Goal: Task Accomplishment & Management: Use online tool/utility

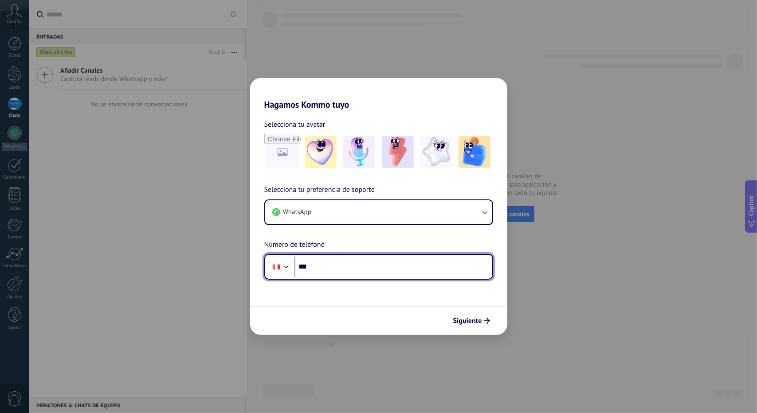
click at [360, 274] on input "***" at bounding box center [393, 267] width 198 height 20
click at [352, 272] on input "***" at bounding box center [393, 267] width 198 height 20
type input "**********"
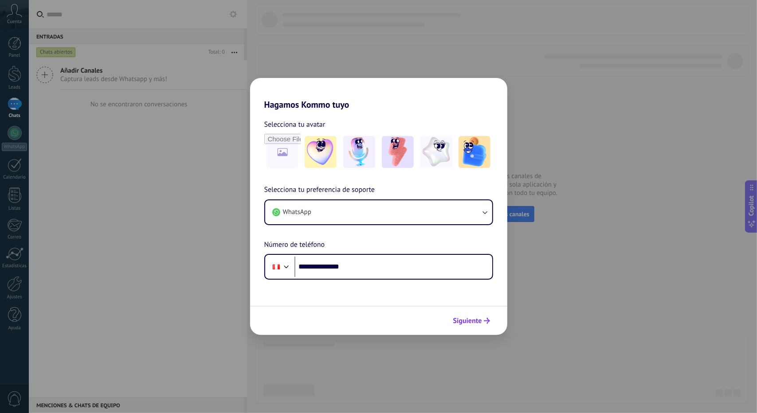
click at [483, 318] on button "Siguiente" at bounding box center [471, 320] width 45 height 15
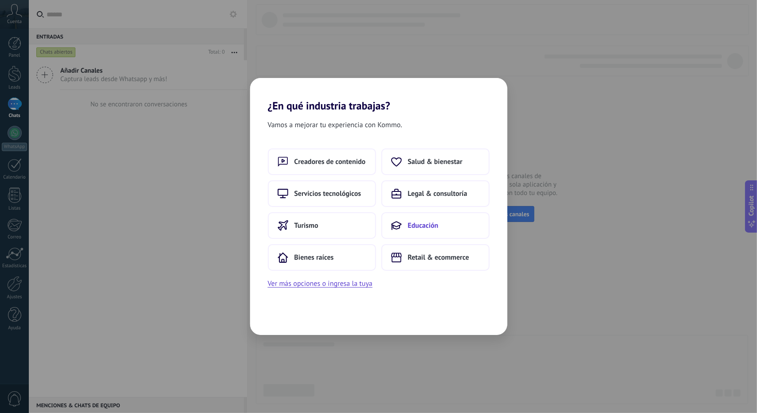
click at [413, 220] on button "Educación" at bounding box center [435, 225] width 108 height 27
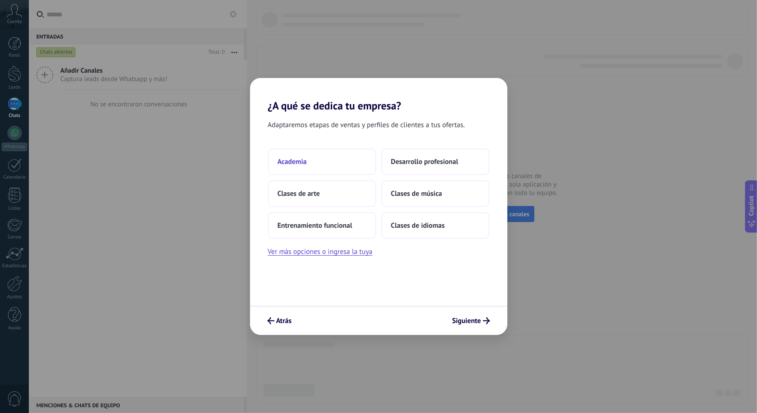
click at [339, 148] on button "Academia" at bounding box center [322, 161] width 108 height 27
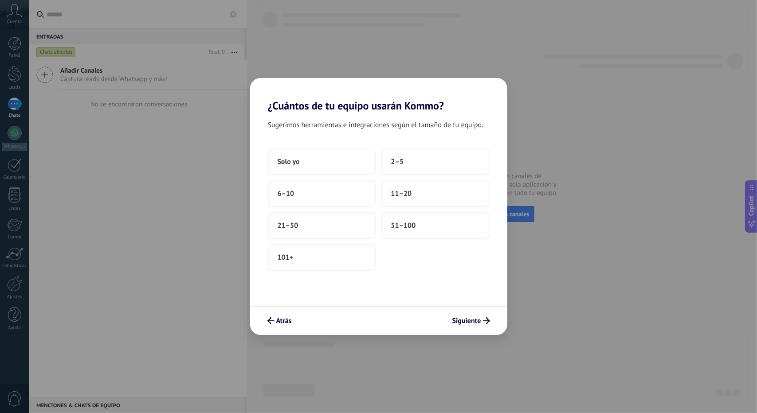
click at [340, 142] on div "Sugerimos herramientas e integraciones según el tamaño de tu equipo. Solo yo 2–…" at bounding box center [378, 209] width 257 height 194
click at [341, 156] on button "Solo yo" at bounding box center [322, 161] width 108 height 27
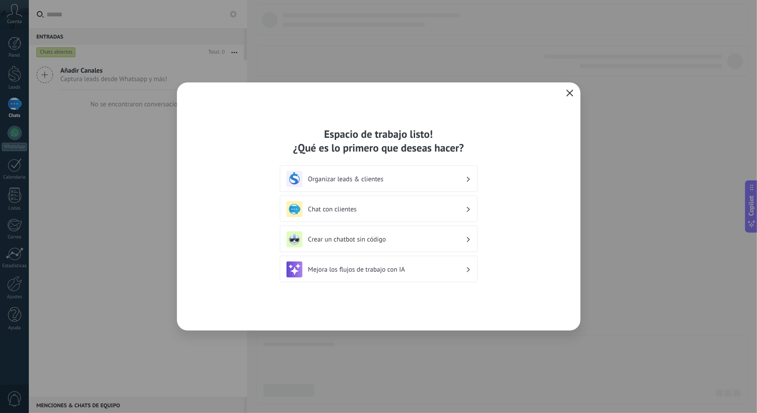
click at [571, 95] on use "button" at bounding box center [569, 93] width 7 height 7
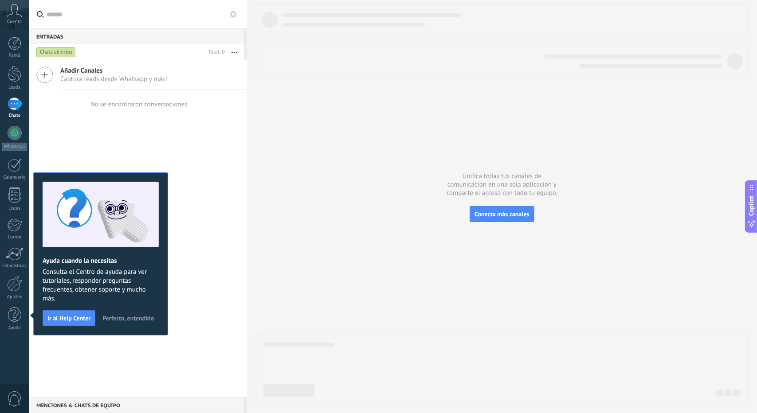
click at [120, 318] on span "Perfecto, entendido" at bounding box center [127, 318] width 51 height 6
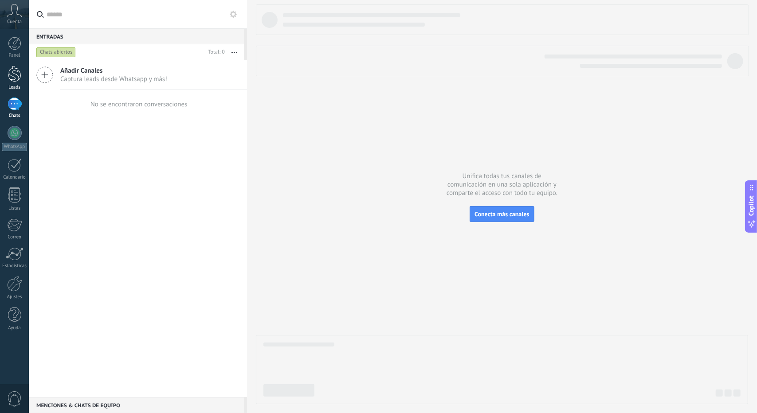
click at [15, 86] on div "Leads" at bounding box center [15, 88] width 26 height 6
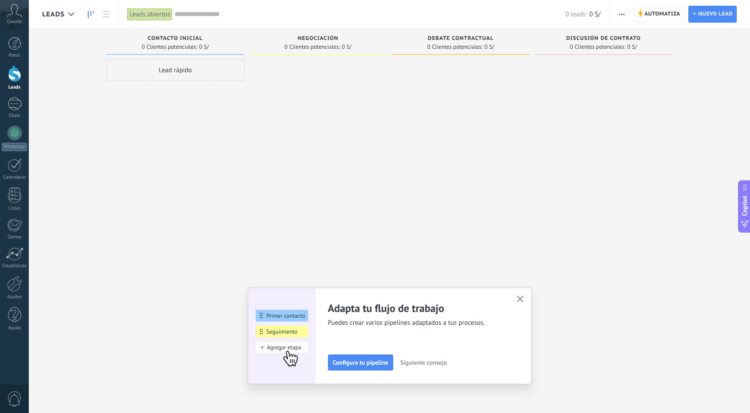
click at [523, 297] on icon "button" at bounding box center [520, 299] width 7 height 7
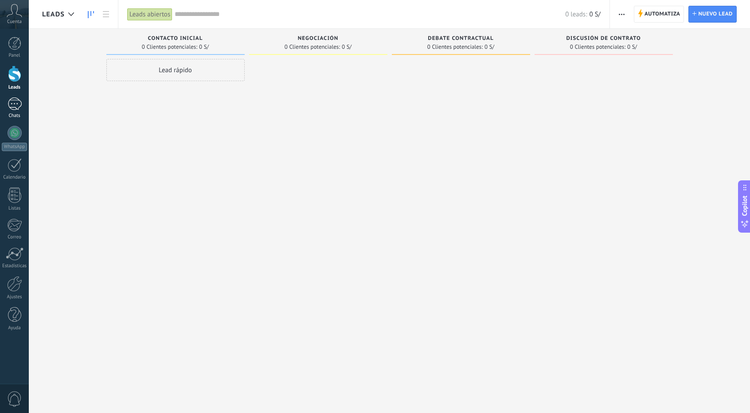
click at [11, 118] on div "Chats" at bounding box center [15, 116] width 26 height 6
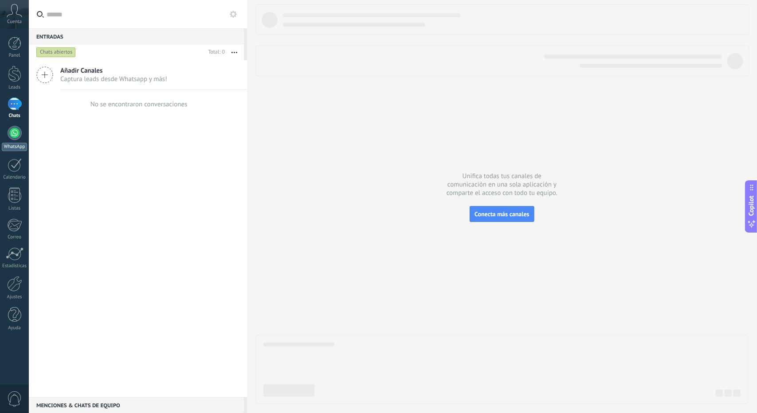
click at [9, 127] on div at bounding box center [15, 133] width 14 height 14
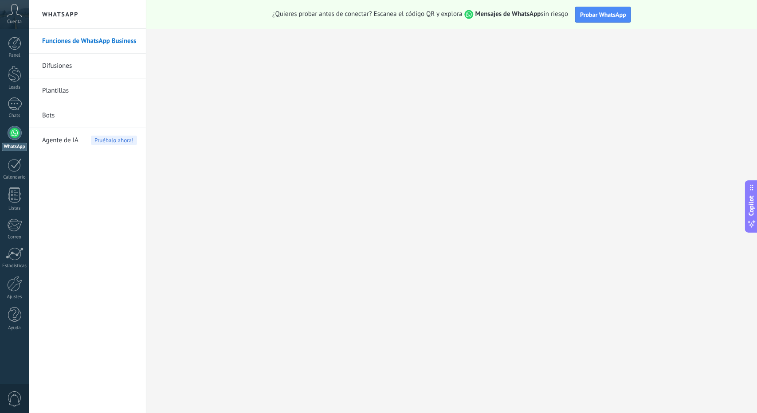
click at [51, 117] on link "Bots" at bounding box center [89, 115] width 95 height 25
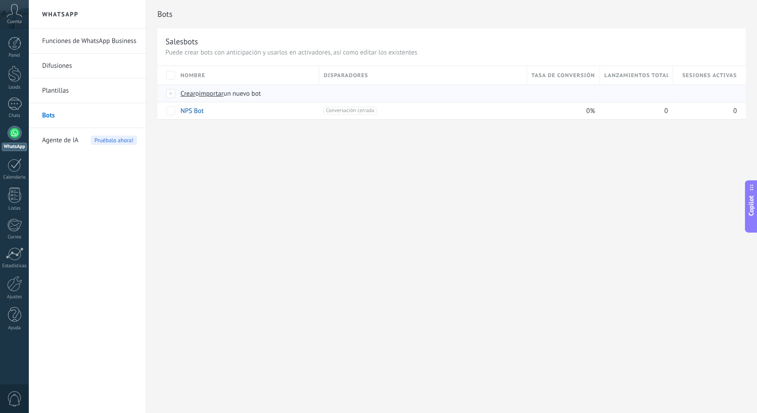
click at [212, 94] on span "importar" at bounding box center [211, 94] width 25 height 8
click at [0, 0] on input "importar un nuevo bot" at bounding box center [0, 0] width 0 height 0
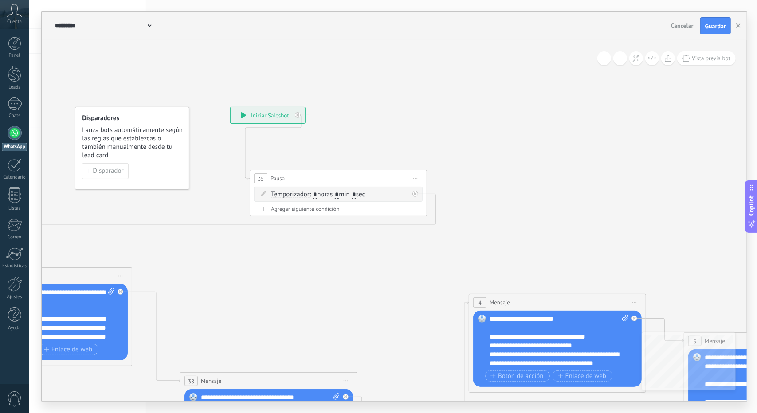
click at [714, 22] on button "Guardar" at bounding box center [715, 25] width 31 height 17
click at [736, 26] on button "button" at bounding box center [737, 26] width 13 height 16
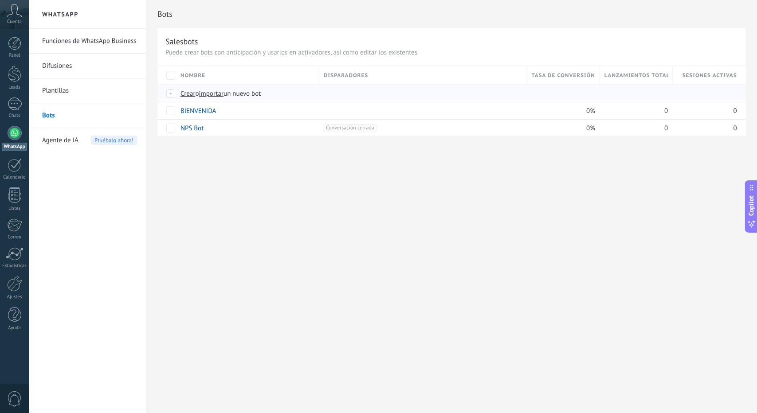
click at [211, 94] on span "importar" at bounding box center [211, 94] width 25 height 8
click at [0, 0] on input "importar un nuevo bot" at bounding box center [0, 0] width 0 height 0
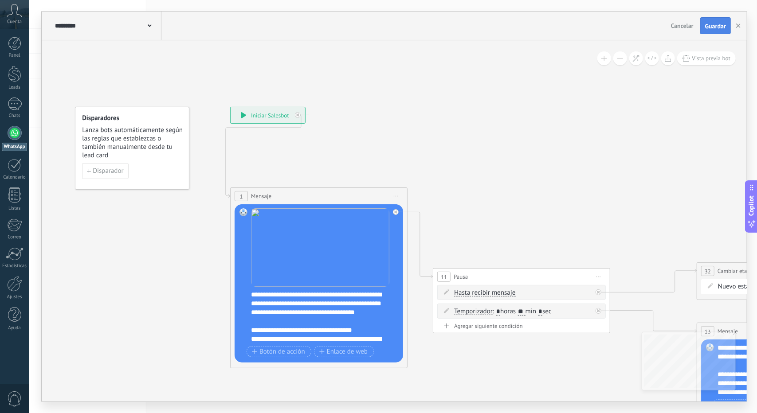
click at [724, 28] on span "Guardar" at bounding box center [715, 26] width 21 height 6
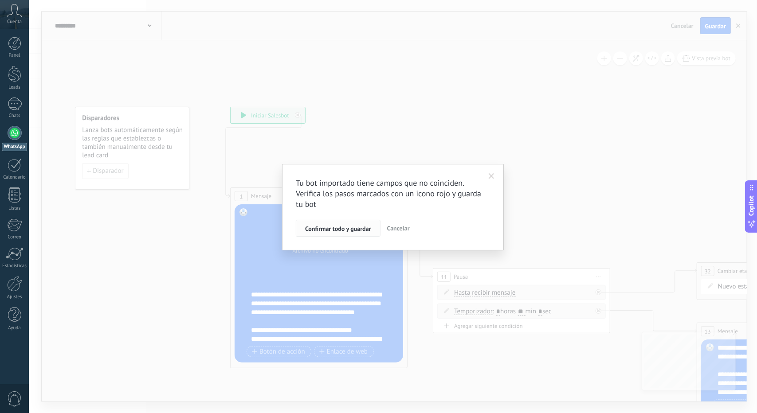
click at [362, 226] on span "Confirmar todo y guardar" at bounding box center [338, 229] width 66 height 6
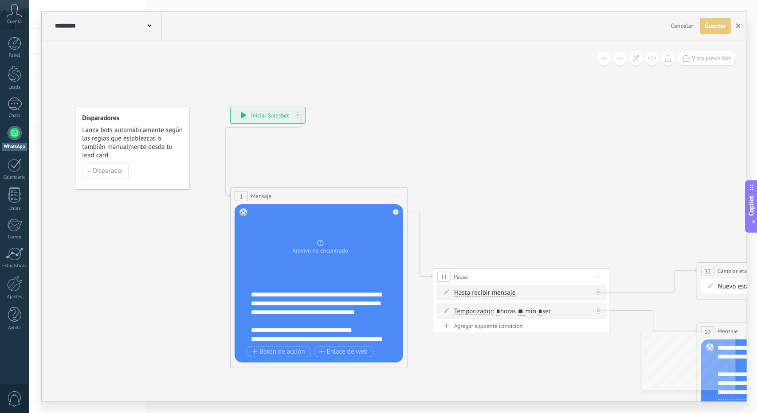
click at [736, 28] on button "button" at bounding box center [737, 26] width 13 height 16
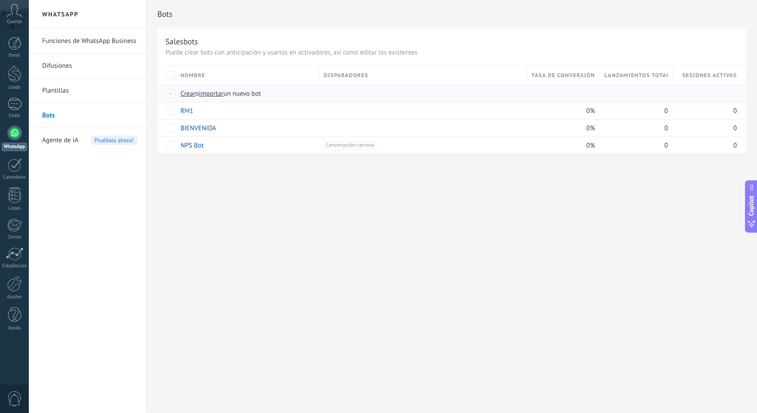
click at [211, 92] on span "importar" at bounding box center [211, 94] width 25 height 8
click at [0, 0] on input "importar un nuevo bot" at bounding box center [0, 0] width 0 height 0
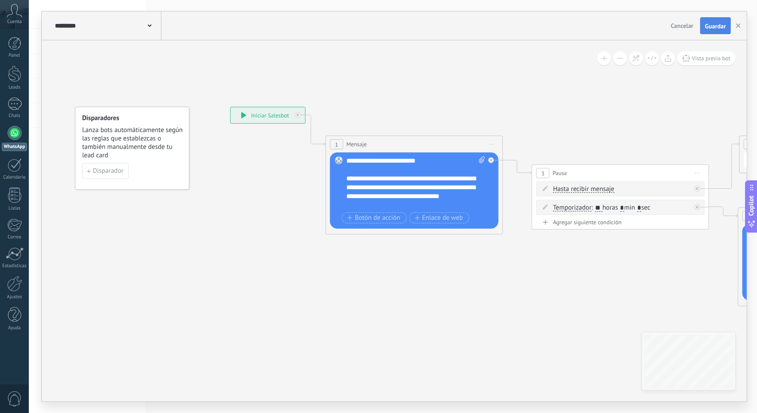
click at [709, 23] on span "Guardar" at bounding box center [715, 26] width 21 height 6
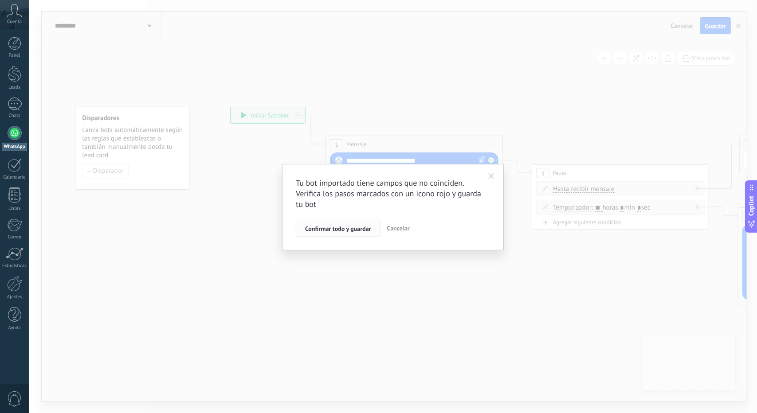
click at [358, 226] on span "Confirmar todo y guardar" at bounding box center [338, 229] width 66 height 6
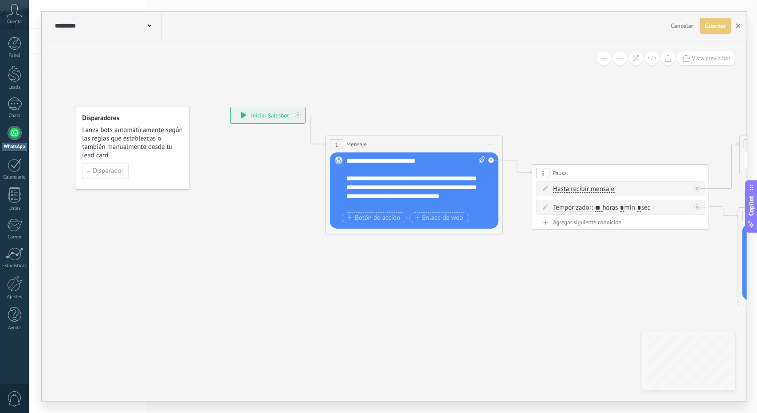
click at [733, 29] on button "button" at bounding box center [737, 26] width 13 height 16
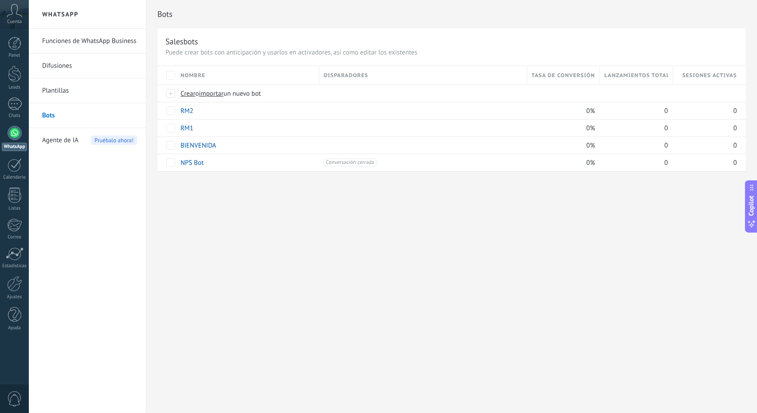
drag, startPoint x: 299, startPoint y: 215, endPoint x: 293, endPoint y: 215, distance: 6.7
click at [293, 215] on div "Bots Salesbots Puede crear bots con anticipación y usarlos en activadores, así …" at bounding box center [451, 206] width 610 height 413
click at [203, 145] on link "BIENVENIDA" at bounding box center [198, 145] width 36 height 8
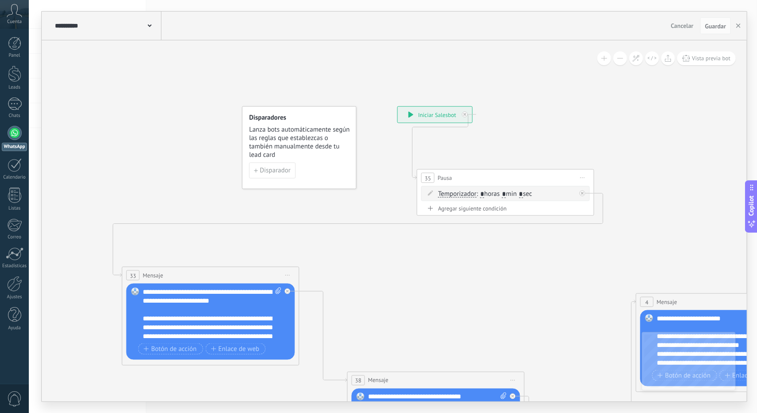
drag, startPoint x: 317, startPoint y: 266, endPoint x: 601, endPoint y: 248, distance: 284.2
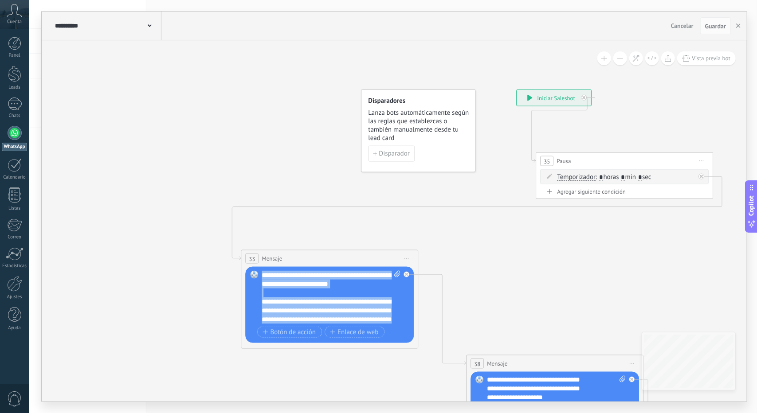
drag, startPoint x: 300, startPoint y: 319, endPoint x: 249, endPoint y: 161, distance: 166.3
click at [516, 90] on div "**********" at bounding box center [516, 90] width 0 height 0
paste div
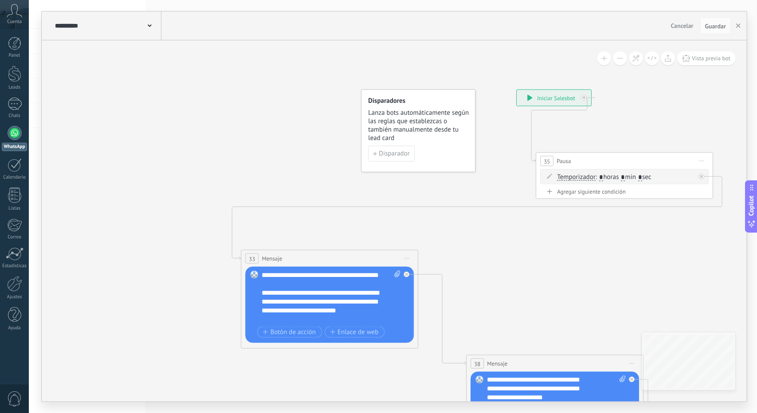
click at [281, 274] on div "**********" at bounding box center [331, 297] width 139 height 53
click at [367, 275] on div "**********" at bounding box center [331, 297] width 139 height 53
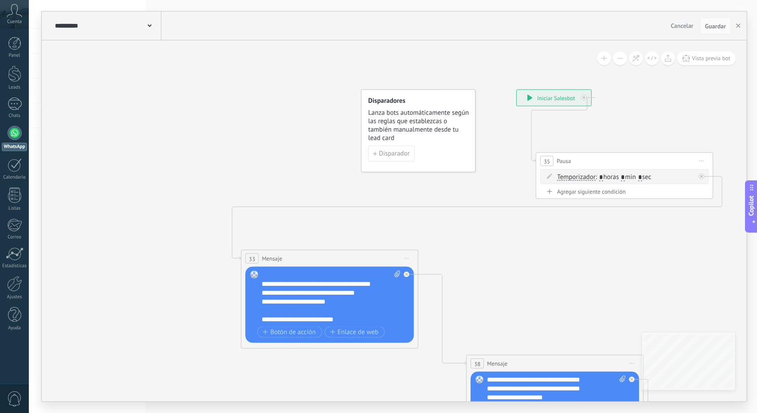
scroll to position [71, 0]
click at [262, 299] on div "**********" at bounding box center [324, 301] width 124 height 9
click at [356, 306] on div at bounding box center [327, 310] width 130 height 9
click at [351, 302] on div "**********" at bounding box center [324, 301] width 124 height 9
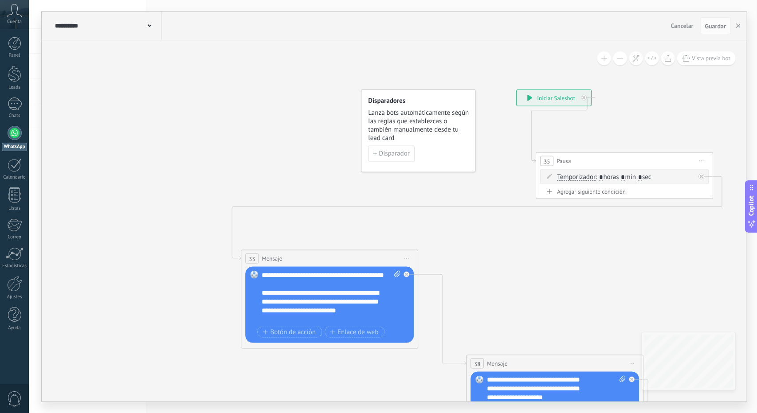
click at [399, 275] on icon at bounding box center [398, 274] width 6 height 7
click input "Subir" at bounding box center [0, 0] width 0 height 0
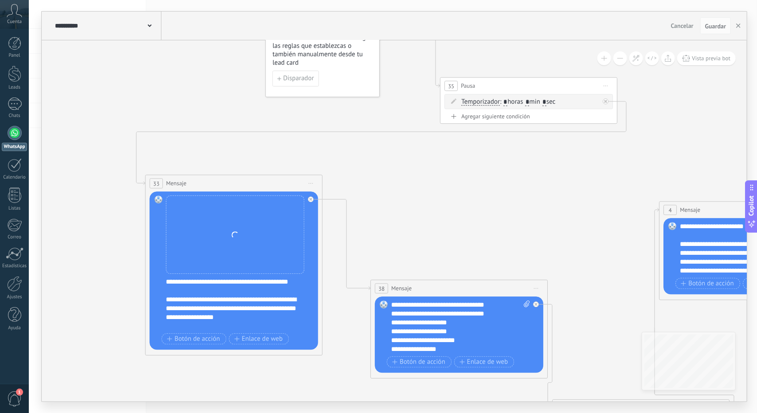
drag, startPoint x: 433, startPoint y: 219, endPoint x: 382, endPoint y: 172, distance: 69.6
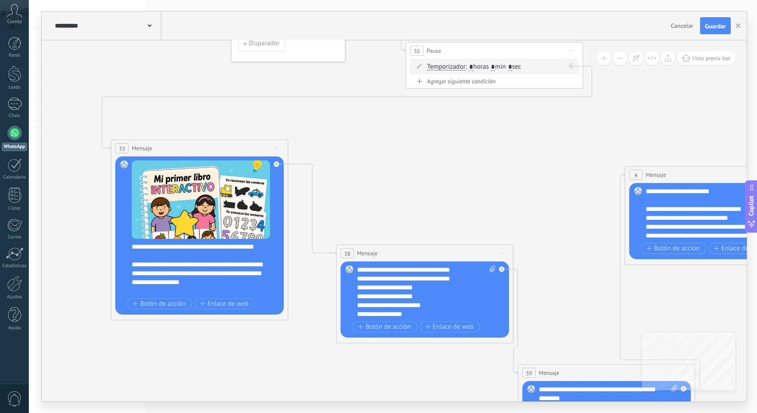
drag, startPoint x: 423, startPoint y: 174, endPoint x: 404, endPoint y: 150, distance: 30.3
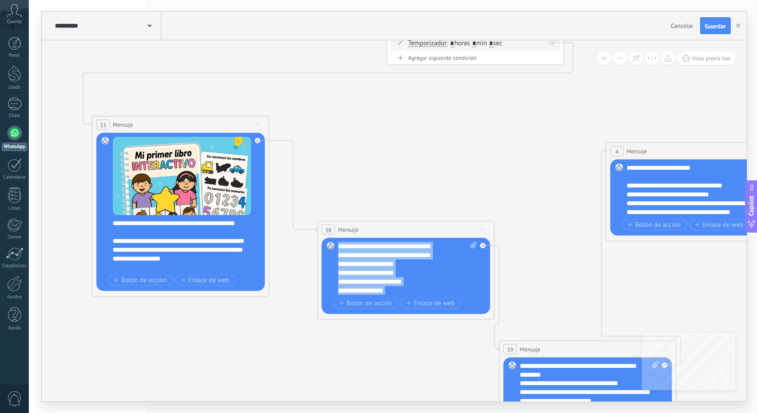
drag, startPoint x: 396, startPoint y: 290, endPoint x: 324, endPoint y: 169, distance: 141.2
paste div
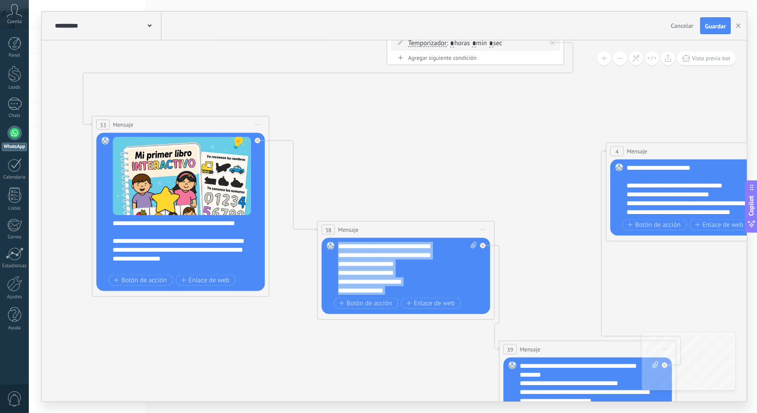
drag, startPoint x: 399, startPoint y: 292, endPoint x: 328, endPoint y: 166, distance: 145.1
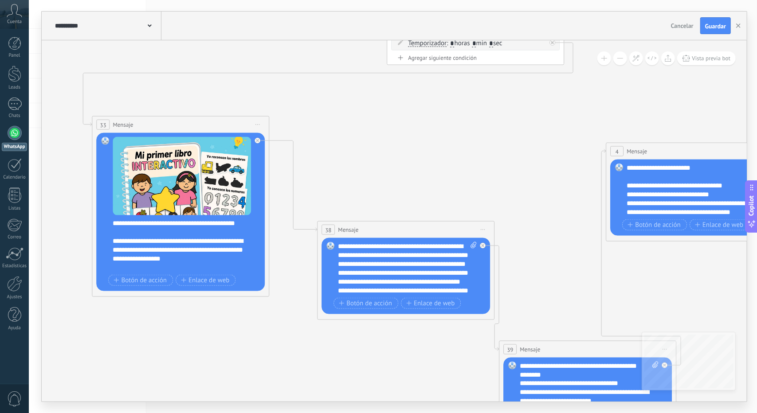
click at [398, 250] on div "**********" at bounding box center [407, 268] width 139 height 53
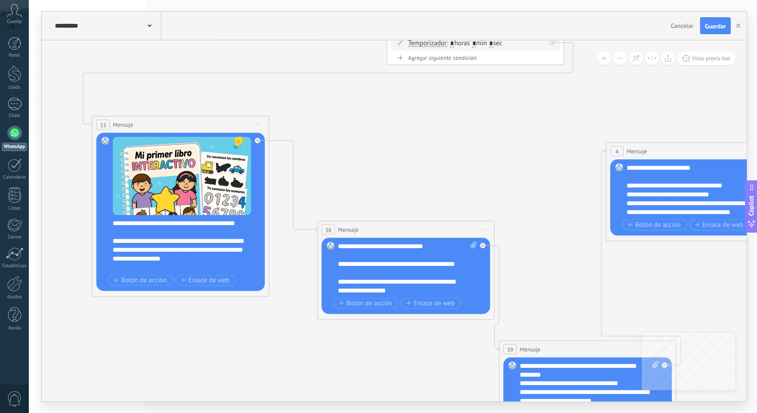
click at [350, 249] on div "**********" at bounding box center [407, 268] width 139 height 53
click at [408, 247] on div "**********" at bounding box center [407, 268] width 139 height 53
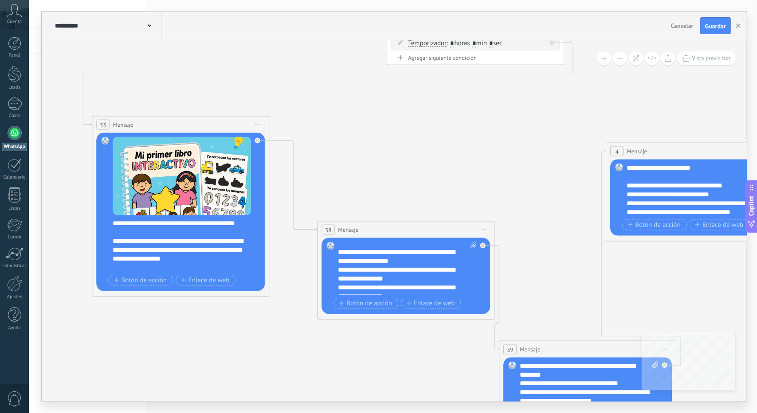
scroll to position [89, 0]
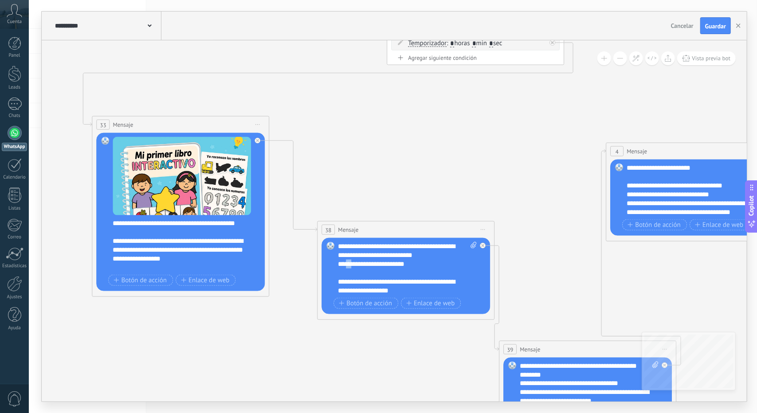
click at [351, 264] on div "**********" at bounding box center [400, 264] width 124 height 9
click at [346, 265] on div "**********" at bounding box center [400, 264] width 124 height 9
click at [393, 265] on div "**********" at bounding box center [400, 264] width 124 height 9
drag, startPoint x: 437, startPoint y: 264, endPoint x: 316, endPoint y: 252, distance: 121.6
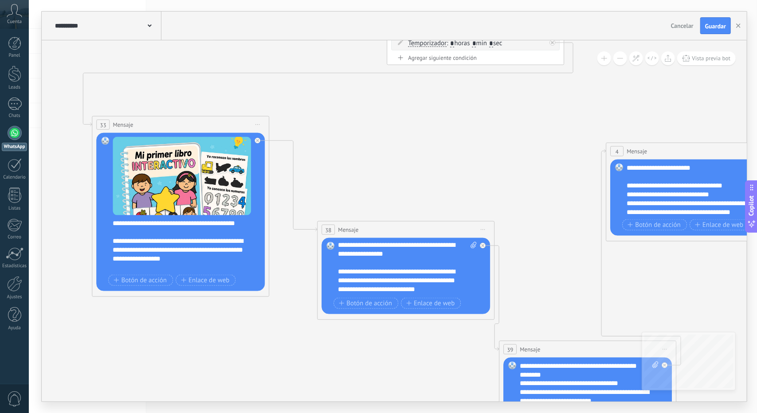
scroll to position [168, 0]
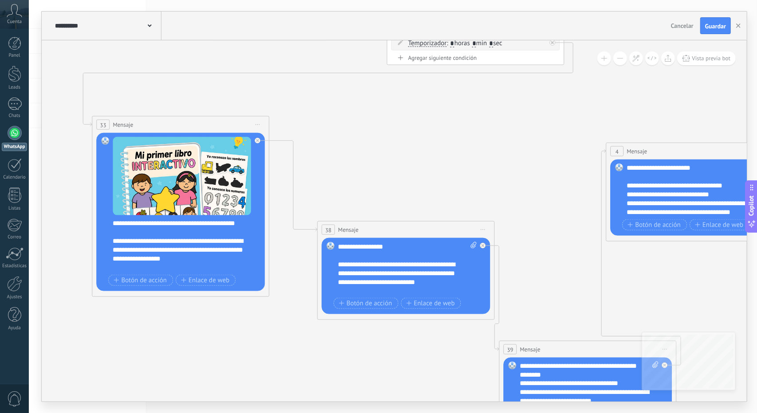
click at [381, 265] on div "**********" at bounding box center [400, 273] width 124 height 27
click at [375, 269] on div "**********" at bounding box center [400, 273] width 124 height 27
click at [392, 283] on div "**********" at bounding box center [400, 273] width 124 height 27
click at [349, 262] on div "**********" at bounding box center [400, 264] width 124 height 9
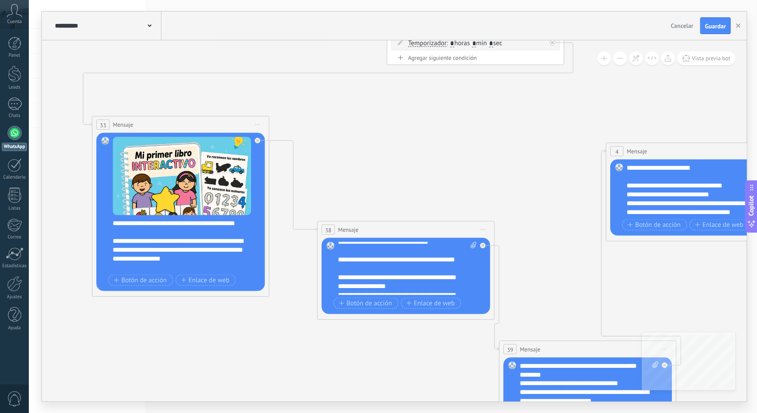
scroll to position [0, 0]
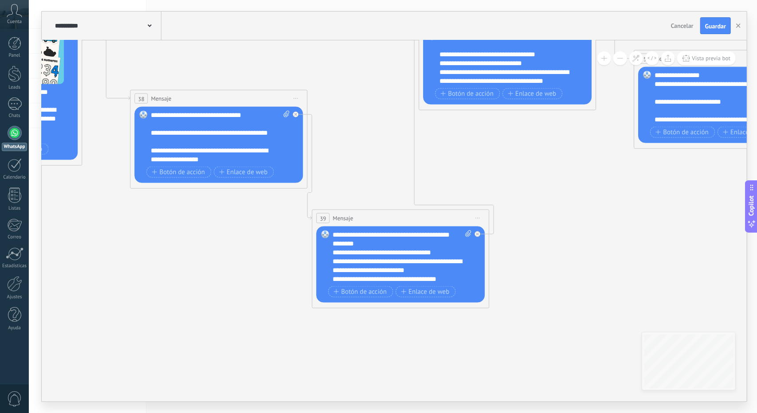
drag, startPoint x: 556, startPoint y: 261, endPoint x: 368, endPoint y: 129, distance: 229.5
click at [368, 129] on icon at bounding box center [760, 66] width 2153 height 927
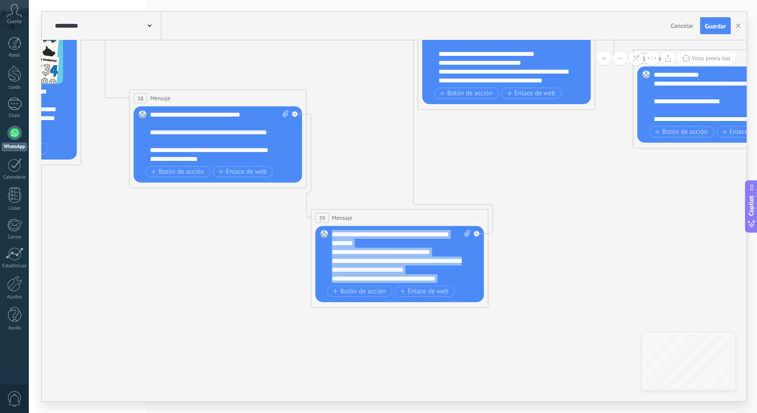
drag, startPoint x: 351, startPoint y: 282, endPoint x: 327, endPoint y: 175, distance: 109.5
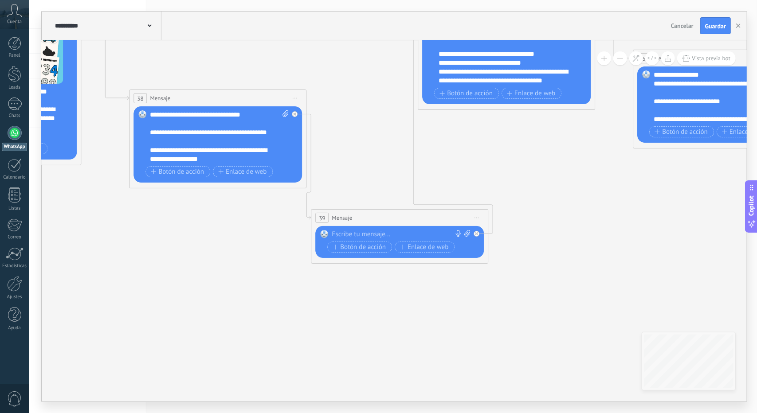
click at [663, 272] on icon at bounding box center [759, 65] width 2153 height 927
click at [465, 235] on icon at bounding box center [467, 233] width 6 height 7
click input "Subir" at bounding box center [0, 0] width 0 height 0
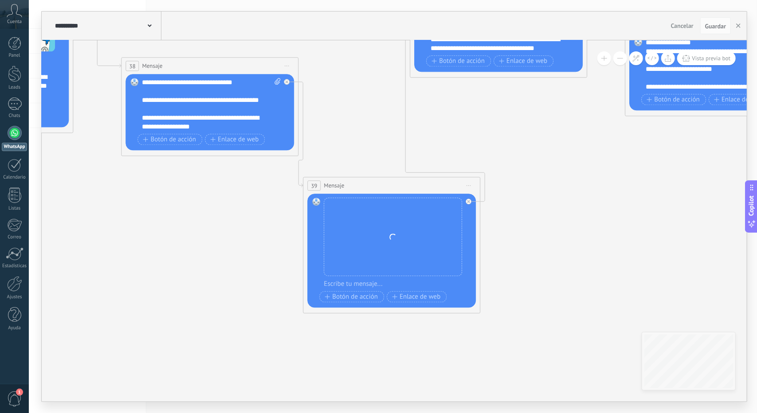
drag, startPoint x: 261, startPoint y: 238, endPoint x: 250, endPoint y: 197, distance: 41.8
click at [251, 199] on icon at bounding box center [751, 33] width 2153 height 927
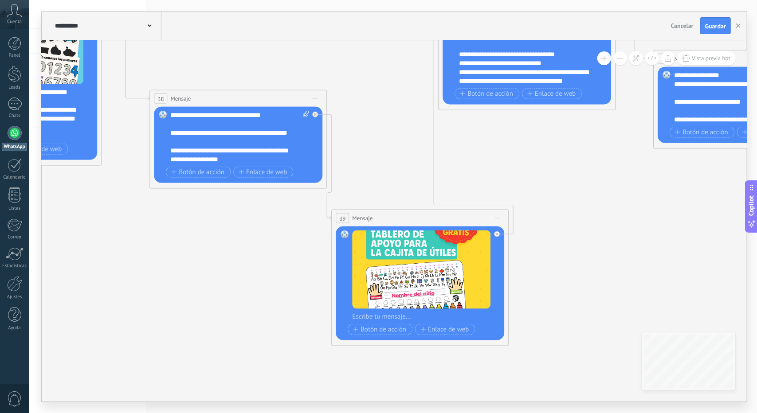
drag, startPoint x: 270, startPoint y: 208, endPoint x: 280, endPoint y: 234, distance: 27.9
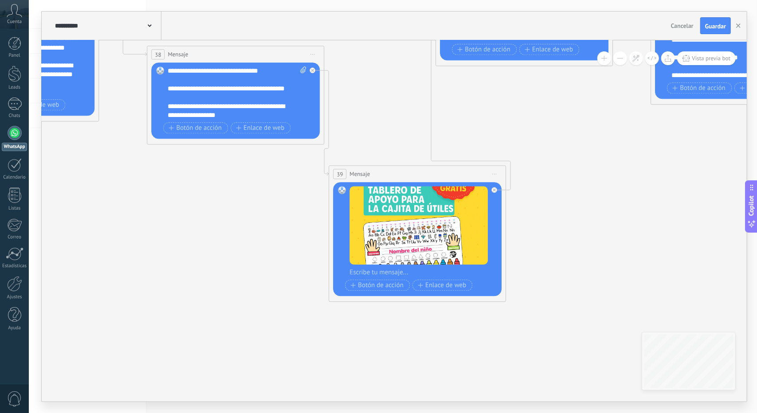
click at [378, 270] on div at bounding box center [424, 272] width 148 height 9
drag, startPoint x: 637, startPoint y: 304, endPoint x: 637, endPoint y: 299, distance: 4.5
click at [379, 274] on div at bounding box center [424, 272] width 148 height 9
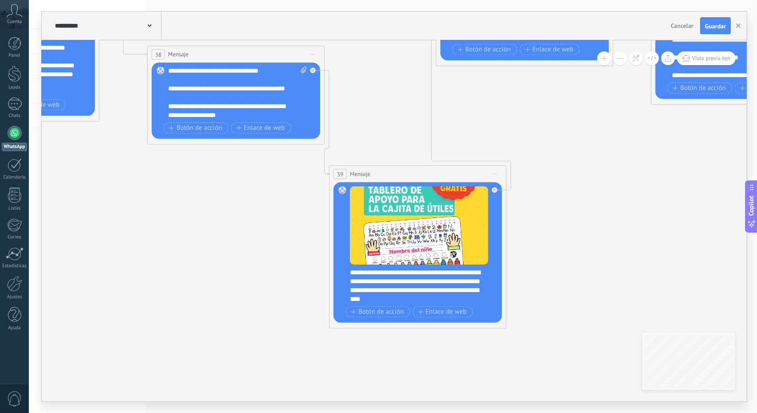
click at [379, 273] on div "**********" at bounding box center [424, 285] width 148 height 35
click at [441, 282] on div "**********" at bounding box center [424, 285] width 148 height 35
click at [447, 283] on div "**********" at bounding box center [424, 285] width 148 height 35
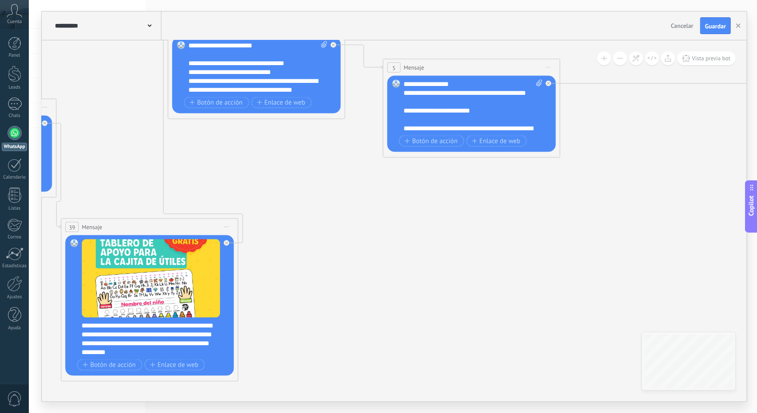
drag, startPoint x: 595, startPoint y: 266, endPoint x: 322, endPoint y: 344, distance: 283.8
click at [322, 344] on icon at bounding box center [509, 75] width 2153 height 927
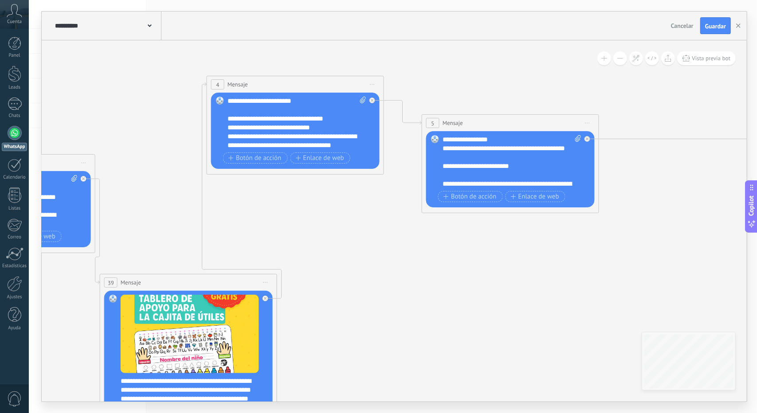
drag, startPoint x: 375, startPoint y: 335, endPoint x: 399, endPoint y: 342, distance: 24.5
click at [399, 347] on icon at bounding box center [547, 130] width 2153 height 927
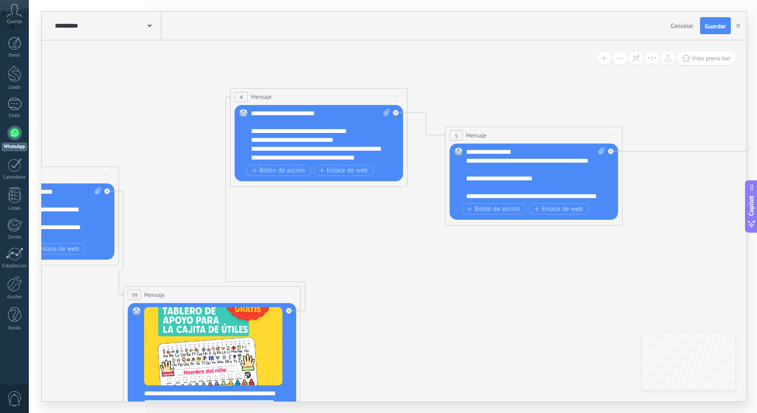
click at [636, 312] on icon at bounding box center [571, 143] width 2153 height 927
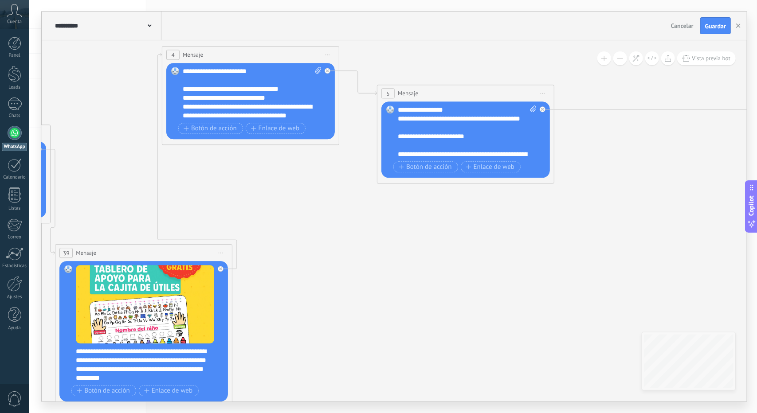
drag, startPoint x: 619, startPoint y: 280, endPoint x: 598, endPoint y: 273, distance: 22.0
click at [598, 273] on icon at bounding box center [502, 100] width 2153 height 927
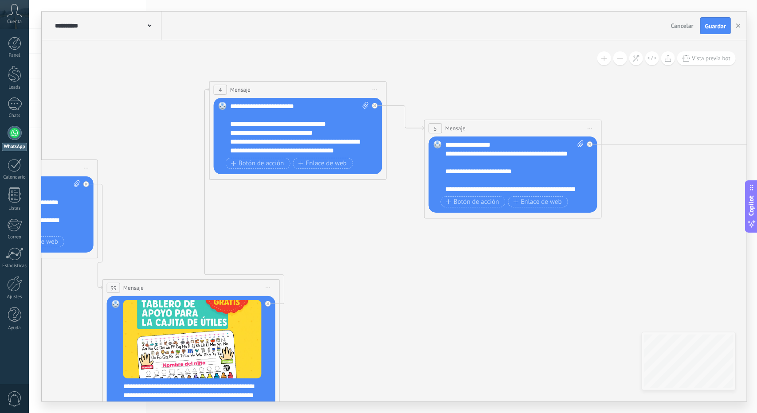
click at [638, 264] on icon at bounding box center [550, 135] width 2153 height 927
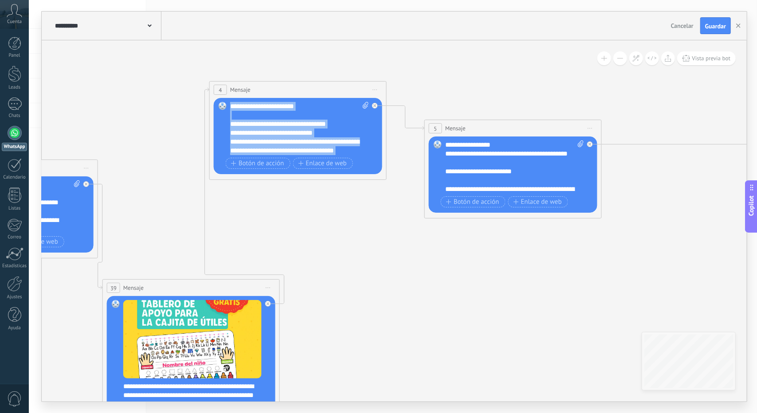
scroll to position [35, 0]
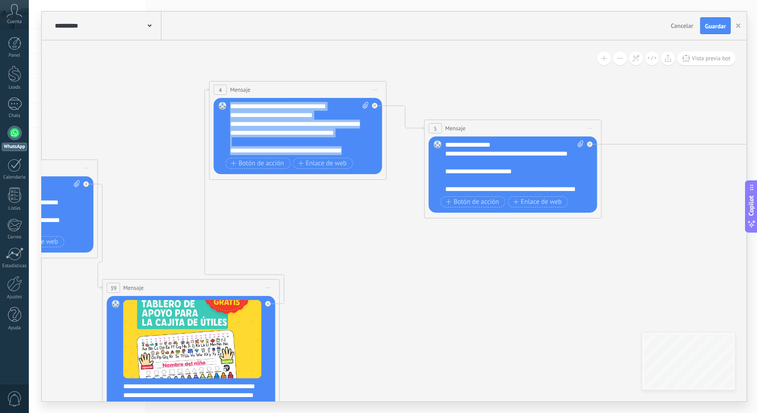
drag, startPoint x: 230, startPoint y: 105, endPoint x: 363, endPoint y: 160, distance: 144.7
click at [363, 160] on div "**********" at bounding box center [299, 136] width 138 height 69
paste div
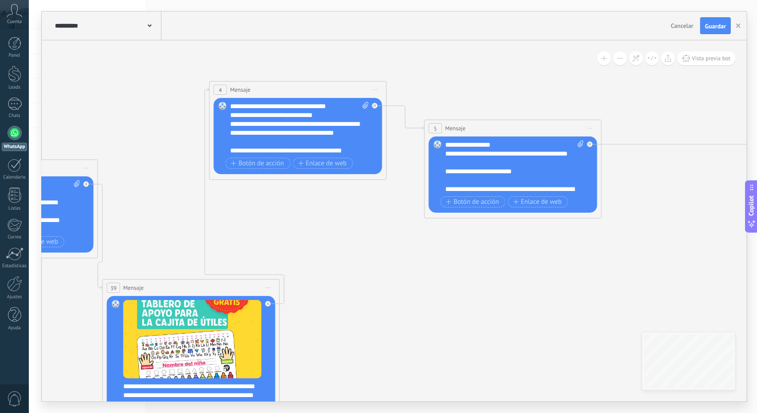
scroll to position [0, 0]
click at [236, 107] on div "**********" at bounding box center [299, 128] width 139 height 53
click at [244, 114] on div "**********" at bounding box center [299, 128] width 139 height 53
click at [225, 130] on div "Reemplazar Quitar Convertir a mensaje de voz Arrastre la imagen aquí para adjun…" at bounding box center [298, 136] width 168 height 76
click at [231, 132] on div "**********" at bounding box center [292, 133] width 124 height 9
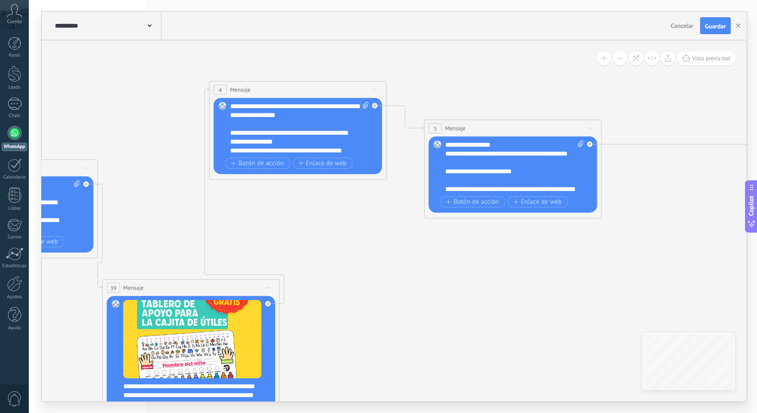
click at [341, 134] on div "**********" at bounding box center [292, 133] width 124 height 9
click at [240, 151] on div "**********" at bounding box center [292, 150] width 124 height 9
click at [333, 148] on div "**********" at bounding box center [292, 150] width 124 height 9
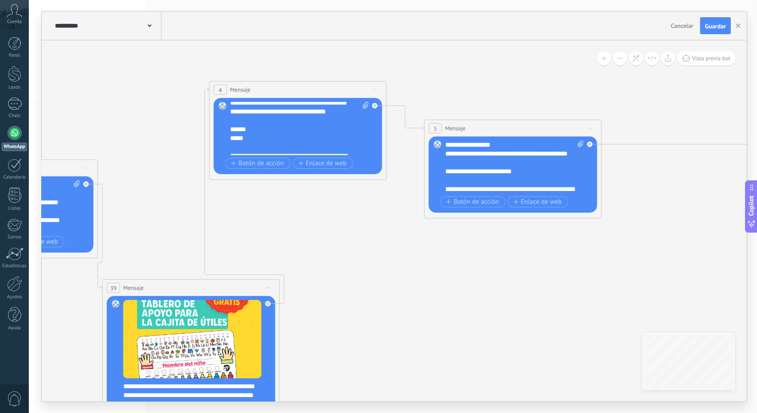
scroll to position [80, 0]
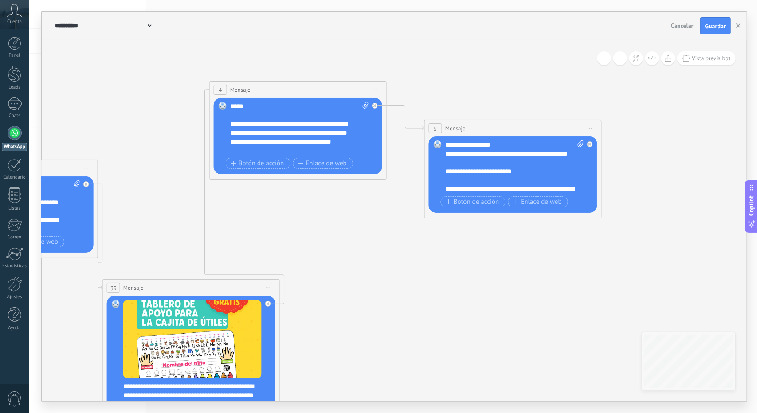
click at [240, 121] on div "**********" at bounding box center [292, 133] width 124 height 27
click at [263, 141] on div "**********" at bounding box center [292, 133] width 124 height 27
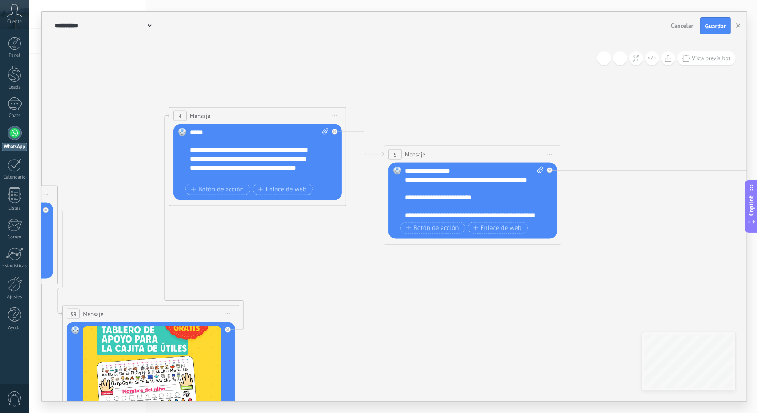
drag, startPoint x: 466, startPoint y: 252, endPoint x: 427, endPoint y: 277, distance: 46.5
click at [427, 277] on icon at bounding box center [509, 162] width 2153 height 927
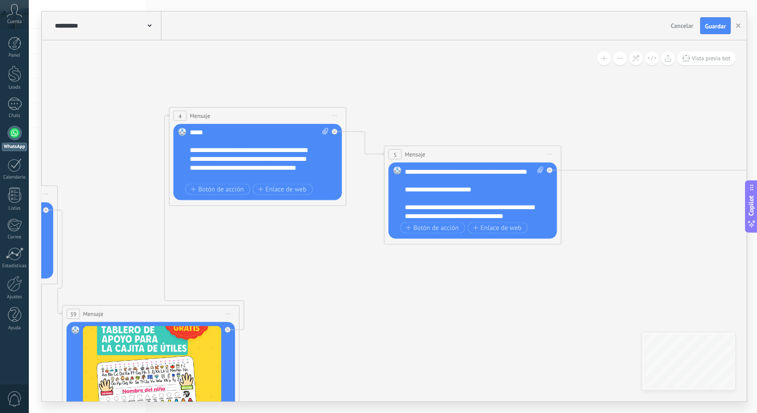
scroll to position [27, 0]
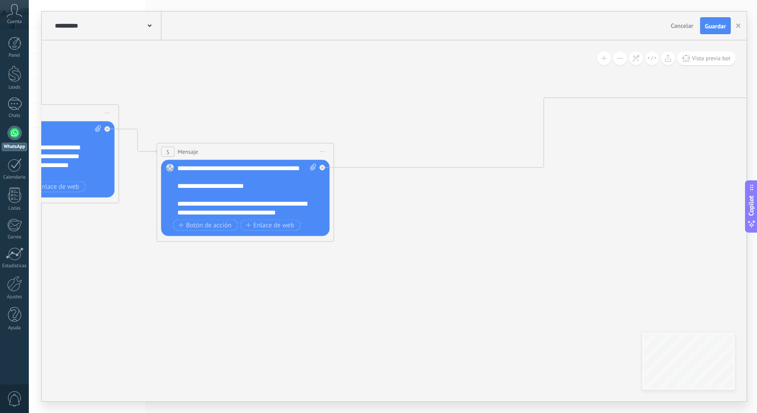
drag, startPoint x: 563, startPoint y: 281, endPoint x: 335, endPoint y: 278, distance: 228.3
click at [335, 278] on icon at bounding box center [283, 159] width 2153 height 927
drag, startPoint x: 394, startPoint y: 264, endPoint x: 502, endPoint y: 295, distance: 112.9
click at [502, 295] on icon at bounding box center [282, 159] width 2153 height 927
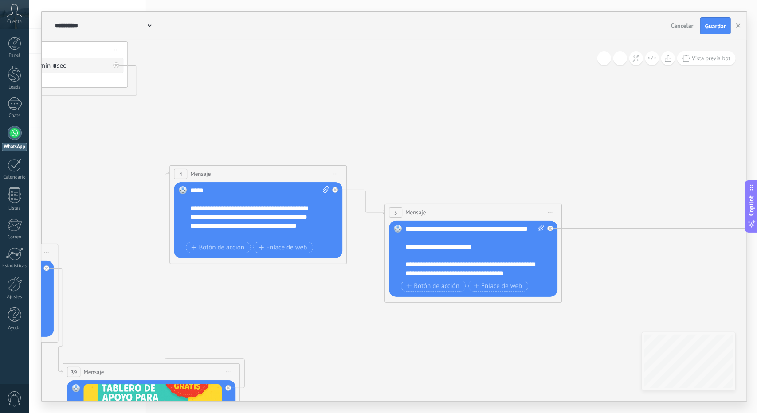
drag, startPoint x: 197, startPoint y: 284, endPoint x: 279, endPoint y: 301, distance: 84.2
click at [279, 301] on icon at bounding box center [510, 220] width 2153 height 927
click at [223, 225] on div "**********" at bounding box center [253, 217] width 124 height 27
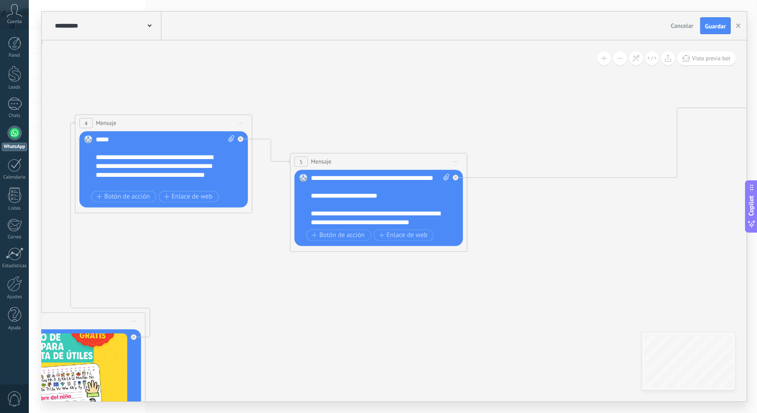
drag, startPoint x: 315, startPoint y: 316, endPoint x: 206, endPoint y: 260, distance: 122.7
click at [206, 260] on icon at bounding box center [416, 169] width 2153 height 927
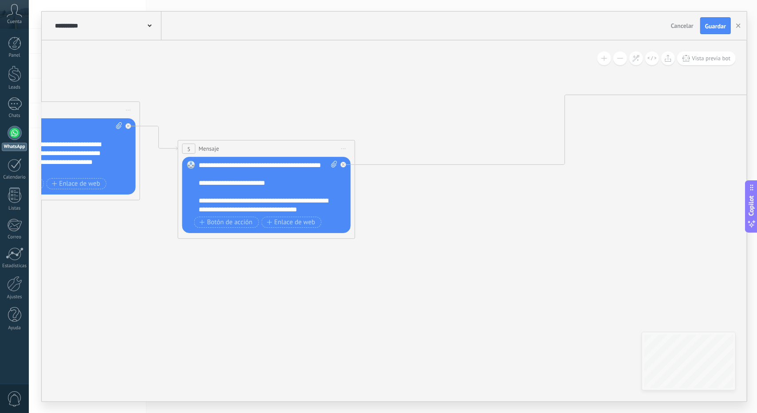
drag, startPoint x: 559, startPoint y: 283, endPoint x: 271, endPoint y: 280, distance: 287.3
click at [274, 280] on icon at bounding box center [303, 156] width 2153 height 927
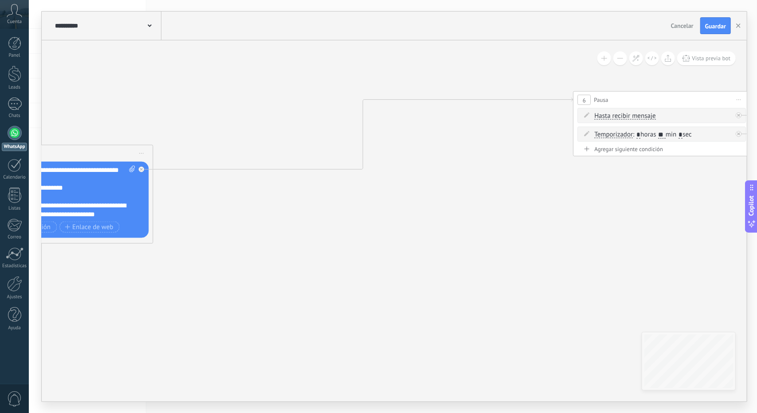
drag, startPoint x: 529, startPoint y: 288, endPoint x: 243, endPoint y: 282, distance: 286.0
click at [246, 282] on icon at bounding box center [141, 193] width 2230 height 991
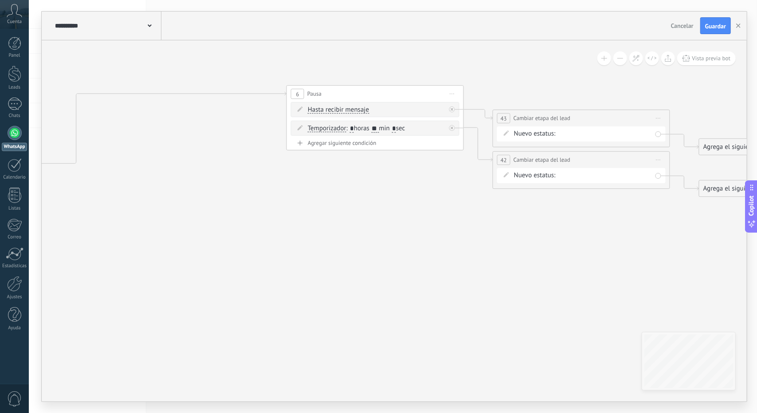
drag, startPoint x: 478, startPoint y: 267, endPoint x: 326, endPoint y: 255, distance: 152.5
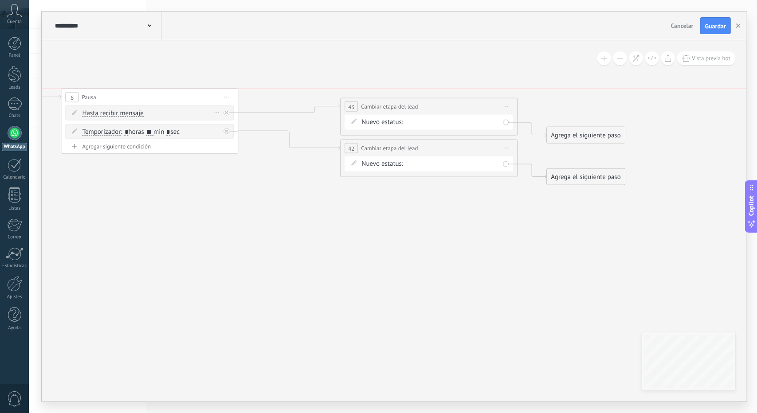
drag, startPoint x: 270, startPoint y: 84, endPoint x: 193, endPoint y: 105, distance: 79.2
click at [196, 101] on div "6 Pausa ***** Iniciar vista previa aquí Cambiar nombre Duplicar [GEOGRAPHIC_DAT…" at bounding box center [150, 97] width 176 height 16
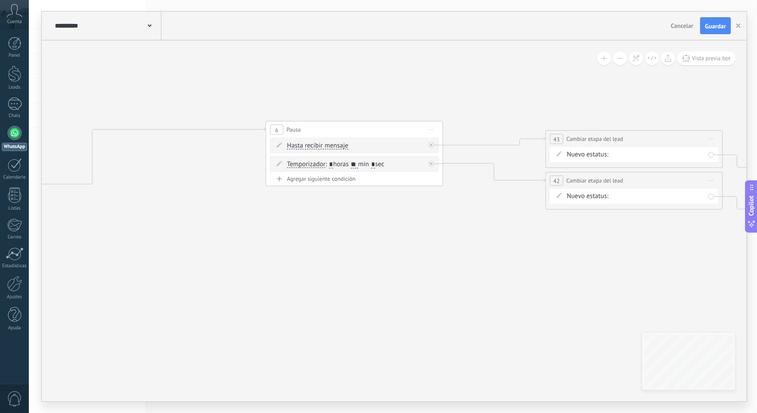
drag, startPoint x: 368, startPoint y: 277, endPoint x: 649, endPoint y: 304, distance: 282.3
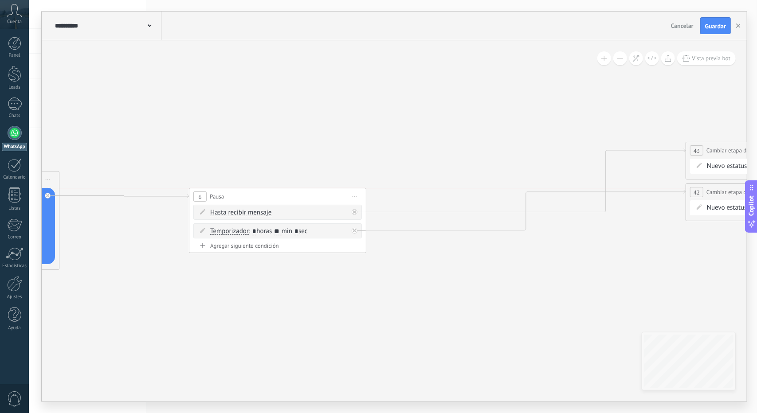
drag, startPoint x: 504, startPoint y: 137, endPoint x: 287, endPoint y: 190, distance: 222.8
click at [287, 189] on div "6 Pausa ***** Iniciar vista previa aquí Cambiar nombre Duplicar [GEOGRAPHIC_DAT…" at bounding box center [277, 196] width 176 height 16
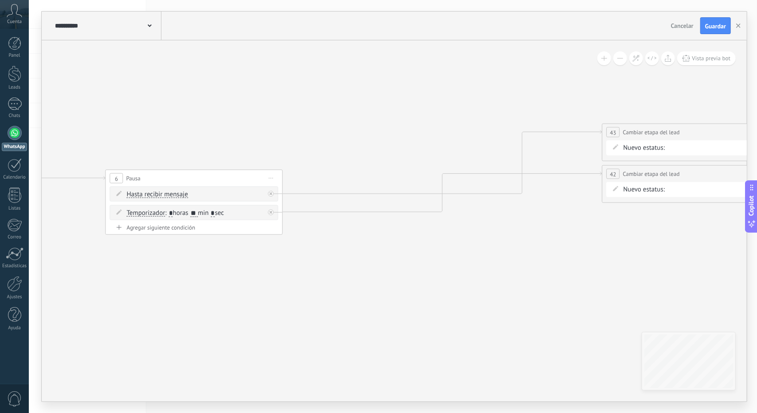
drag, startPoint x: 356, startPoint y: 306, endPoint x: 186, endPoint y: 281, distance: 172.1
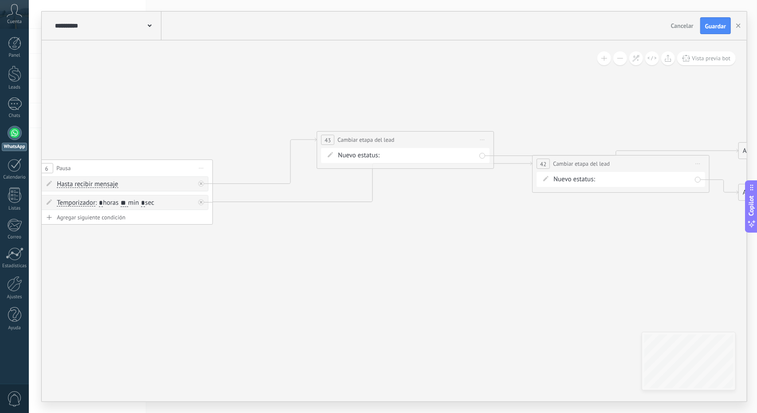
drag, startPoint x: 574, startPoint y: 120, endPoint x: 375, endPoint y: 137, distance: 200.2
click at [366, 136] on span "Cambiar etapa del lead" at bounding box center [365, 140] width 57 height 8
drag, startPoint x: 597, startPoint y: 167, endPoint x: 389, endPoint y: 247, distance: 222.7
click at [389, 247] on div "**********" at bounding box center [416, 241] width 176 height 16
click at [486, 139] on span "Iniciar vista previa aquí Cambiar nombre Duplicar [GEOGRAPHIC_DATA]" at bounding box center [489, 137] width 14 height 13
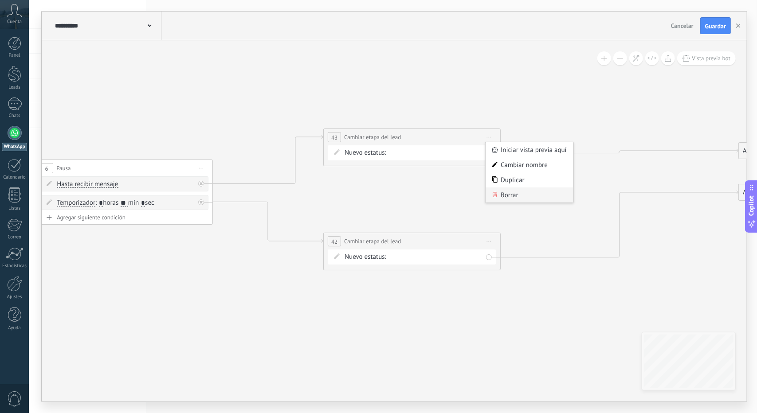
click at [491, 193] on div "Borrar" at bounding box center [529, 195] width 88 height 15
click at [489, 243] on span "Iniciar vista previa aquí Cambiar nombre Duplicar [GEOGRAPHIC_DATA]" at bounding box center [489, 241] width 14 height 13
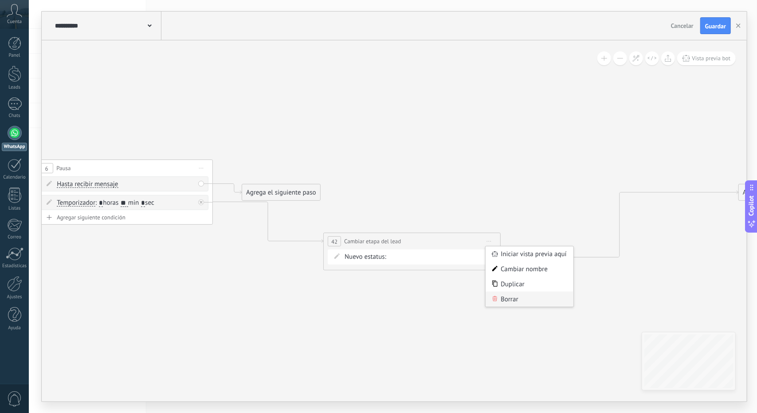
click at [505, 297] on div "Borrar" at bounding box center [529, 299] width 88 height 15
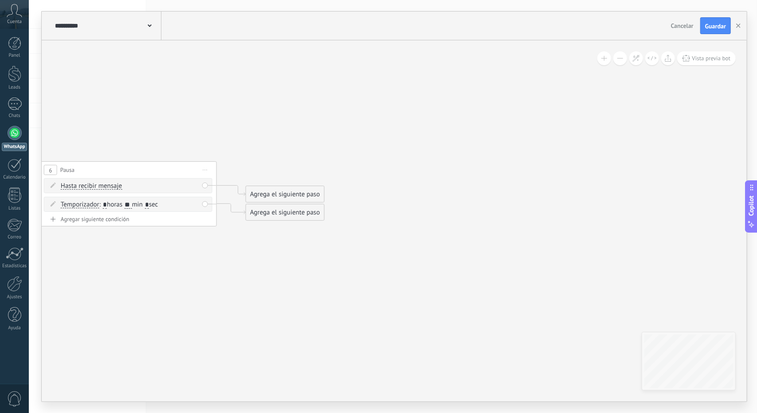
drag, startPoint x: 400, startPoint y: 141, endPoint x: 612, endPoint y: 152, distance: 212.2
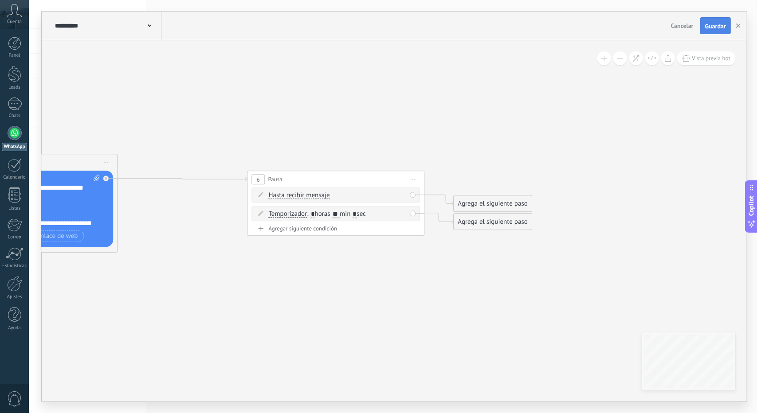
click at [705, 26] on span "Guardar" at bounding box center [715, 26] width 21 height 6
click at [739, 25] on use "button" at bounding box center [738, 25] width 4 height 4
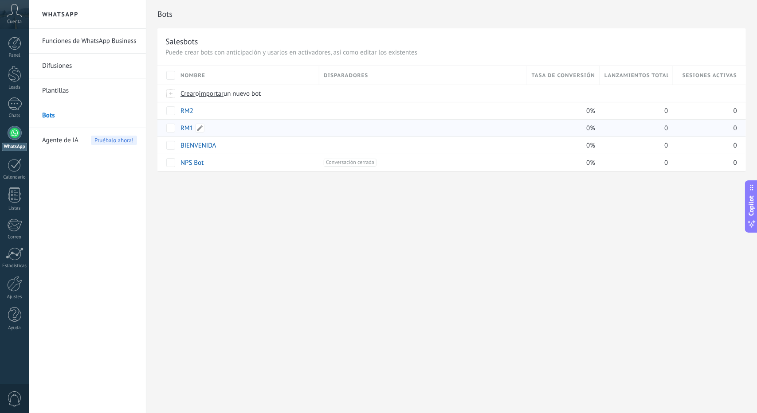
click at [185, 127] on link "RM1" at bounding box center [186, 128] width 13 height 8
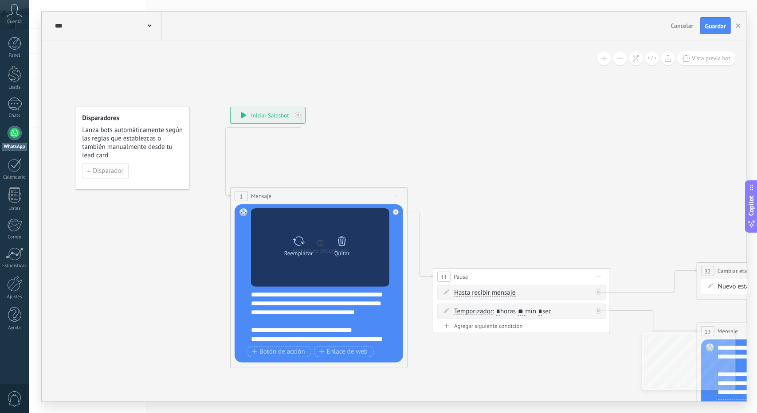
click at [348, 239] on div "Quitar" at bounding box center [341, 244] width 37 height 24
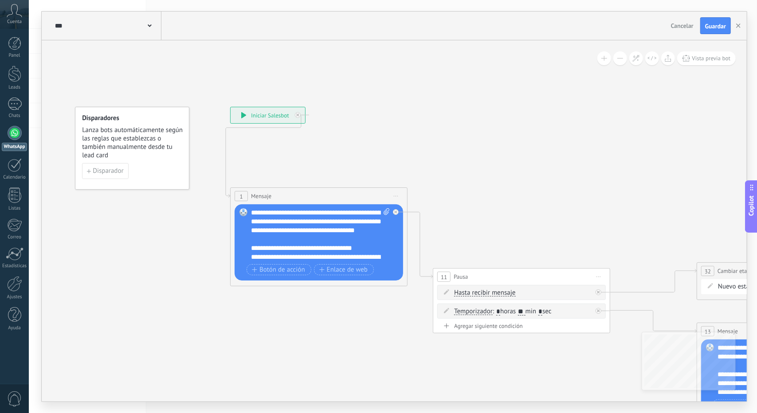
click at [682, 153] on icon at bounding box center [766, 286] width 1517 height 802
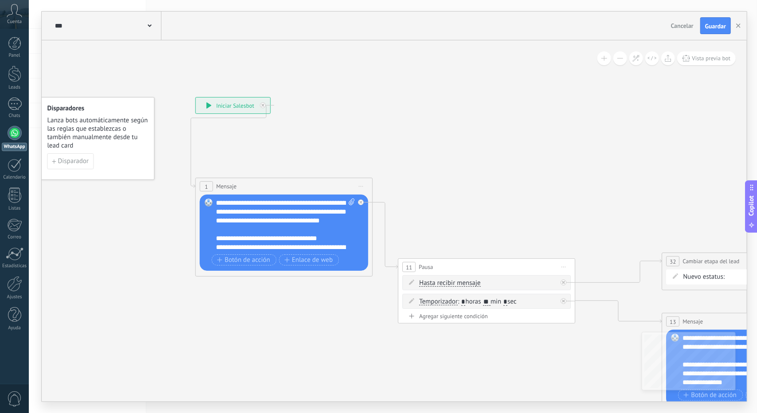
drag, startPoint x: 490, startPoint y: 344, endPoint x: 461, endPoint y: 337, distance: 30.2
click at [461, 337] on icon at bounding box center [732, 276] width 1517 height 802
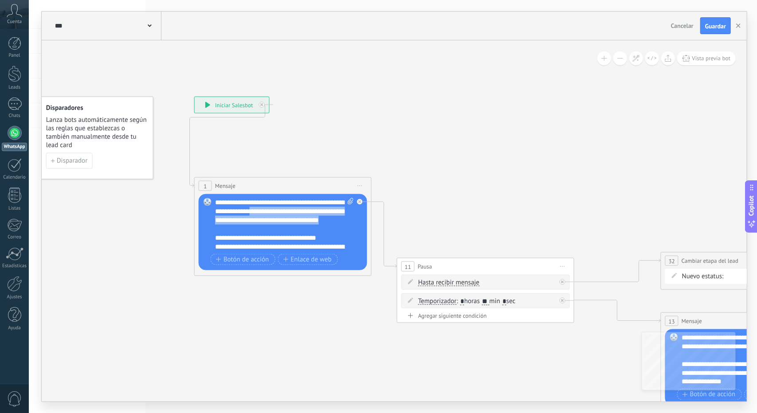
drag, startPoint x: 291, startPoint y: 217, endPoint x: 314, endPoint y: 225, distance: 24.4
click at [314, 225] on div "**********" at bounding box center [284, 224] width 139 height 53
click at [381, 235] on icon at bounding box center [383, 235] width 25 height 66
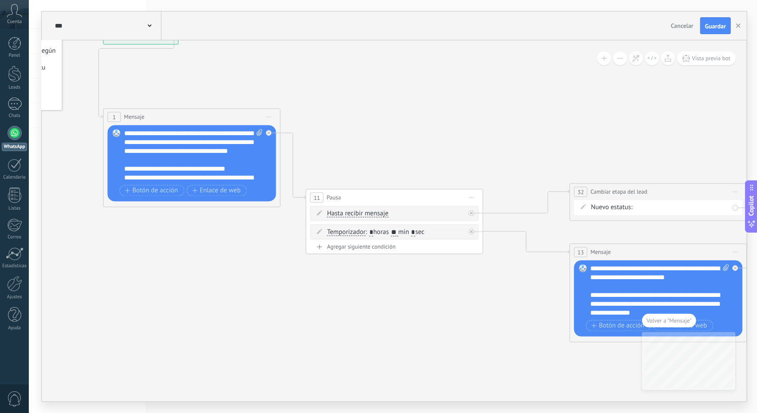
drag, startPoint x: 363, startPoint y: 332, endPoint x: 408, endPoint y: 327, distance: 46.0
click at [405, 328] on icon at bounding box center [640, 207] width 1517 height 802
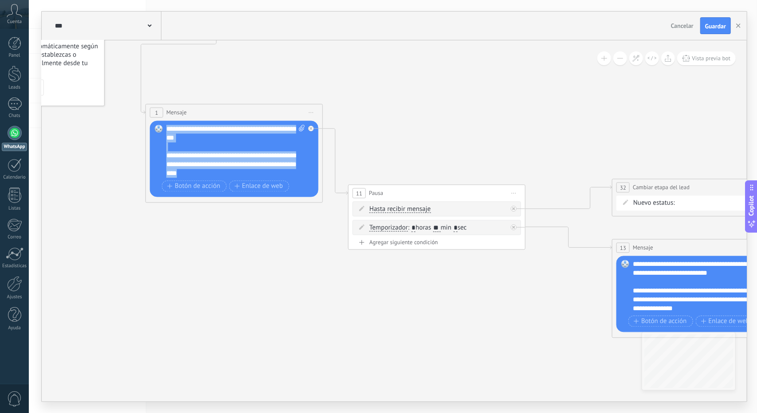
scroll to position [0, 0]
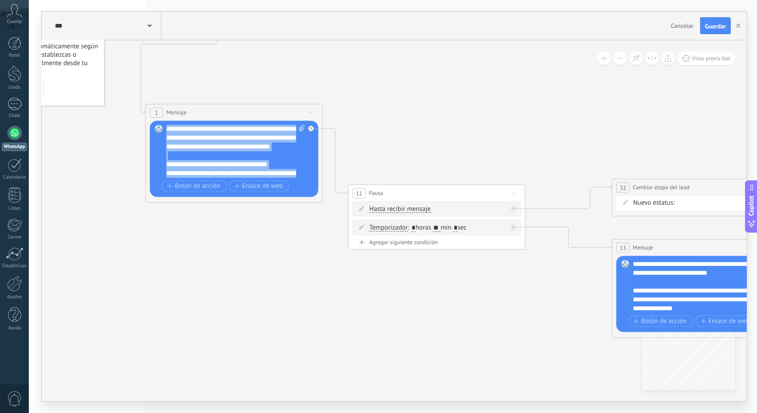
drag, startPoint x: 240, startPoint y: 174, endPoint x: 127, endPoint y: 65, distance: 157.7
click at [145, 23] on div "**********" at bounding box center [145, 23] width 0 height 0
paste div
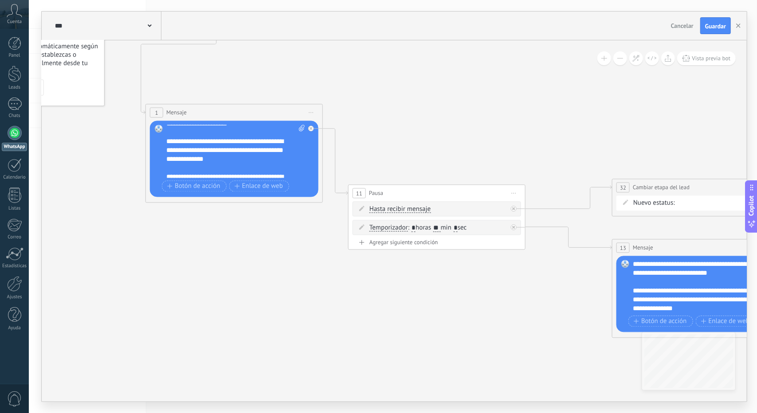
scroll to position [44, 0]
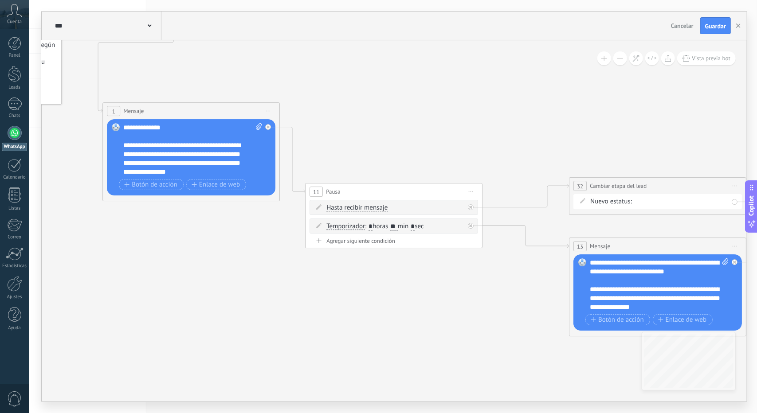
drag, startPoint x: 396, startPoint y: 282, endPoint x: 202, endPoint y: 248, distance: 197.1
click at [202, 248] on icon at bounding box center [639, 201] width 1517 height 802
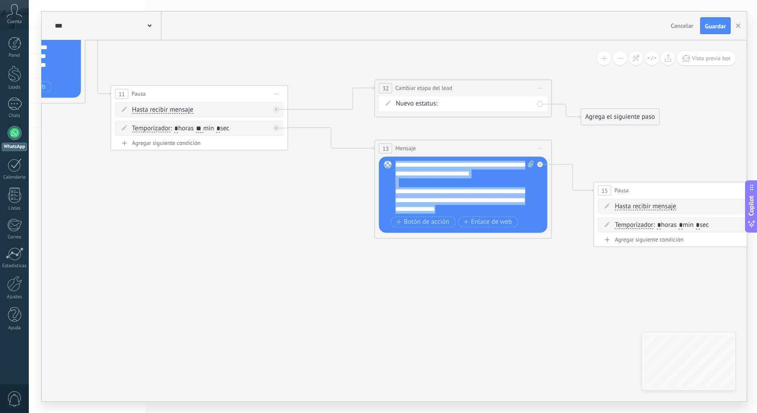
drag, startPoint x: 511, startPoint y: 209, endPoint x: 363, endPoint y: 133, distance: 165.5
paste div
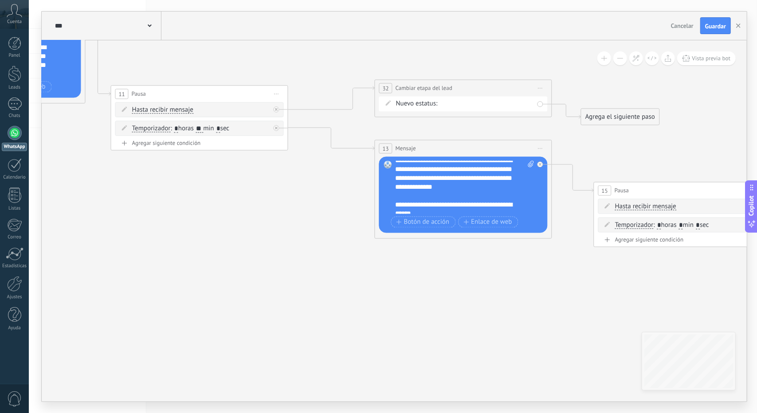
scroll to position [0, 0]
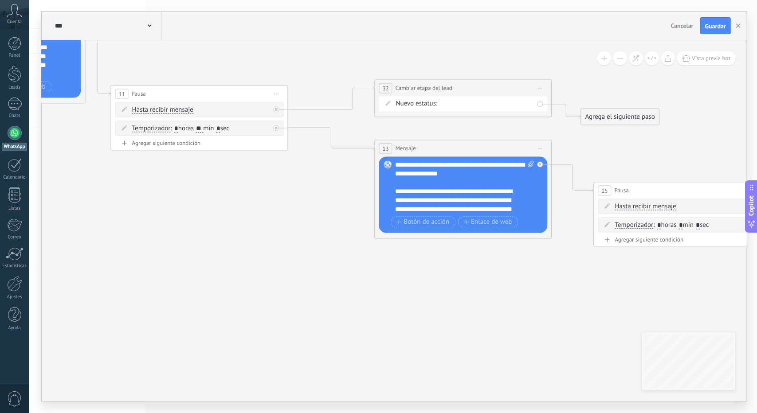
click at [408, 188] on div "**********" at bounding box center [457, 205] width 124 height 35
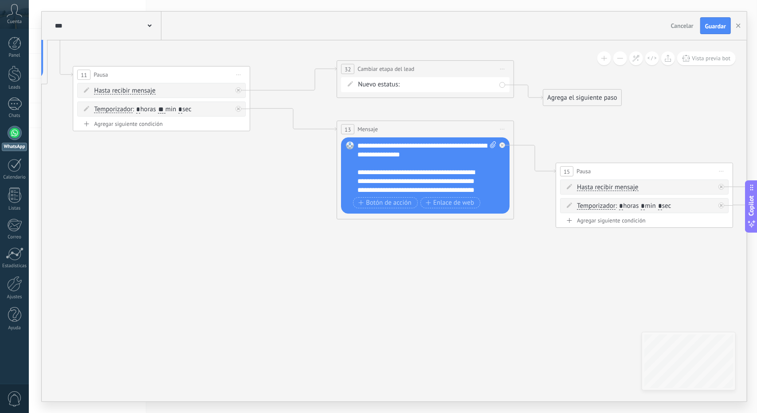
drag, startPoint x: 438, startPoint y: 276, endPoint x: 269, endPoint y: 246, distance: 171.5
click at [269, 246] on icon at bounding box center [445, 88] width 1594 height 810
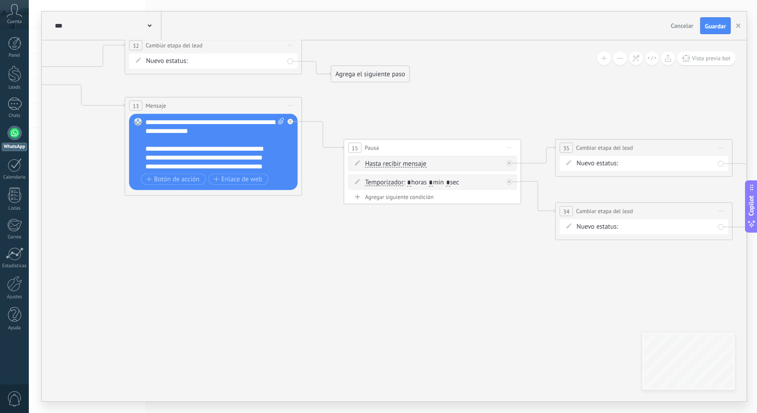
drag, startPoint x: 589, startPoint y: 89, endPoint x: 398, endPoint y: 125, distance: 194.4
click at [399, 124] on icon at bounding box center [234, 65] width 1594 height 810
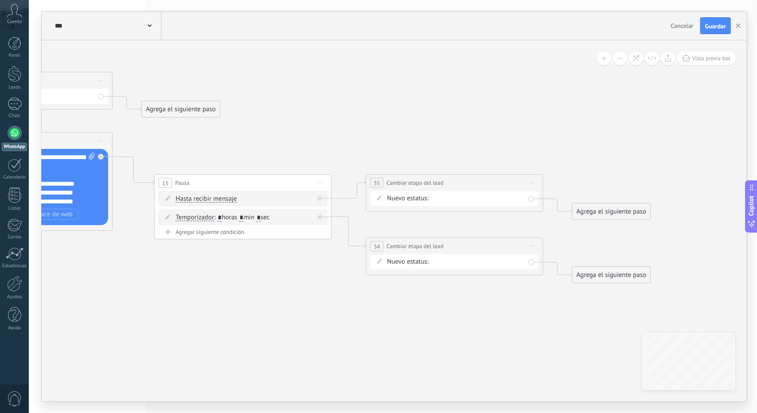
click at [533, 185] on span "Iniciar vista previa aquí Cambiar nombre Duplicar [GEOGRAPHIC_DATA]" at bounding box center [531, 182] width 14 height 13
click at [549, 239] on div "Borrar" at bounding box center [572, 240] width 88 height 15
click at [535, 247] on span "Iniciar vista previa aquí Cambiar nombre Duplicar [GEOGRAPHIC_DATA]" at bounding box center [531, 246] width 14 height 13
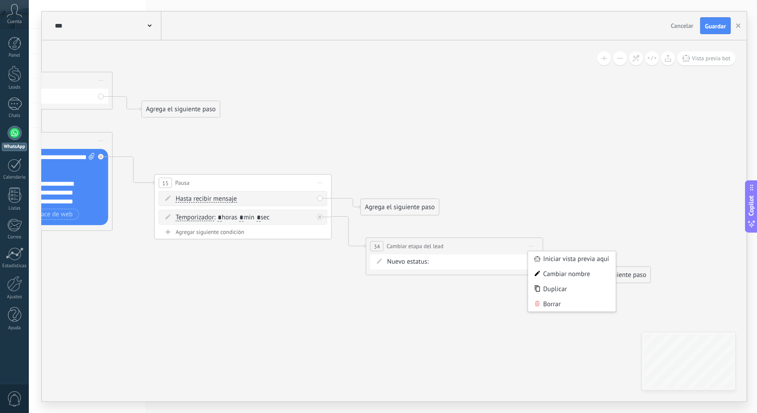
click at [536, 304] on icon at bounding box center [537, 303] width 5 height 5
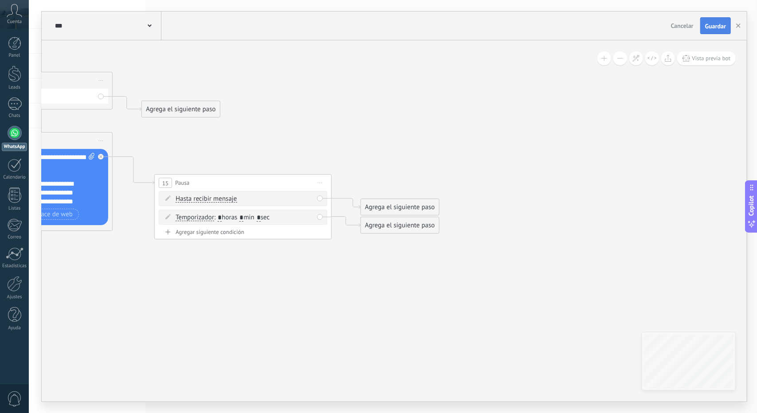
click at [711, 27] on span "Guardar" at bounding box center [715, 26] width 21 height 6
click at [740, 24] on button "button" at bounding box center [737, 26] width 13 height 16
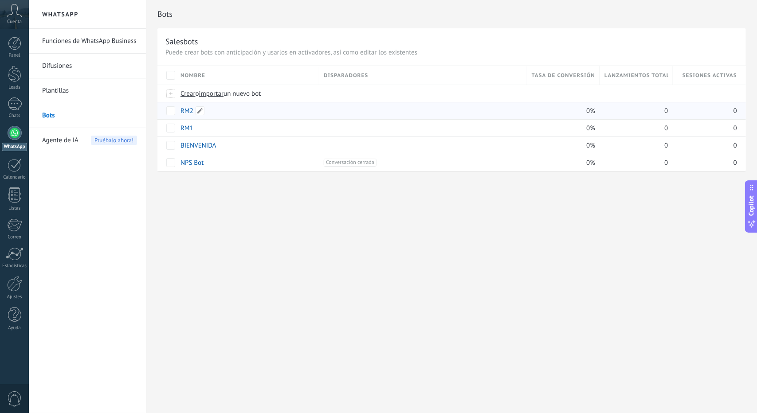
click at [186, 109] on link "RM2" at bounding box center [186, 111] width 13 height 8
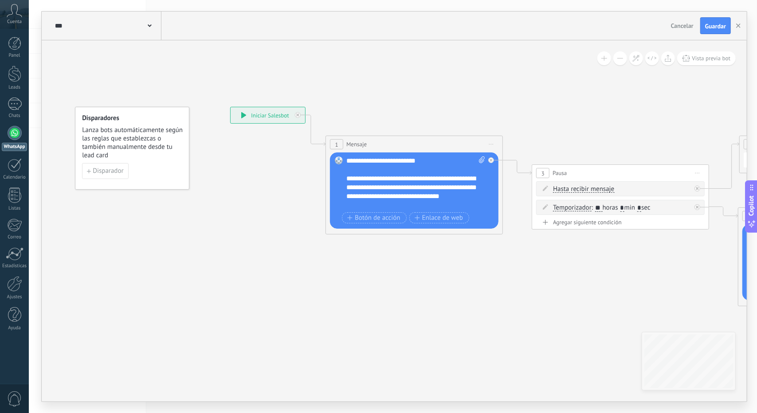
click at [641, 284] on icon at bounding box center [674, 206] width 1332 height 642
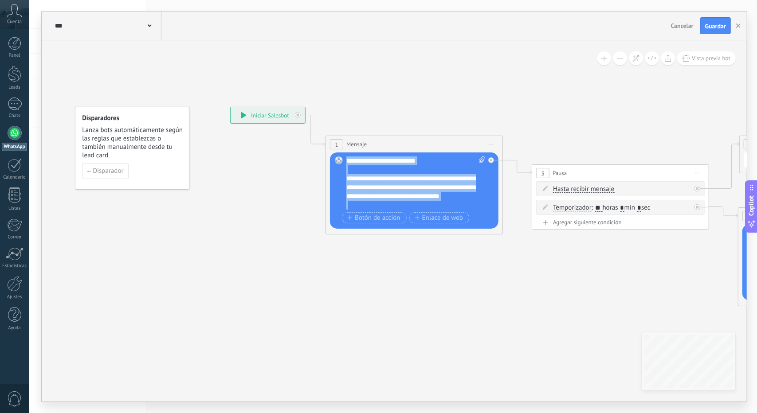
drag, startPoint x: 442, startPoint y: 203, endPoint x: 292, endPoint y: 63, distance: 204.2
click at [230, 107] on div "**********" at bounding box center [230, 107] width 0 height 0
paste div
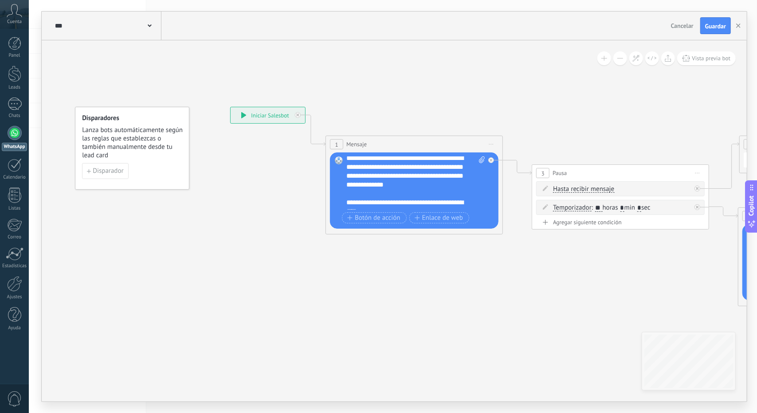
scroll to position [62, 0]
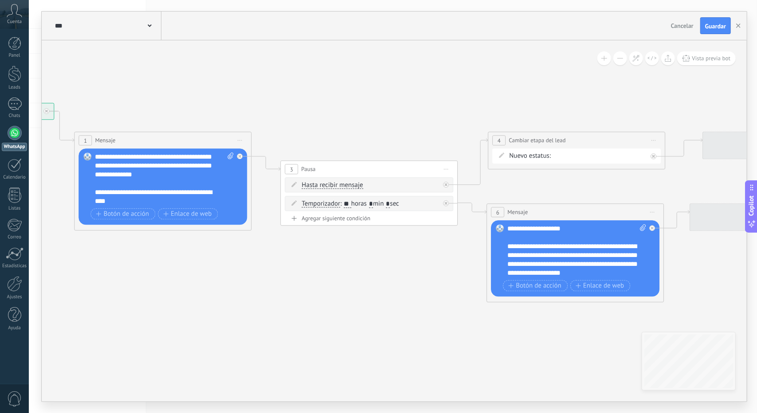
drag, startPoint x: 570, startPoint y: 258, endPoint x: 303, endPoint y: 254, distance: 266.5
click at [303, 254] on icon at bounding box center [424, 202] width 1332 height 642
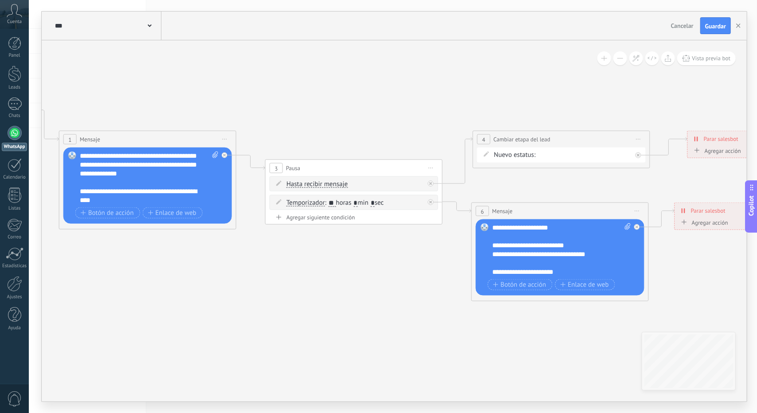
scroll to position [80, 0]
drag, startPoint x: 582, startPoint y: 277, endPoint x: 552, endPoint y: 251, distance: 39.2
click at [552, 251] on div "**********" at bounding box center [561, 257] width 138 height 69
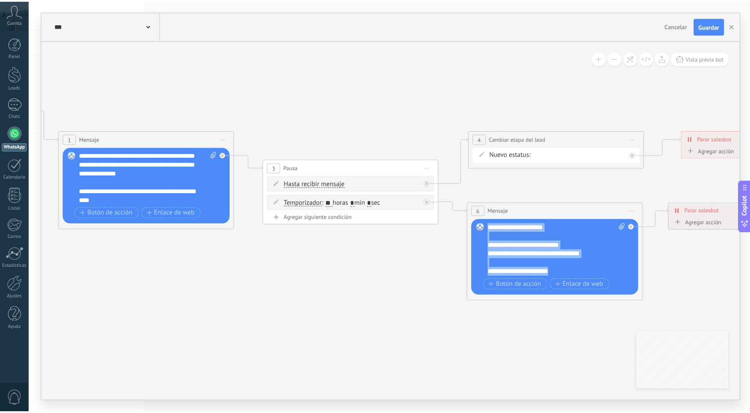
scroll to position [0, 0]
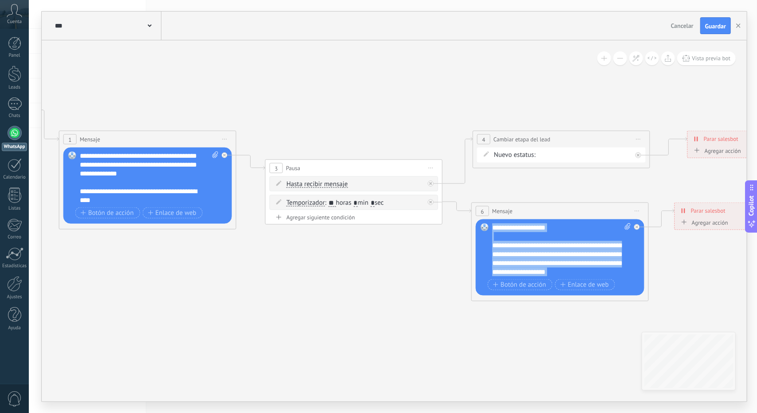
drag, startPoint x: 574, startPoint y: 270, endPoint x: 439, endPoint y: 139, distance: 188.4
paste div
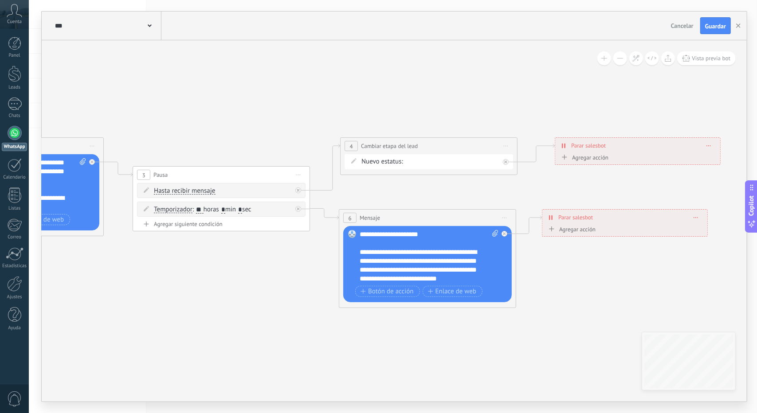
drag, startPoint x: 447, startPoint y: 258, endPoint x: 314, endPoint y: 265, distance: 132.7
click at [314, 265] on icon at bounding box center [275, 208] width 1332 height 642
click at [700, 21] on div "Cancelar Guardar" at bounding box center [701, 25] width 68 height 17
click at [707, 23] on span "Guardar" at bounding box center [715, 26] width 21 height 6
click at [736, 30] on button "button" at bounding box center [737, 26] width 13 height 16
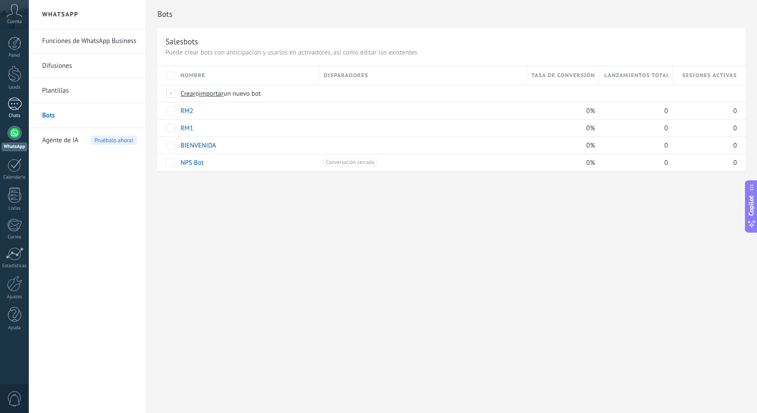
click at [19, 104] on div at bounding box center [15, 104] width 14 height 13
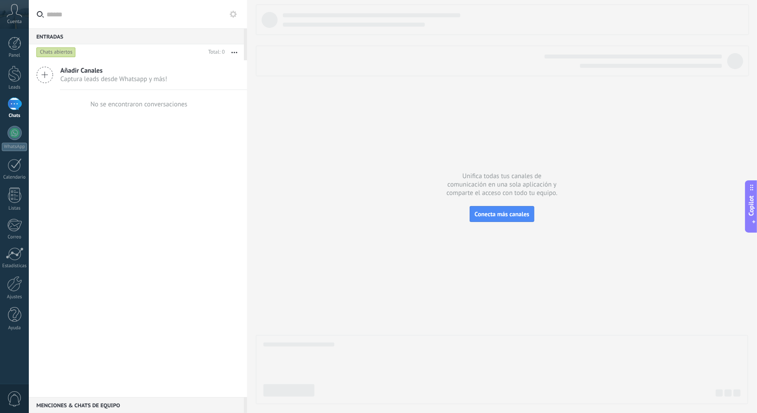
click at [237, 14] on button at bounding box center [233, 14] width 11 height 11
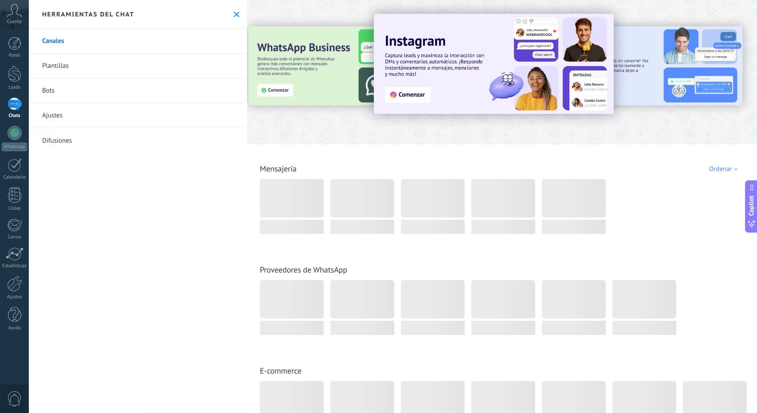
click at [52, 91] on link "Bots" at bounding box center [138, 90] width 218 height 25
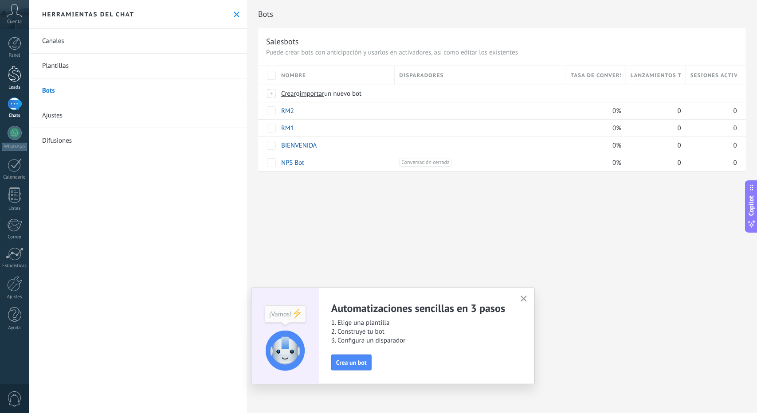
click at [14, 76] on div at bounding box center [14, 74] width 13 height 16
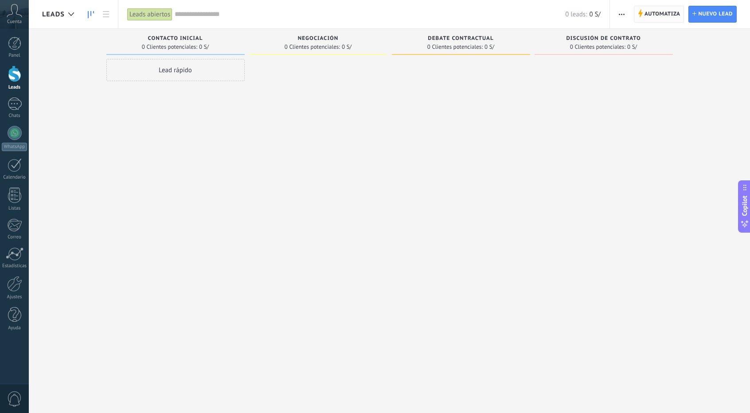
click at [661, 10] on span "Automatiza" at bounding box center [663, 14] width 36 height 16
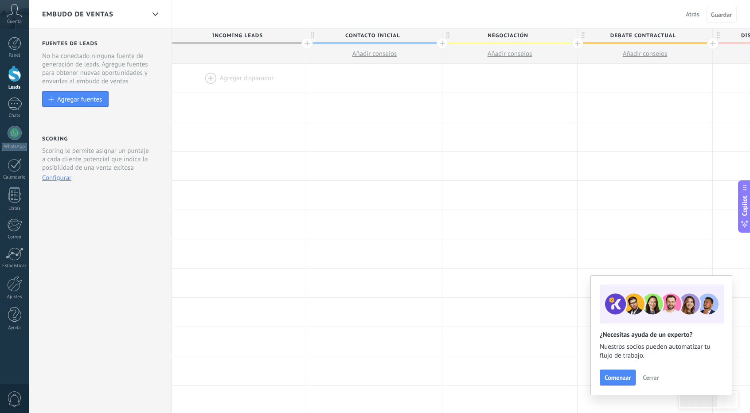
click at [243, 82] on div at bounding box center [239, 78] width 135 height 29
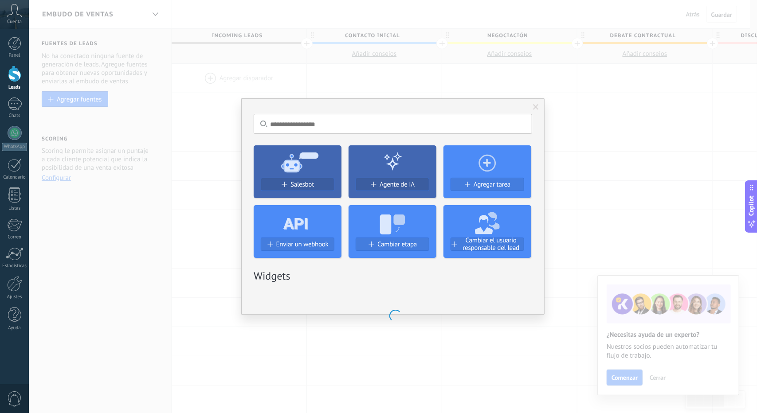
click at [537, 109] on span at bounding box center [536, 107] width 6 height 6
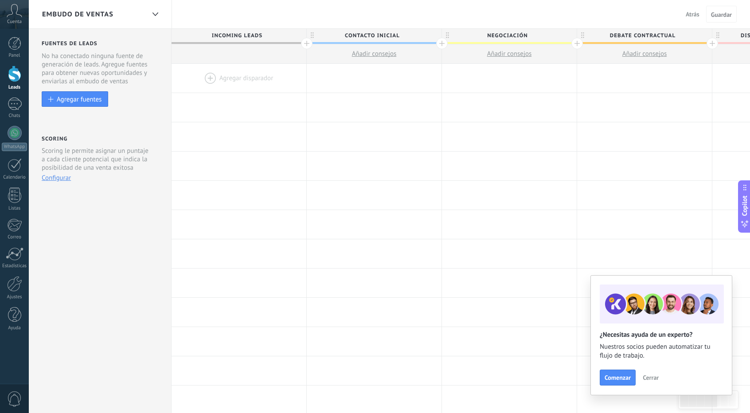
click at [249, 74] on div at bounding box center [239, 78] width 135 height 29
click at [240, 82] on div at bounding box center [239, 78] width 135 height 29
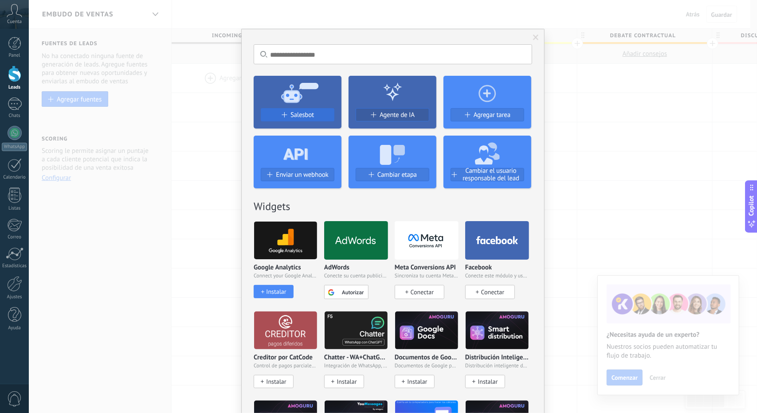
click at [290, 114] on span "Salesbot" at bounding box center [301, 115] width 23 height 8
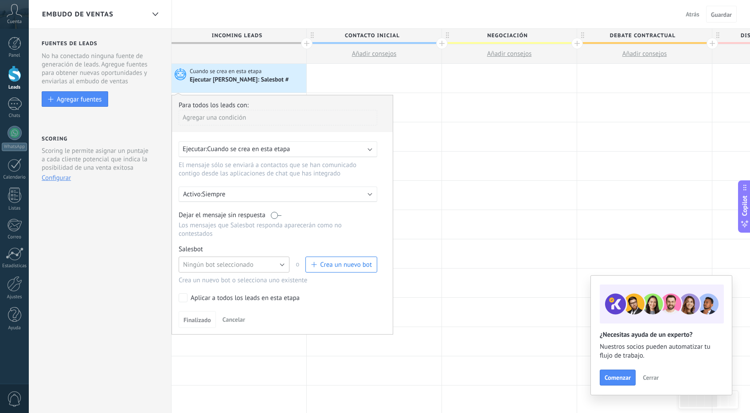
click at [235, 257] on button "Ningún bot seleccionado" at bounding box center [234, 265] width 111 height 16
click at [225, 302] on li "BIENVENIDA" at bounding box center [231, 309] width 116 height 15
click at [212, 311] on button "Finalizado" at bounding box center [197, 319] width 37 height 17
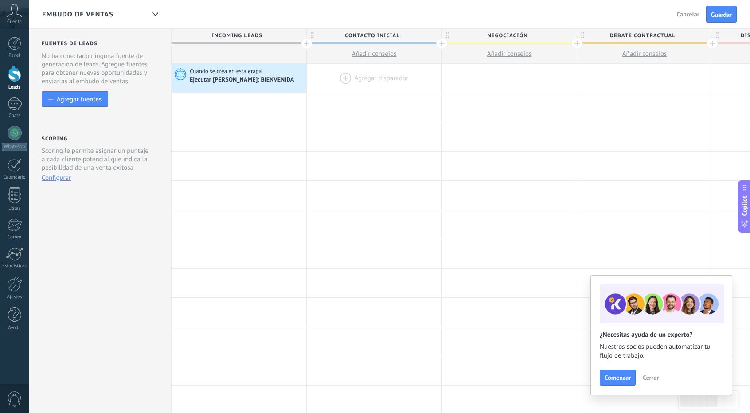
click at [362, 75] on div at bounding box center [374, 78] width 135 height 29
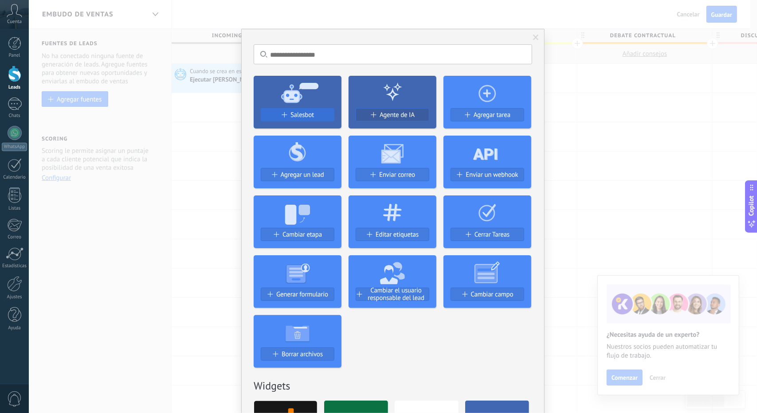
click at [307, 109] on button "Salesbot" at bounding box center [298, 114] width 74 height 13
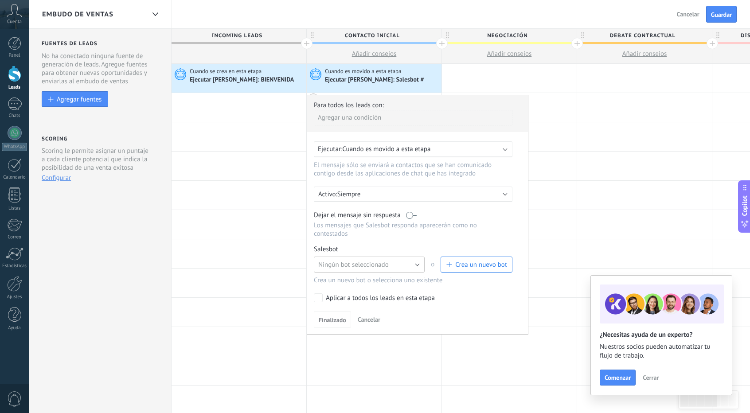
click at [371, 261] on span "Ningún bot seleccionado" at bounding box center [353, 265] width 70 height 8
click at [365, 291] on span "RM1" at bounding box center [365, 295] width 113 height 8
click at [329, 317] on span "Finalizado" at bounding box center [332, 320] width 27 height 6
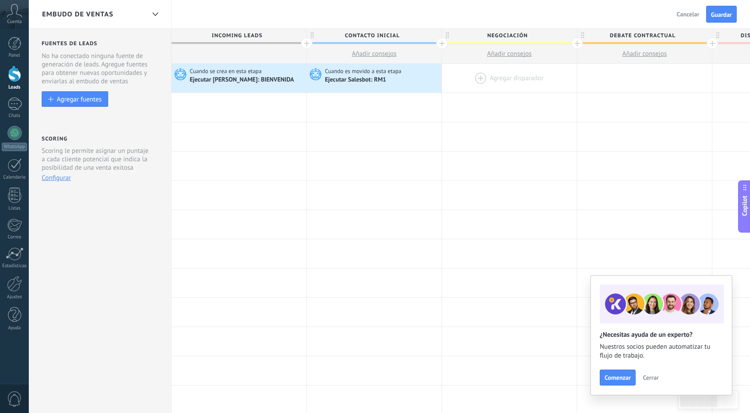
click at [516, 74] on div at bounding box center [509, 78] width 135 height 29
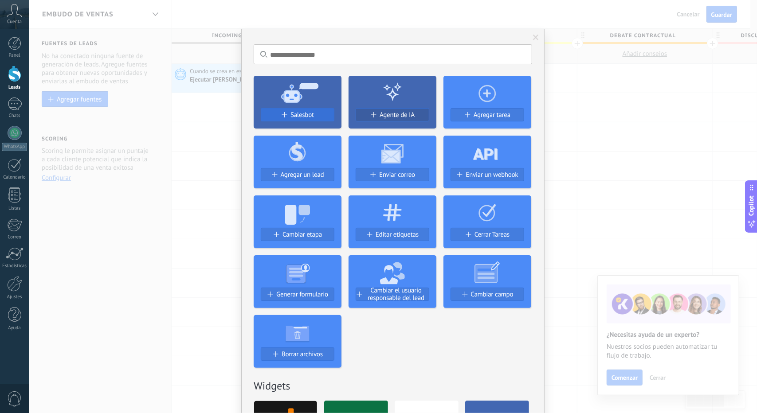
click at [326, 112] on div "Salesbot" at bounding box center [297, 115] width 73 height 8
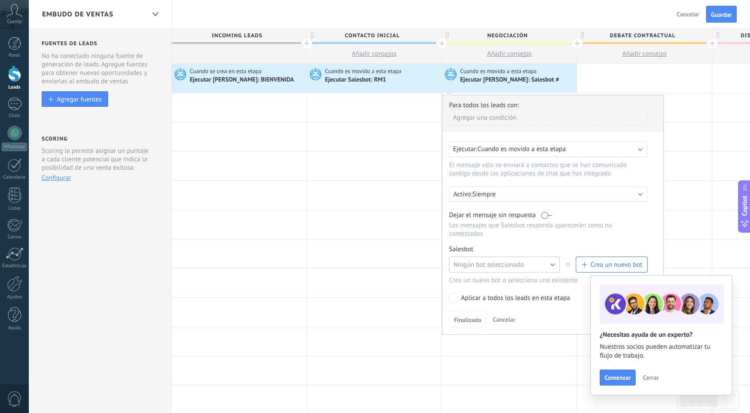
click at [465, 257] on button "Ningún bot seleccionado" at bounding box center [504, 265] width 111 height 16
click at [470, 276] on span "RM2" at bounding box center [500, 280] width 113 height 8
click at [470, 317] on span "Finalizado" at bounding box center [467, 320] width 27 height 6
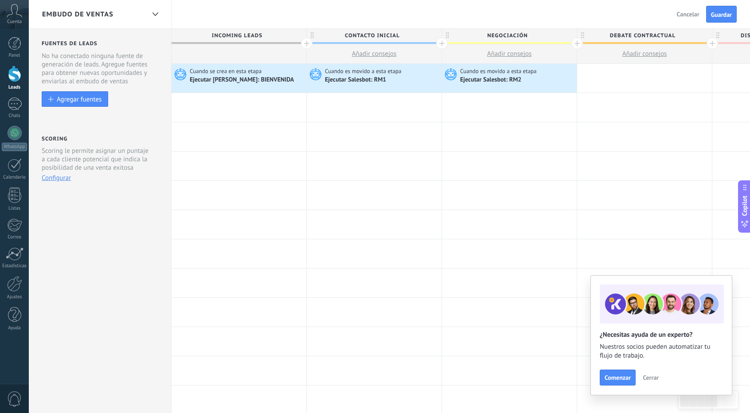
click at [402, 33] on span "Contacto inicial" at bounding box center [372, 36] width 130 height 14
type input "*"
type input "****"
click at [531, 35] on span "Negociación" at bounding box center [507, 36] width 130 height 14
type input "*"
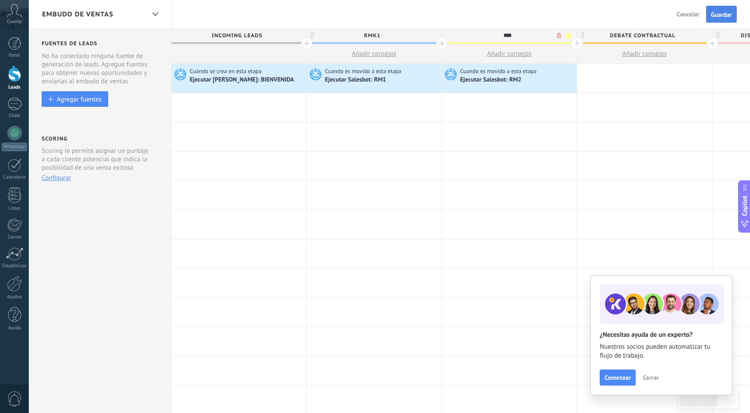
type input "****"
click at [715, 14] on span "Guardar" at bounding box center [721, 15] width 21 height 6
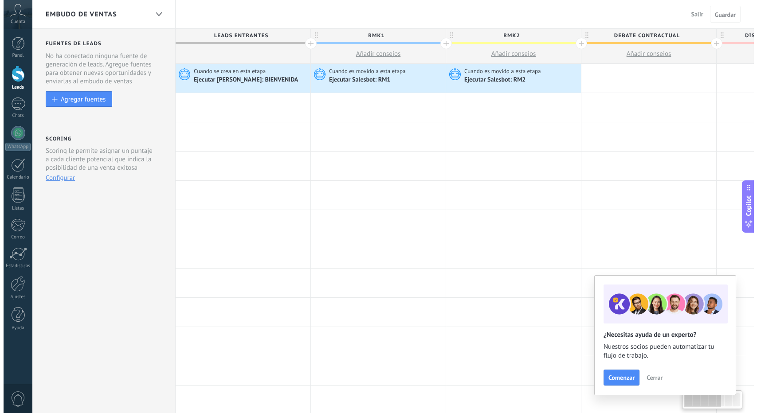
scroll to position [0, 0]
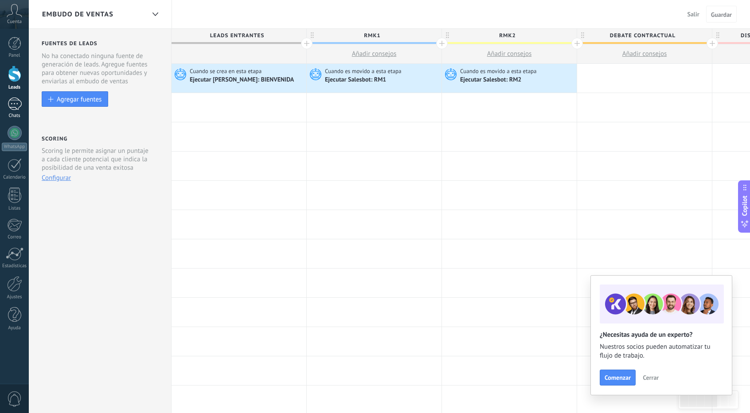
click at [5, 108] on link "Chats" at bounding box center [14, 108] width 29 height 21
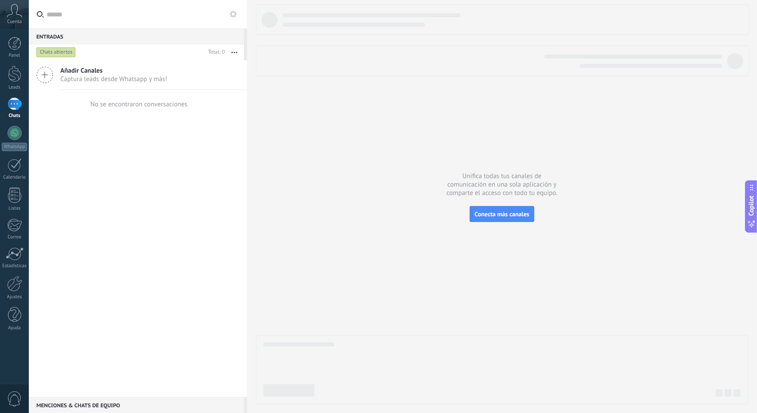
click at [231, 19] on button at bounding box center [233, 14] width 11 height 11
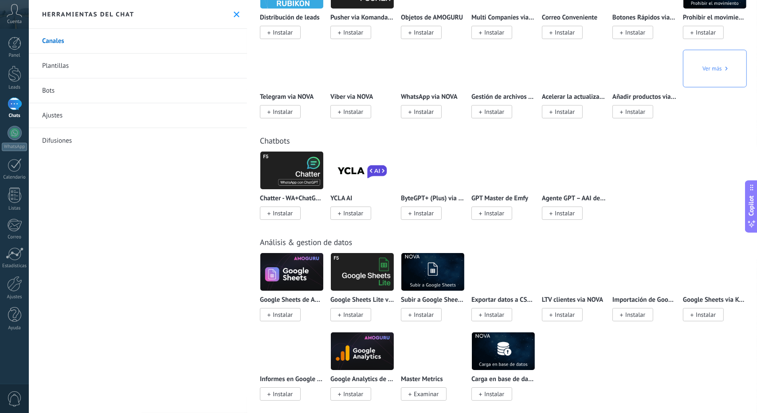
scroll to position [2039, 0]
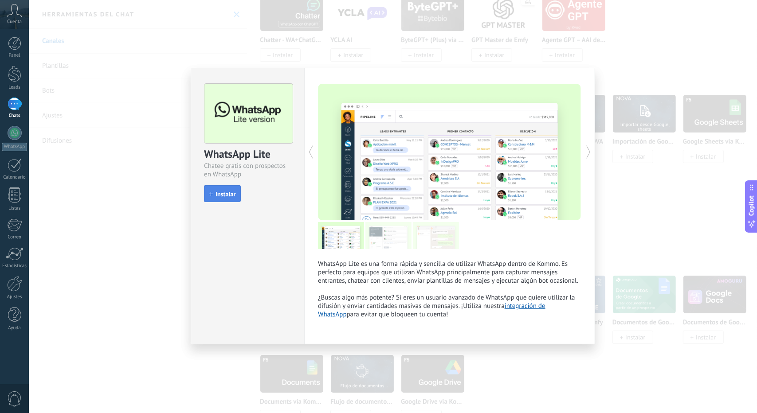
click at [224, 192] on span "Instalar" at bounding box center [225, 194] width 20 height 6
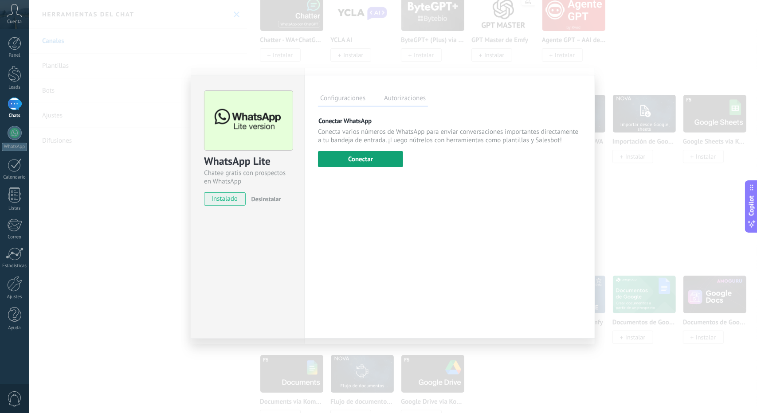
click at [356, 161] on button "Conectar" at bounding box center [360, 159] width 85 height 16
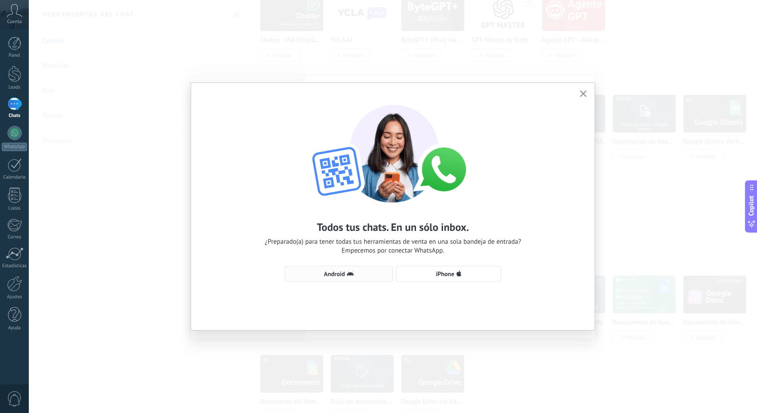
click at [359, 274] on span "Android" at bounding box center [338, 273] width 98 height 7
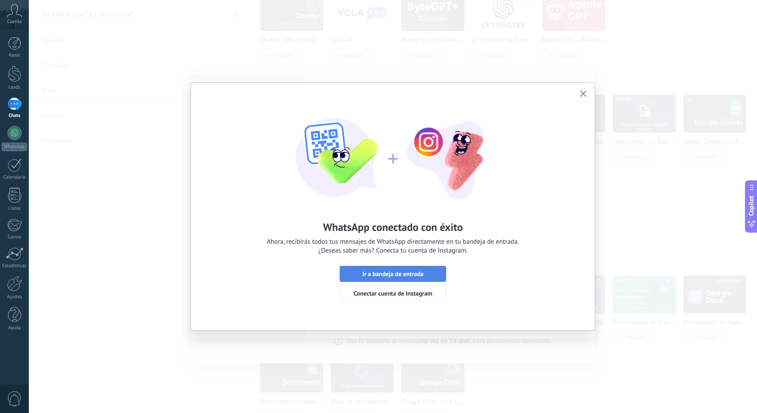
click at [396, 274] on span "Ir a bandeja de entrada" at bounding box center [392, 274] width 61 height 6
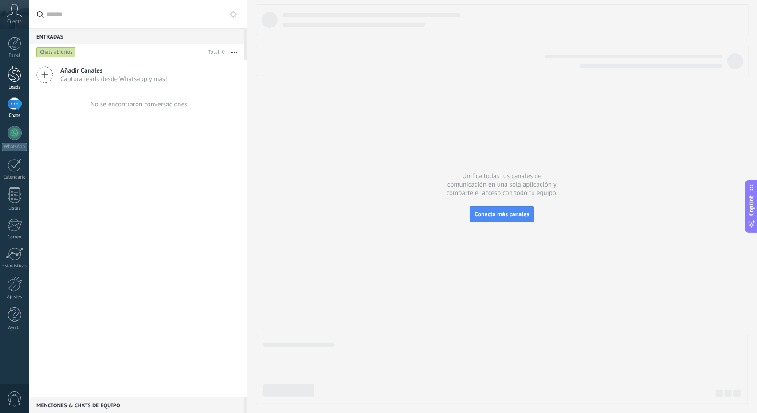
click at [15, 70] on div at bounding box center [14, 74] width 13 height 16
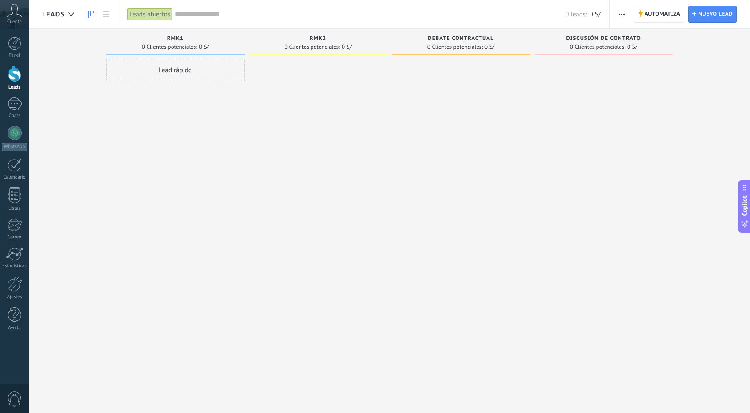
click at [669, 8] on span "Automatiza" at bounding box center [663, 14] width 36 height 16
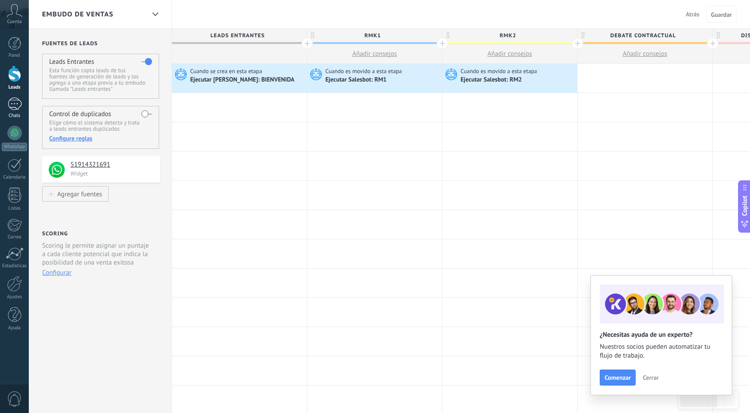
click at [8, 104] on div at bounding box center [15, 104] width 14 height 13
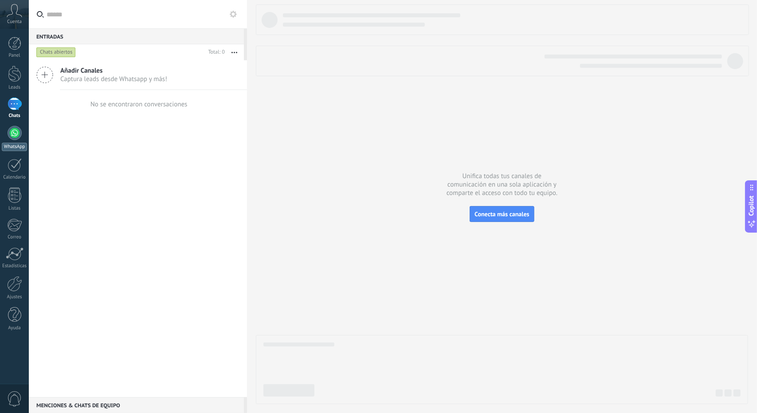
click at [13, 146] on div "WhatsApp" at bounding box center [14, 147] width 25 height 8
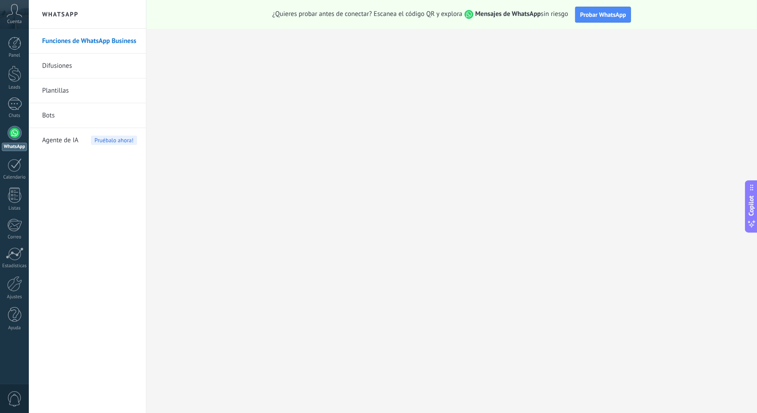
click at [57, 114] on link "Bots" at bounding box center [89, 115] width 95 height 25
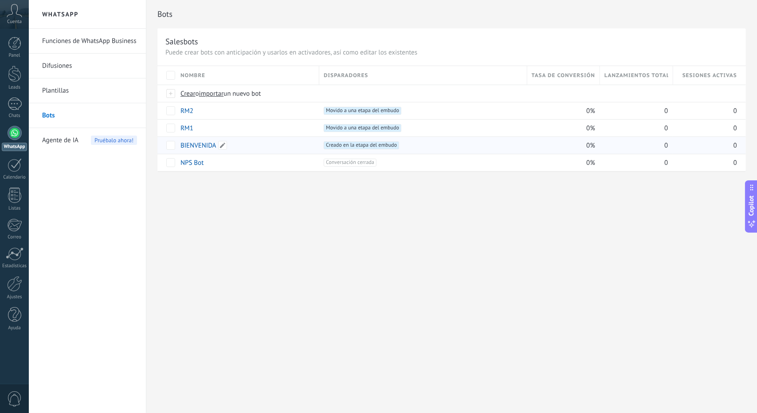
click at [199, 144] on link "BIENVENIDA" at bounding box center [198, 145] width 36 height 8
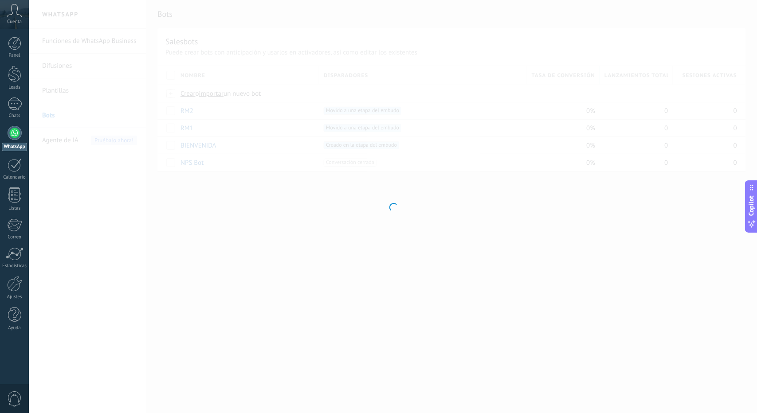
type input "**********"
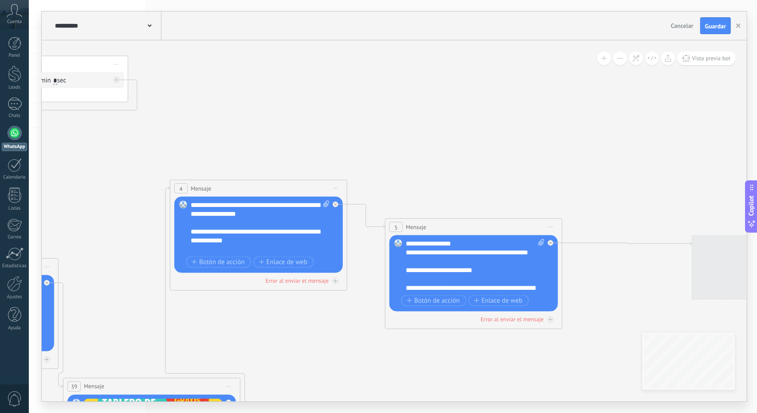
drag, startPoint x: 583, startPoint y: 179, endPoint x: 222, endPoint y: 56, distance: 382.0
click at [222, 56] on icon at bounding box center [300, 272] width 1733 height 1003
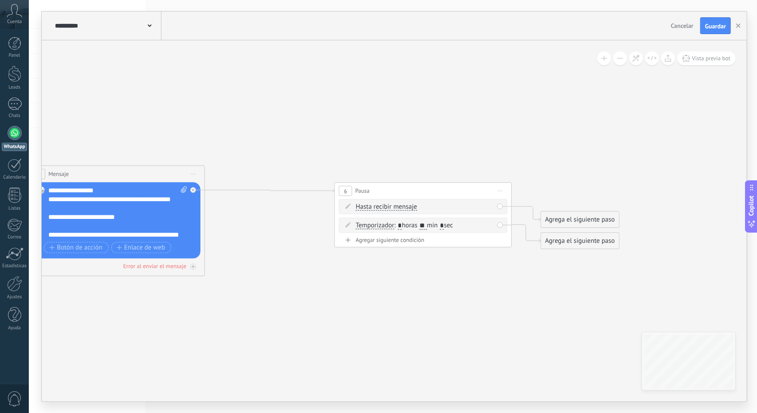
drag, startPoint x: 512, startPoint y: 114, endPoint x: 230, endPoint y: 74, distance: 284.4
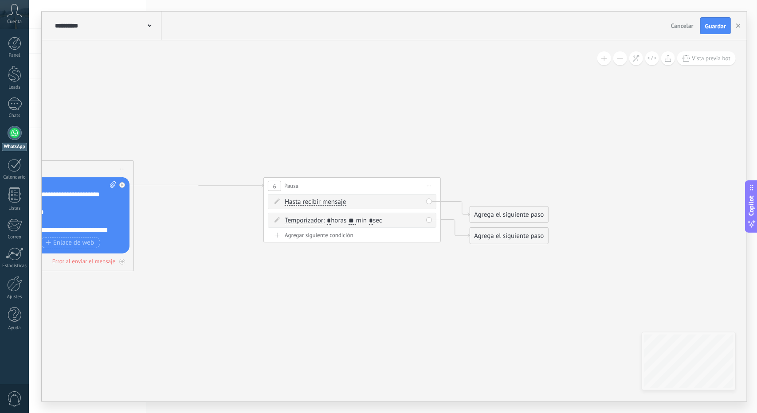
drag, startPoint x: 505, startPoint y: 97, endPoint x: 494, endPoint y: 100, distance: 11.8
click at [516, 211] on div "Agrega el siguiente paso" at bounding box center [507, 214] width 78 height 15
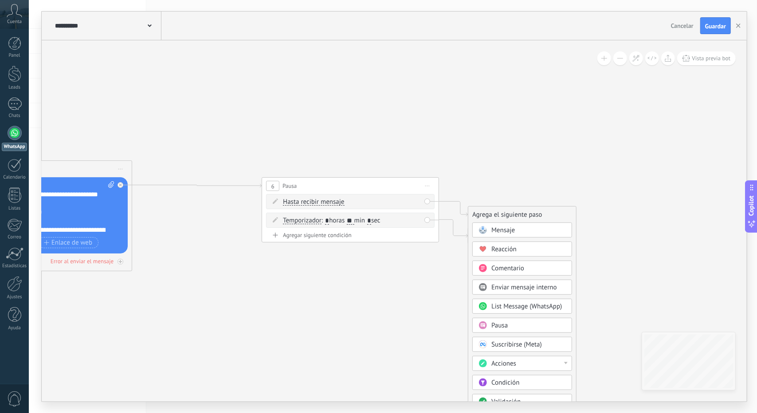
click at [519, 363] on div "Acciones" at bounding box center [528, 363] width 74 height 9
click at [517, 361] on div "Cambiar etapa del lead" at bounding box center [522, 364] width 99 height 15
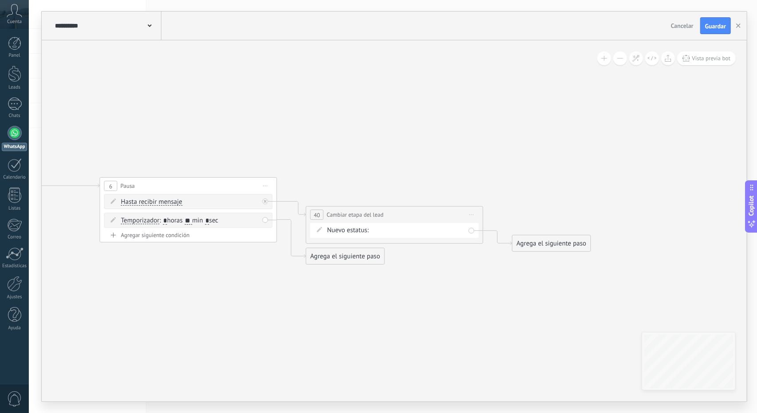
click at [340, 257] on div "Agrega el siguiente paso" at bounding box center [345, 256] width 78 height 15
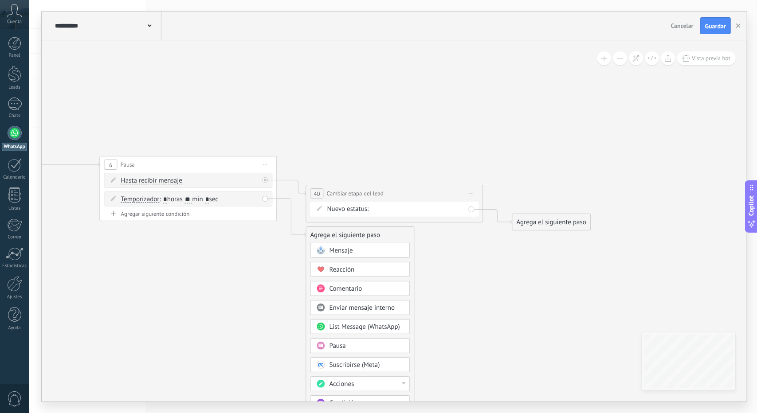
click at [368, 380] on div "Acciones" at bounding box center [366, 384] width 74 height 9
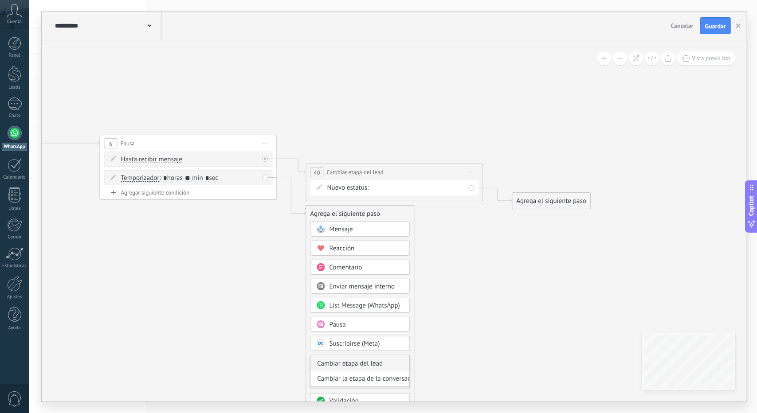
click at [368, 364] on div "Cambiar etapa del lead" at bounding box center [360, 363] width 99 height 15
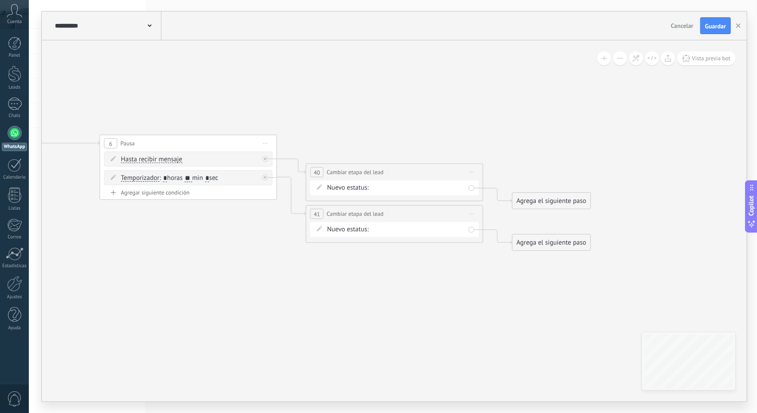
click at [0, 0] on div "RMK1 RMK2 Debate contractual Discusión de contrato Logrado con éxito Venta Perd…" at bounding box center [0, 0] width 0 height 0
click at [0, 0] on label "Debate contractual" at bounding box center [0, 0] width 0 height 0
click at [0, 0] on div "RMK1 RMK2 Debate contractual Discusión de contrato Logrado con éxito Venta Perd…" at bounding box center [0, 0] width 0 height 0
click at [0, 0] on label "RMK1" at bounding box center [0, 0] width 0 height 0
click at [713, 26] on span "Guardar" at bounding box center [715, 26] width 21 height 6
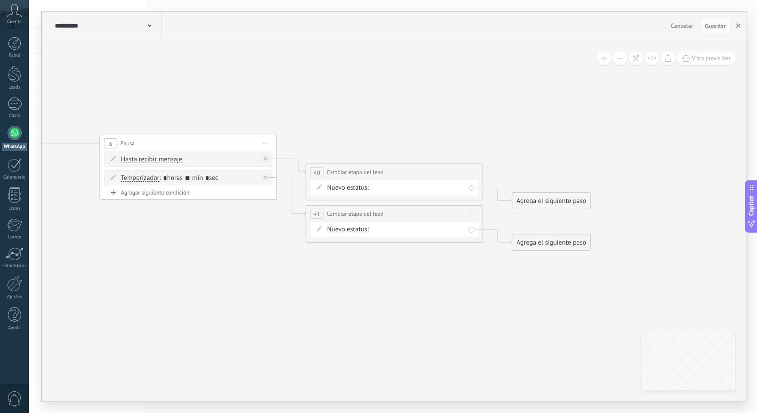
click at [737, 28] on icon "button" at bounding box center [738, 25] width 4 height 4
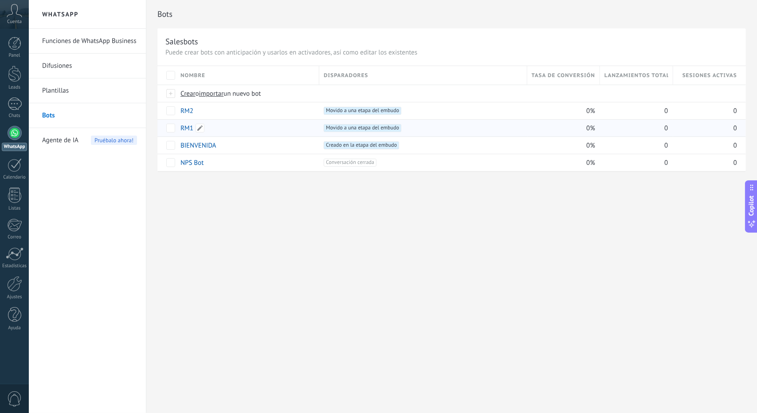
click at [185, 132] on link "RM1" at bounding box center [186, 128] width 13 height 8
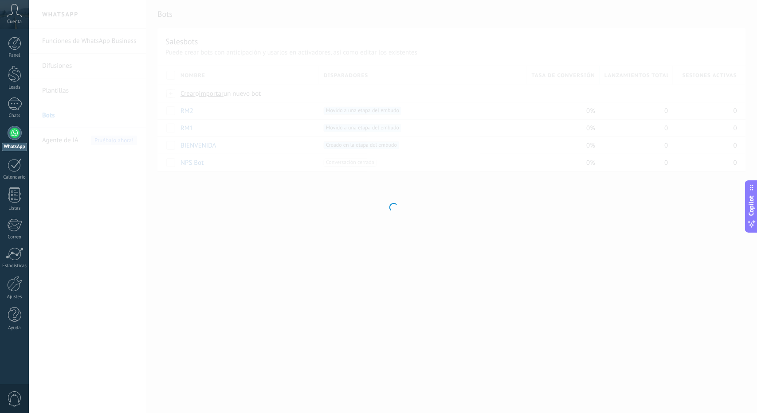
type input "***"
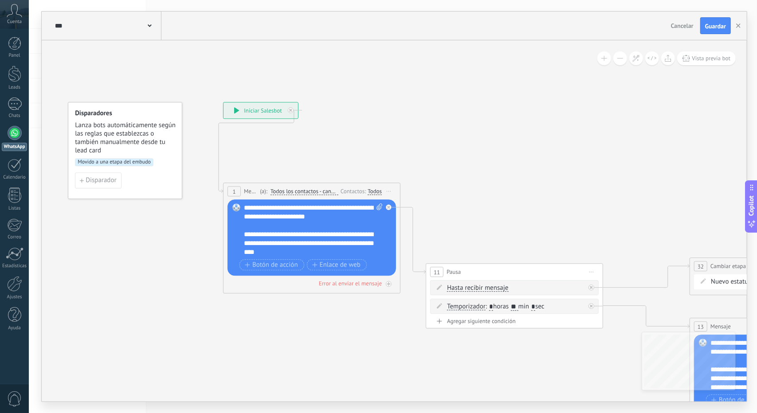
drag, startPoint x: 506, startPoint y: 174, endPoint x: 217, endPoint y: 102, distance: 297.9
click at [217, 102] on icon at bounding box center [692, 265] width 1383 height 770
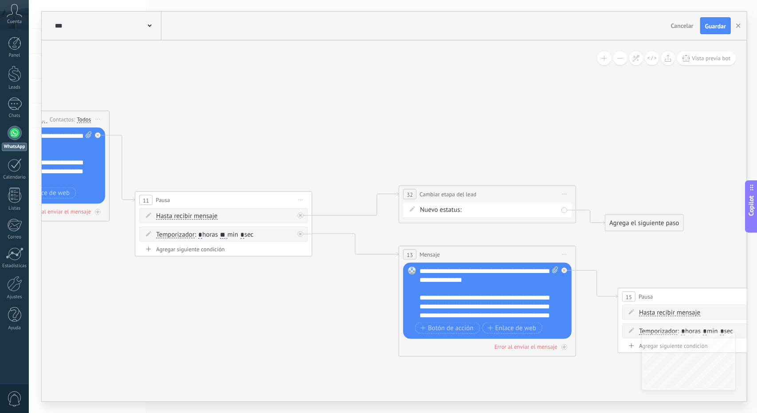
drag, startPoint x: 517, startPoint y: 134, endPoint x: 308, endPoint y: 117, distance: 209.9
click at [308, 117] on icon at bounding box center [402, 194] width 1383 height 770
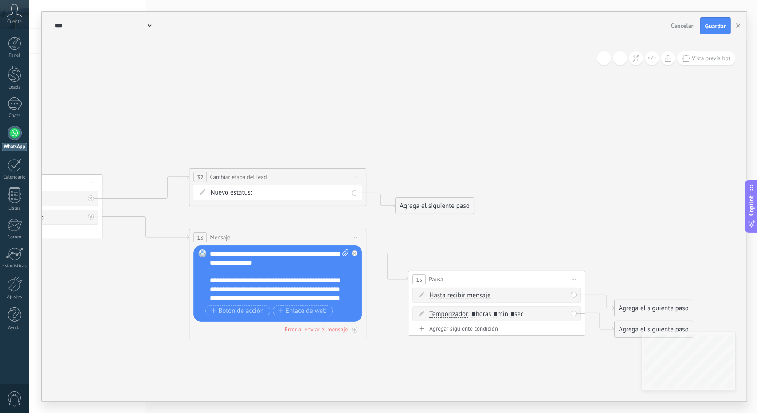
click at [0, 0] on div "RMK1 RMK2 Debate contractual Discusión de contrato Logrado con éxito Venta Perd…" at bounding box center [0, 0] width 0 height 0
click at [0, 0] on label "Debate contractual" at bounding box center [0, 0] width 0 height 0
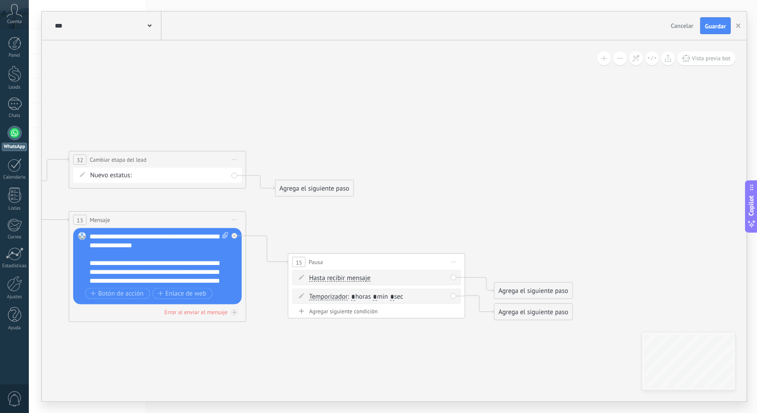
drag, startPoint x: 506, startPoint y: 225, endPoint x: 365, endPoint y: 203, distance: 142.6
click at [365, 203] on icon at bounding box center [72, 159] width 1383 height 770
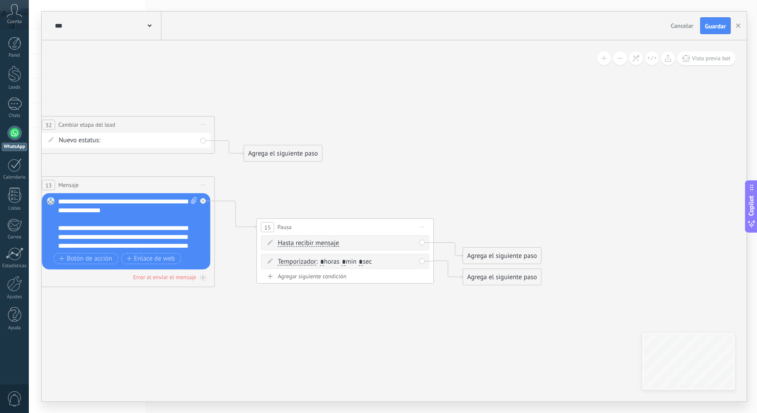
drag, startPoint x: 455, startPoint y: 240, endPoint x: 445, endPoint y: 210, distance: 32.2
click at [445, 210] on icon at bounding box center [41, 124] width 1383 height 770
click at [482, 258] on div "Agrega el siguiente paso" at bounding box center [502, 256] width 78 height 15
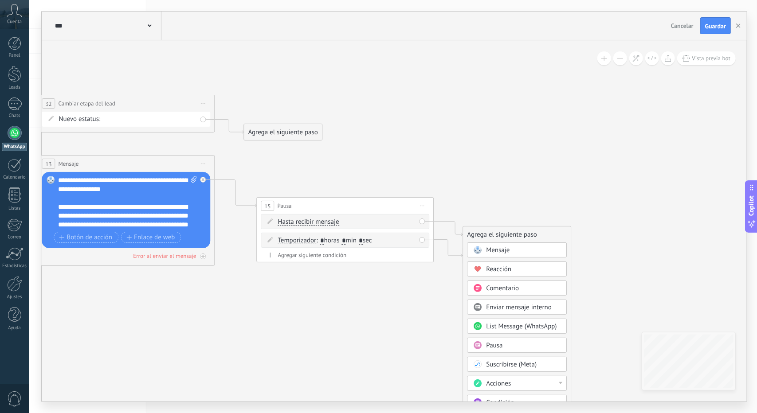
click at [517, 380] on div "Acciones" at bounding box center [523, 383] width 74 height 9
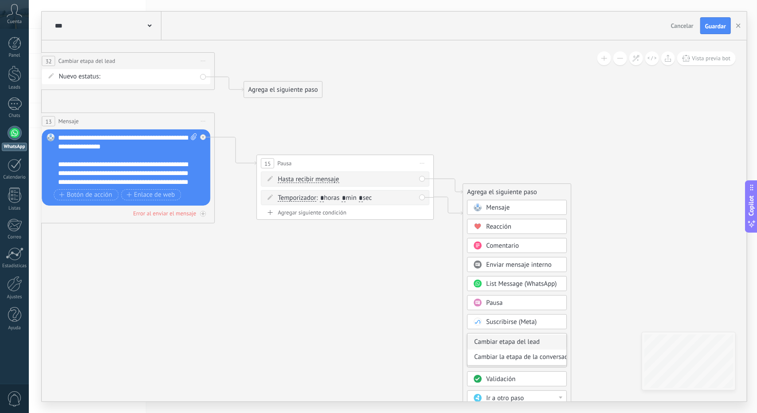
click at [514, 344] on div "Cambiar etapa del lead" at bounding box center [517, 342] width 99 height 15
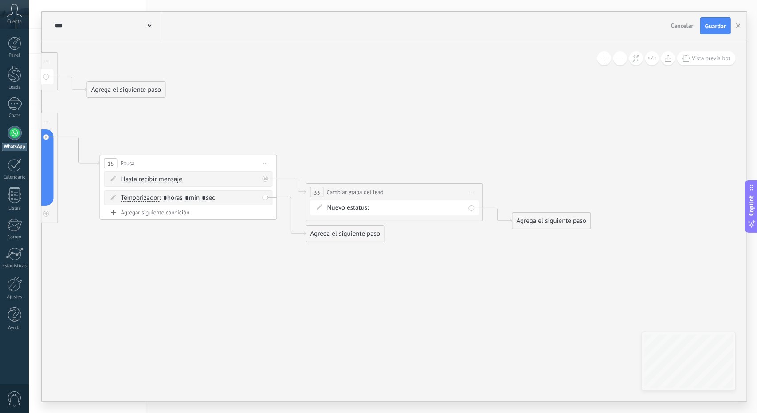
click at [360, 233] on div "Agrega el siguiente paso" at bounding box center [345, 234] width 78 height 15
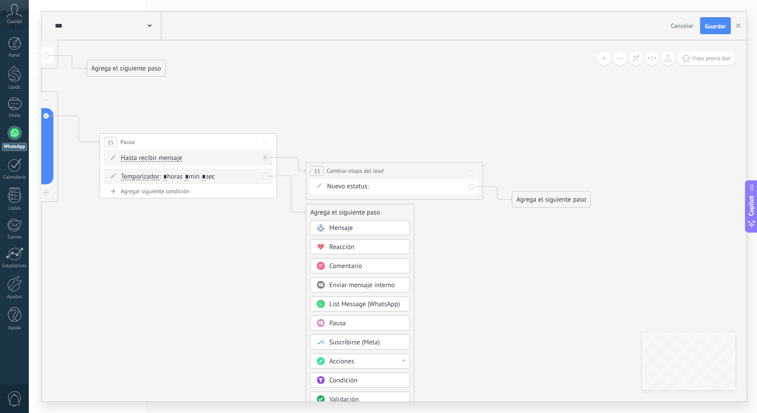
click at [360, 359] on div "Acciones" at bounding box center [366, 361] width 74 height 9
click at [362, 361] on div "Cambiar etapa del lead" at bounding box center [360, 362] width 99 height 15
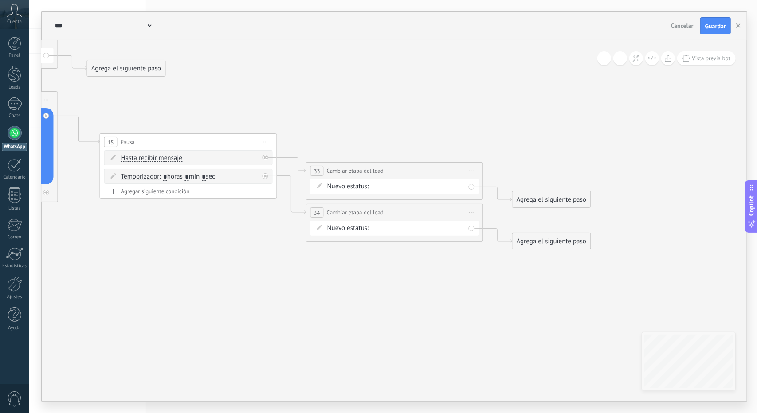
click at [0, 0] on div "RMK1 RMK2 Debate contractual Discusión de contrato Logrado con éxito Venta Perd…" at bounding box center [0, 0] width 0 height 0
click at [0, 0] on label "Debate contractual" at bounding box center [0, 0] width 0 height 0
click at [0, 0] on div "RMK1 RMK2 Debate contractual Discusión de contrato Logrado con éxito Venta Perd…" at bounding box center [0, 0] width 0 height 0
click at [0, 0] on label "RMK2" at bounding box center [0, 0] width 0 height 0
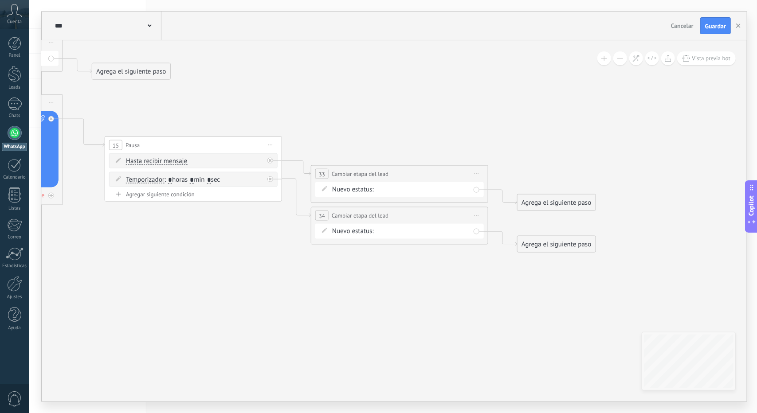
drag, startPoint x: 418, startPoint y: 261, endPoint x: 490, endPoint y: 261, distance: 71.8
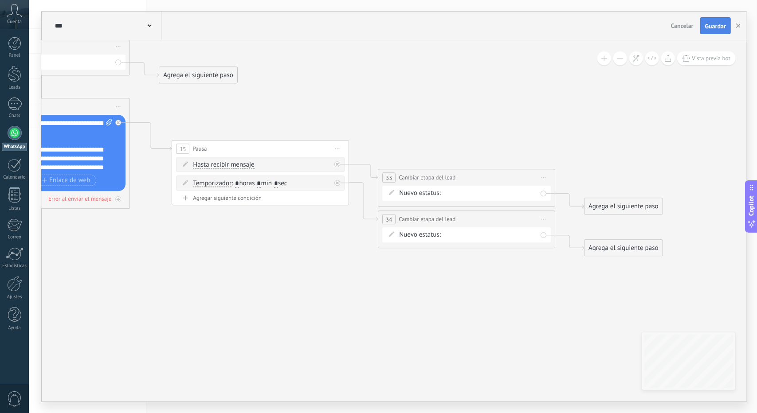
click at [717, 25] on span "Guardar" at bounding box center [715, 26] width 21 height 6
click at [738, 24] on use "button" at bounding box center [738, 25] width 4 height 4
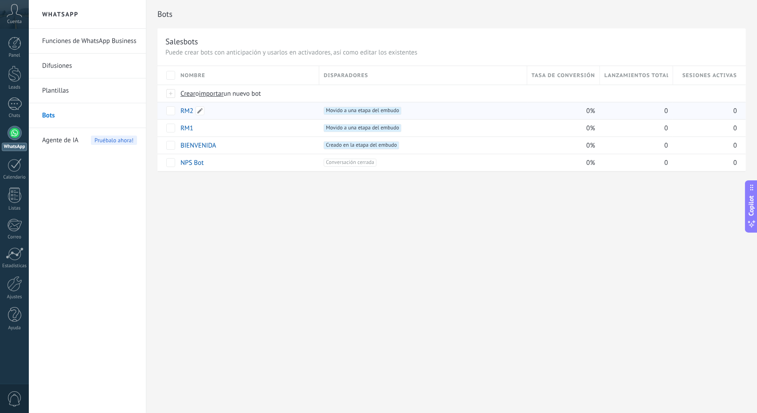
click at [185, 110] on link "RM2" at bounding box center [186, 111] width 13 height 8
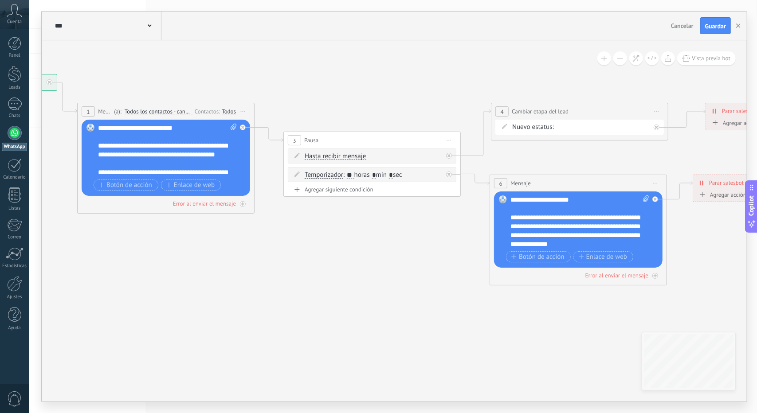
drag, startPoint x: 603, startPoint y: 143, endPoint x: 164, endPoint y: 113, distance: 439.9
click at [164, 113] on icon at bounding box center [426, 179] width 1332 height 654
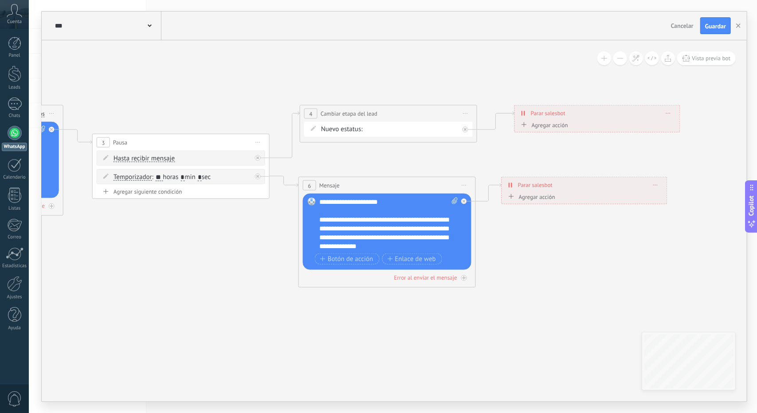
drag, startPoint x: 395, startPoint y: 134, endPoint x: 391, endPoint y: 130, distance: 5.7
click at [394, 134] on div "Nuevo estatus: RMK1 RMK2 Debate contractual Discusión de contrato Logrado con é…" at bounding box center [388, 129] width 168 height 15
click at [0, 0] on div "RMK1 RMK2 Debate contractual Discusión de contrato Logrado con éxito Venta Perd…" at bounding box center [0, 0] width 0 height 0
click at [0, 0] on label "Debate contractual" at bounding box center [0, 0] width 0 height 0
click at [705, 29] on button "Guardar" at bounding box center [715, 25] width 31 height 17
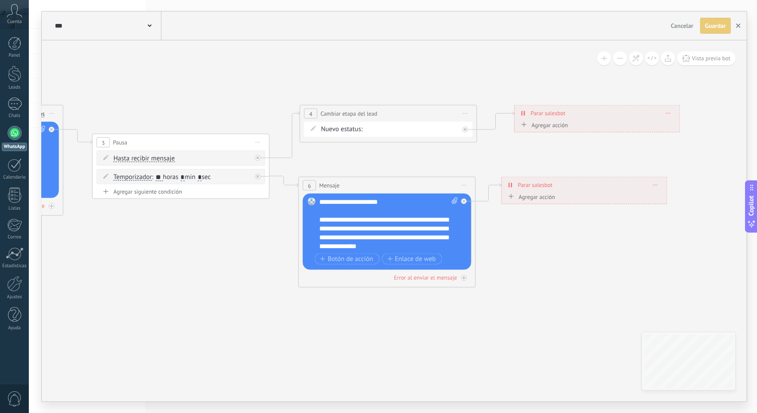
click at [740, 24] on icon "button" at bounding box center [738, 25] width 4 height 4
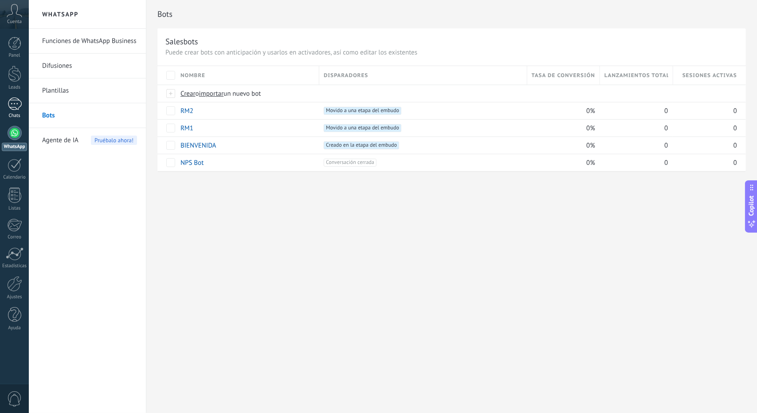
click at [18, 101] on div at bounding box center [15, 104] width 14 height 13
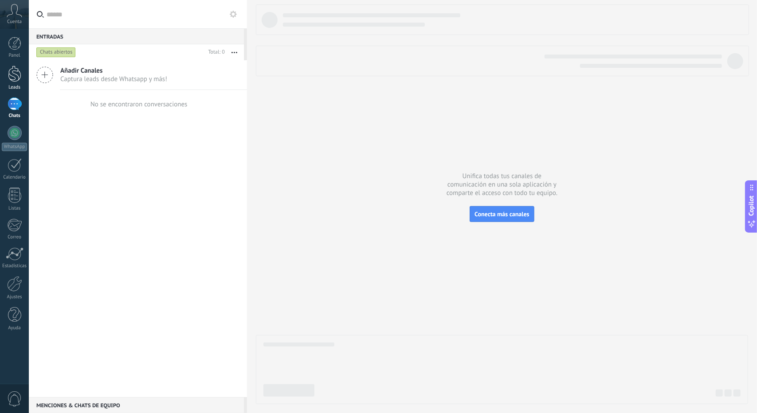
click at [9, 83] on link "Leads" at bounding box center [14, 78] width 29 height 25
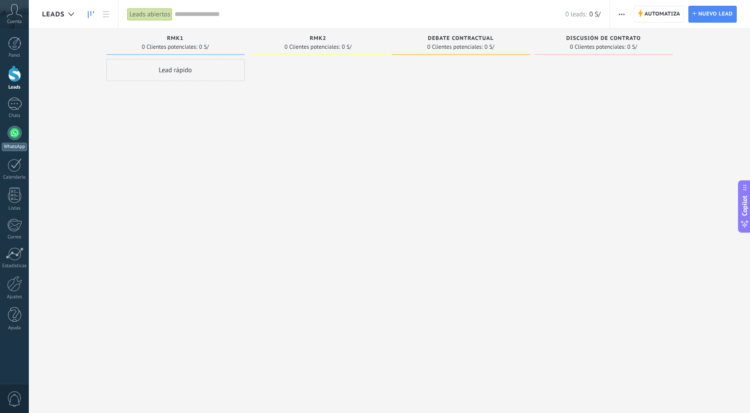
click at [15, 138] on div at bounding box center [15, 133] width 14 height 14
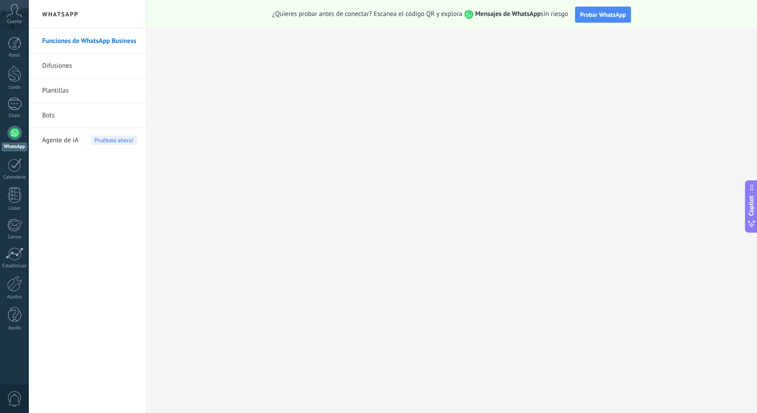
click at [17, 96] on div "Panel Leads Chats WhatsApp Clientes" at bounding box center [14, 188] width 29 height 303
click at [18, 109] on div at bounding box center [15, 104] width 14 height 13
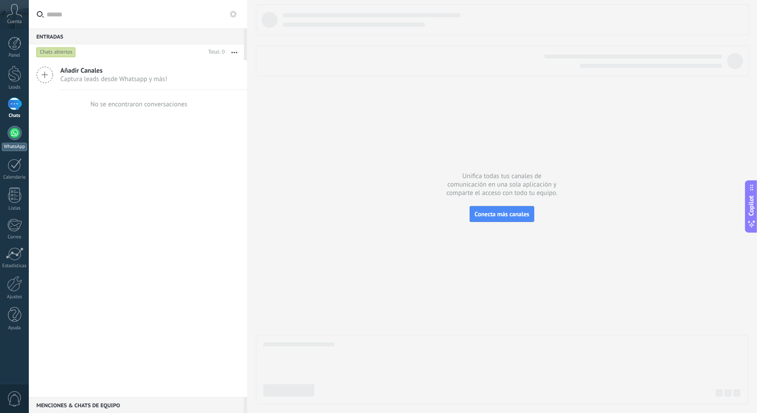
click at [21, 133] on link "WhatsApp" at bounding box center [14, 138] width 29 height 25
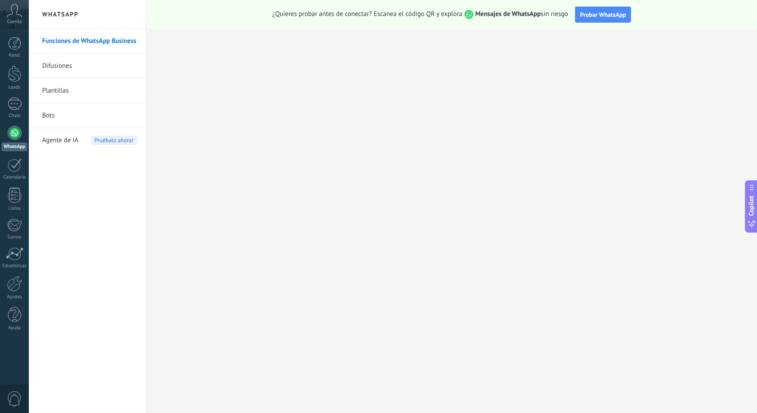
click at [63, 92] on link "Plantillas" at bounding box center [89, 90] width 95 height 25
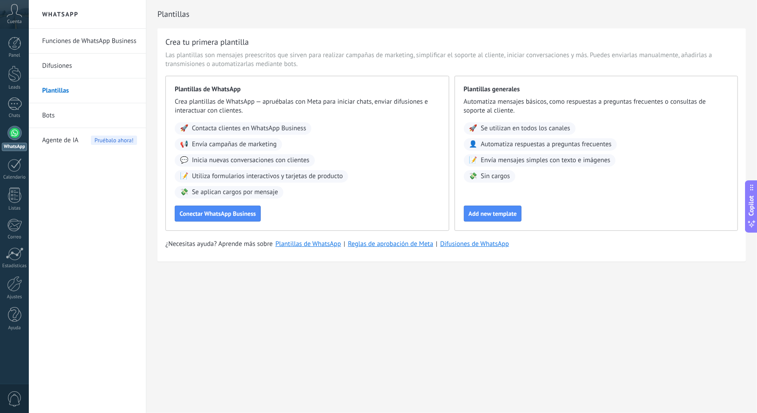
click at [59, 65] on link "Difusiones" at bounding box center [89, 66] width 95 height 25
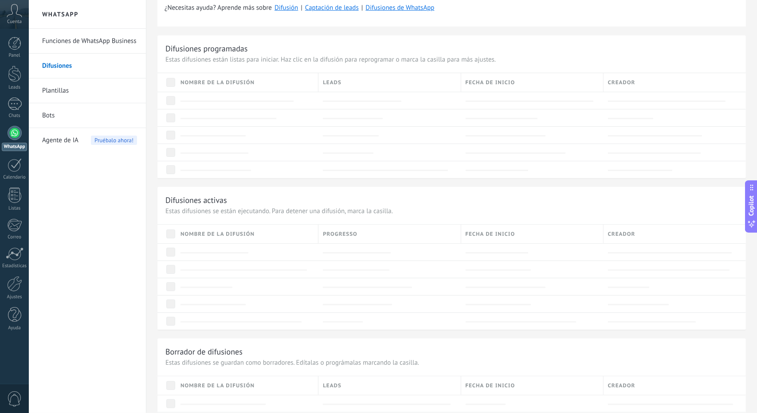
scroll to position [179, 0]
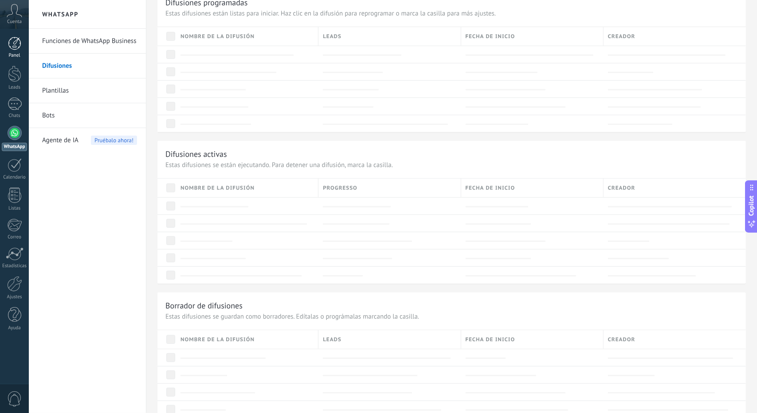
click at [19, 42] on div at bounding box center [14, 43] width 13 height 13
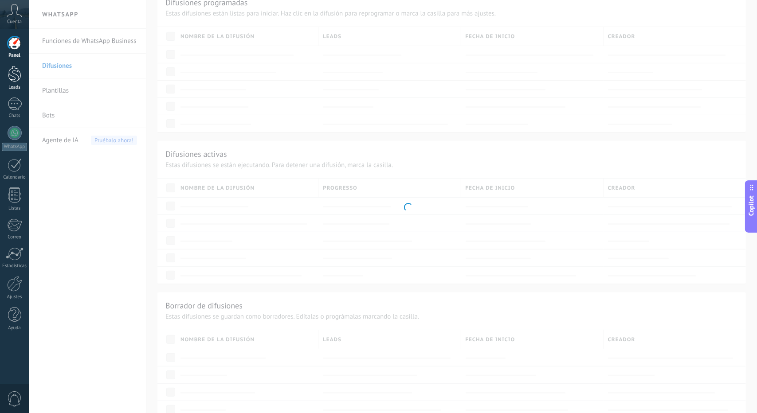
click at [26, 78] on link "Leads" at bounding box center [14, 78] width 29 height 25
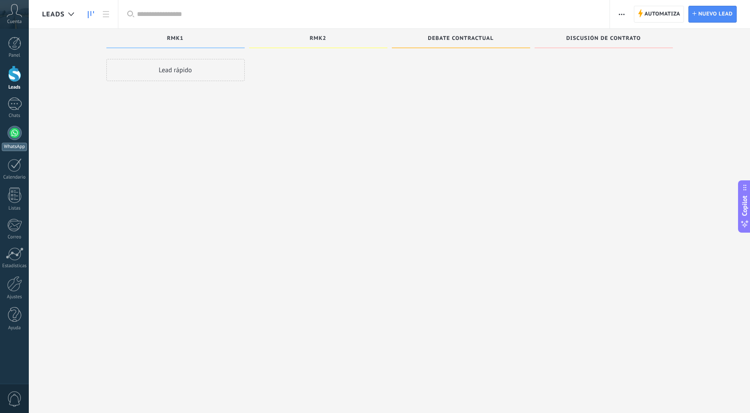
click at [8, 147] on div "WhatsApp" at bounding box center [14, 147] width 25 height 8
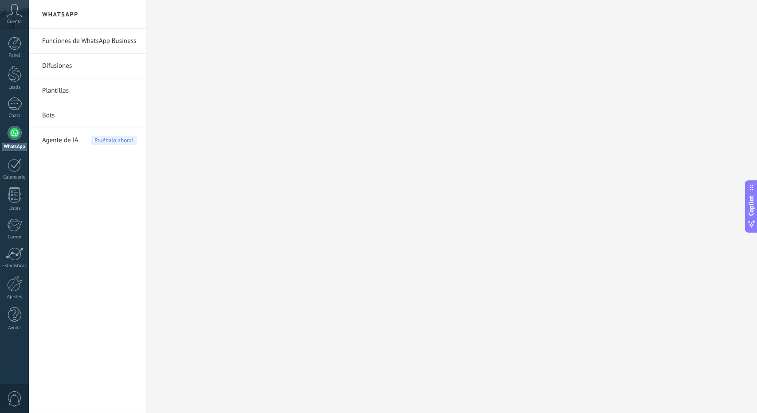
click at [75, 35] on link "Funciones de WhatsApp Business" at bounding box center [89, 41] width 95 height 25
click at [85, 45] on link "Funciones de WhatsApp Business" at bounding box center [89, 41] width 95 height 25
click at [11, 99] on div at bounding box center [15, 104] width 14 height 13
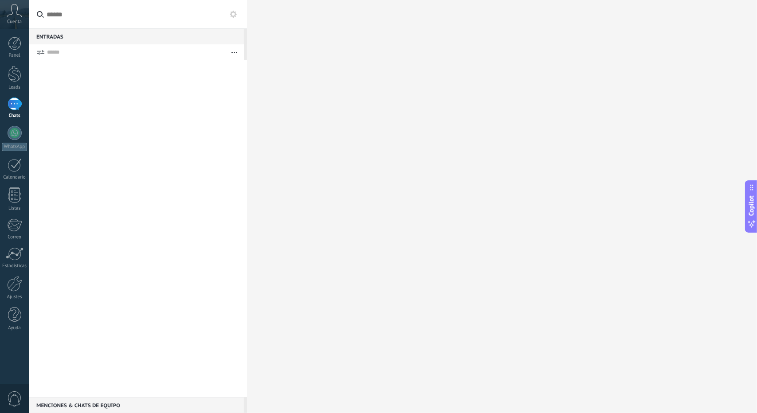
click at [229, 12] on button at bounding box center [233, 14] width 11 height 11
click at [235, 16] on use at bounding box center [233, 14] width 7 height 7
click at [15, 82] on link "Leads" at bounding box center [14, 78] width 29 height 25
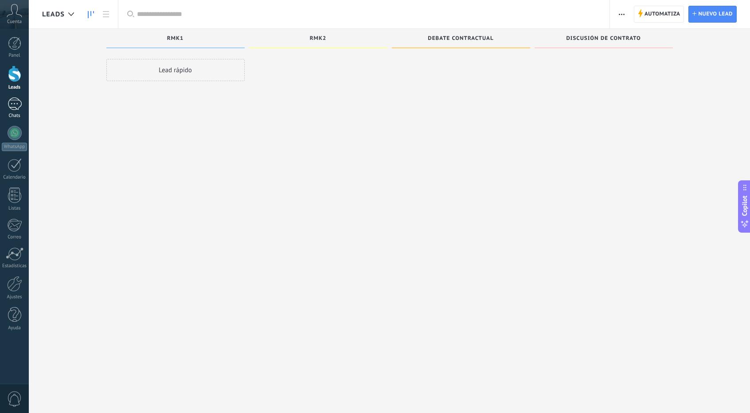
click at [17, 106] on div at bounding box center [15, 104] width 14 height 13
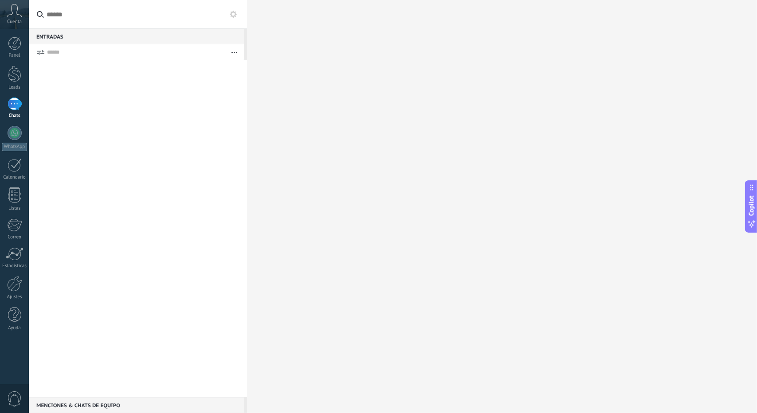
click at [234, 16] on use at bounding box center [233, 14] width 7 height 7
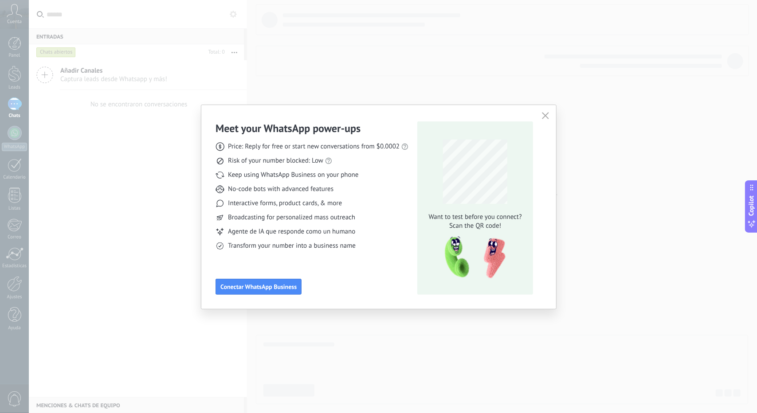
click at [543, 113] on icon "button" at bounding box center [545, 115] width 7 height 7
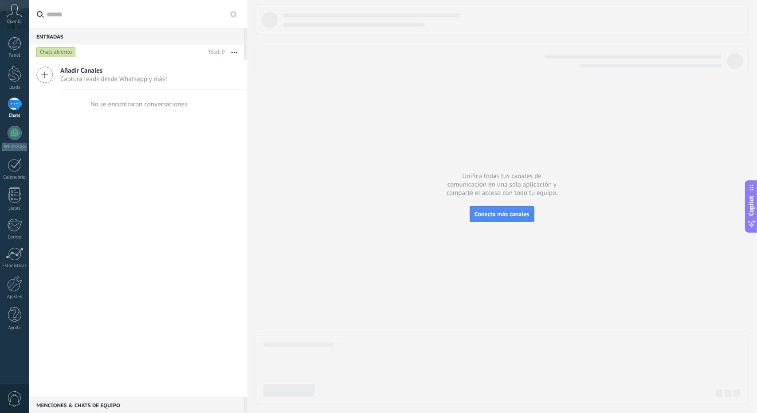
click at [228, 18] on button at bounding box center [233, 14] width 11 height 11
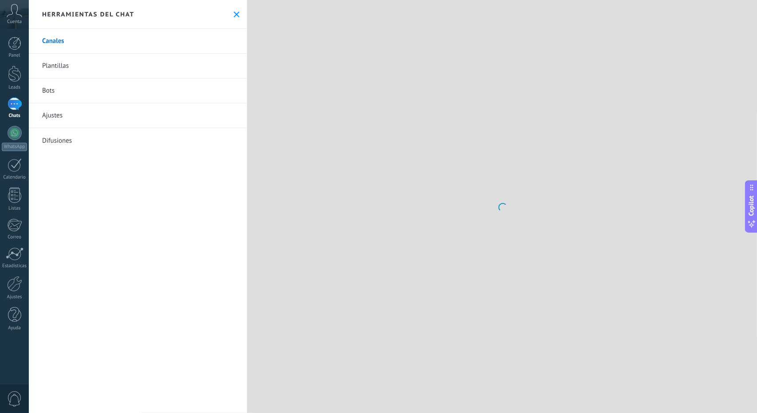
click at [233, 18] on button at bounding box center [237, 15] width 8 height 8
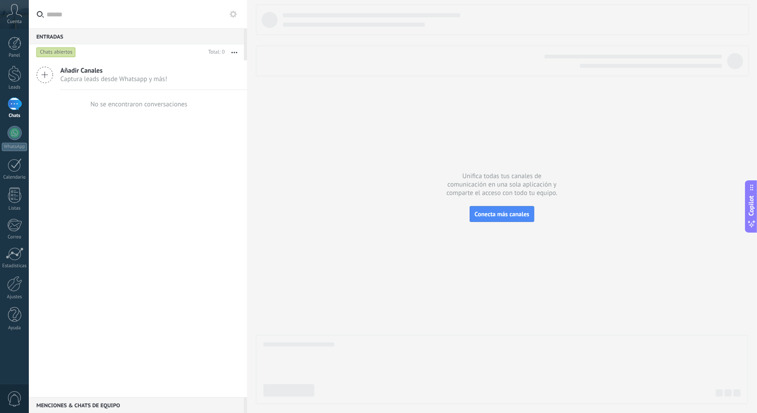
click at [230, 18] on button at bounding box center [233, 14] width 11 height 11
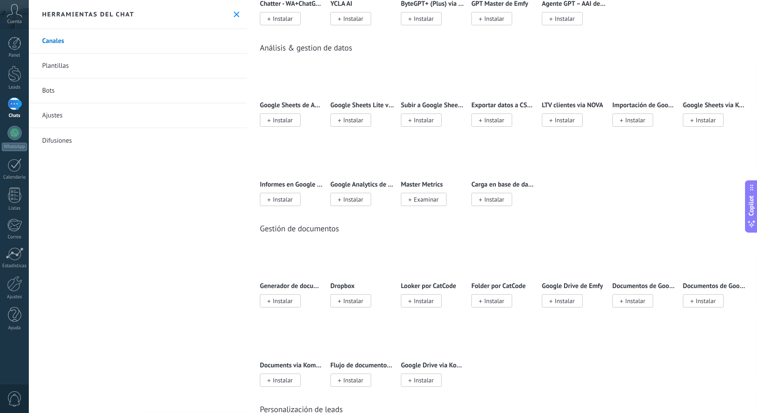
scroll to position [2083, 0]
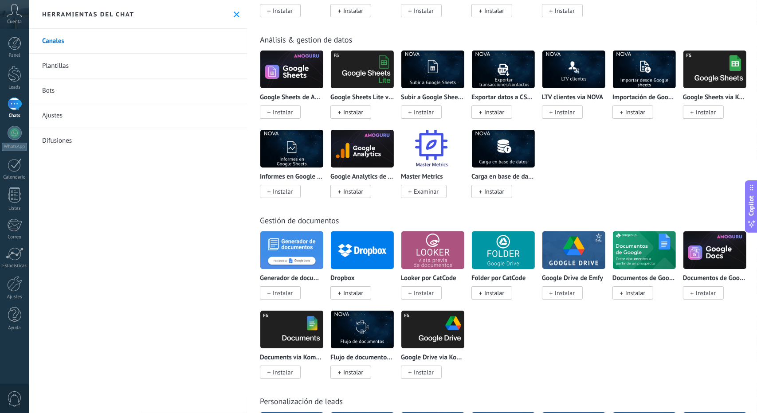
click at [52, 92] on link "Bots" at bounding box center [138, 90] width 218 height 25
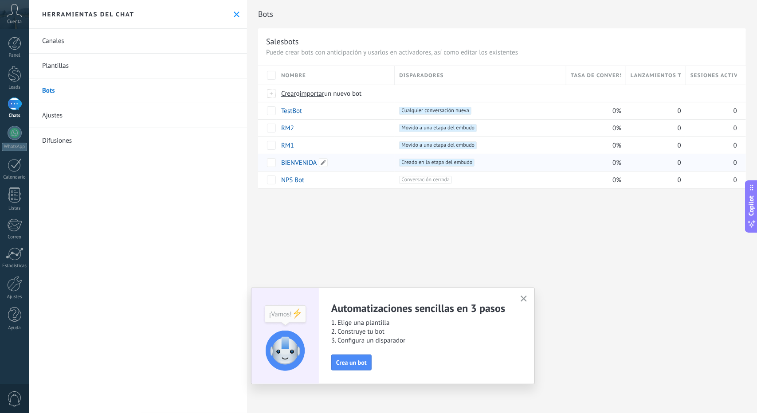
click at [297, 165] on link "BIENVENIDA" at bounding box center [299, 163] width 36 height 8
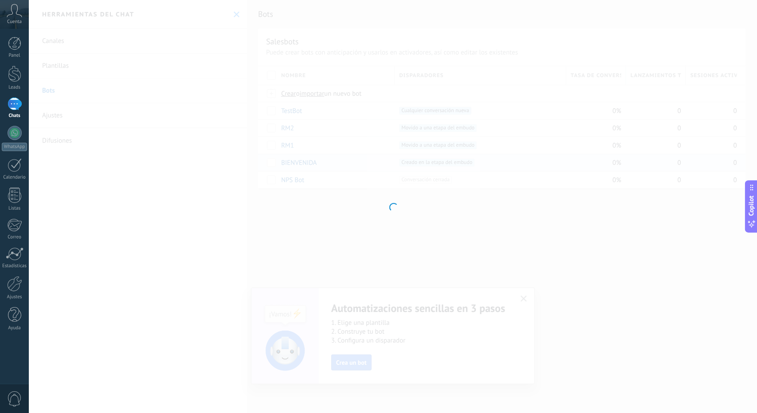
type input "**********"
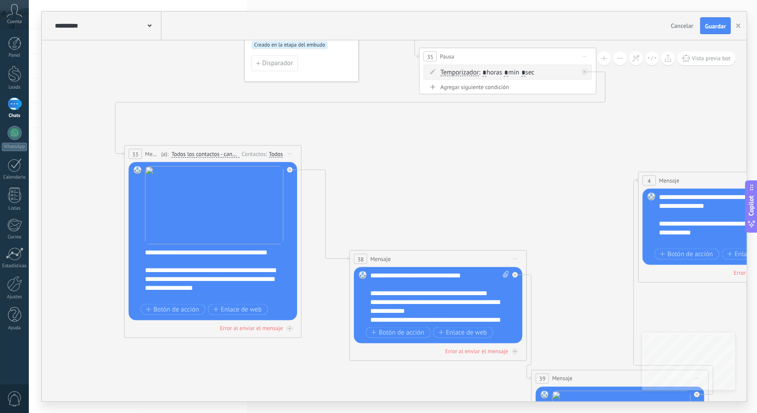
drag, startPoint x: 301, startPoint y: 256, endPoint x: 470, endPoint y: 133, distance: 209.2
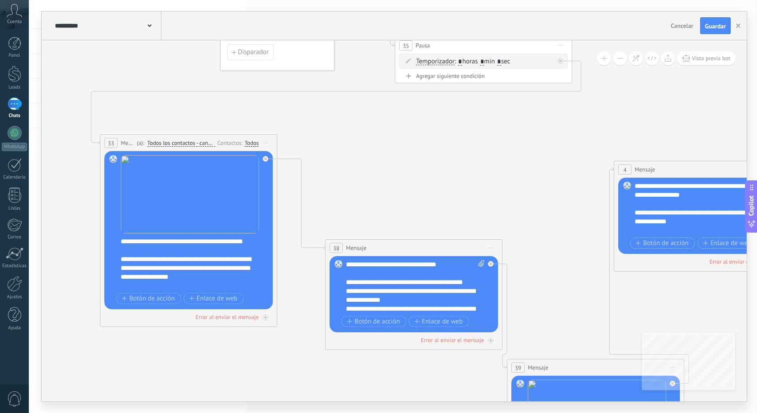
drag, startPoint x: 430, startPoint y: 182, endPoint x: 388, endPoint y: 161, distance: 46.6
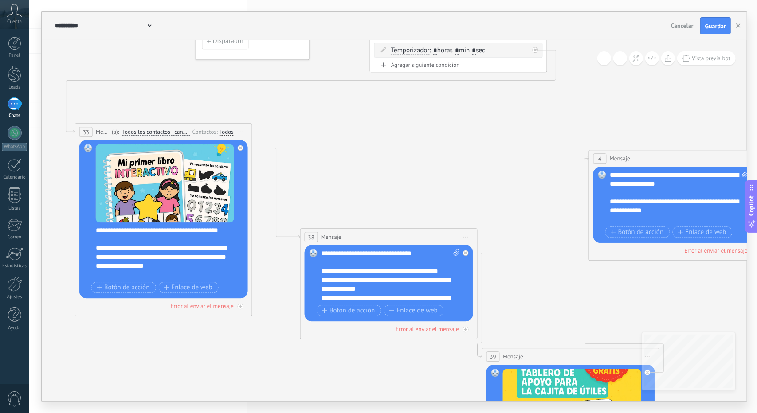
click at [704, 28] on button "Guardar" at bounding box center [715, 25] width 31 height 17
click at [734, 24] on button "button" at bounding box center [737, 26] width 13 height 16
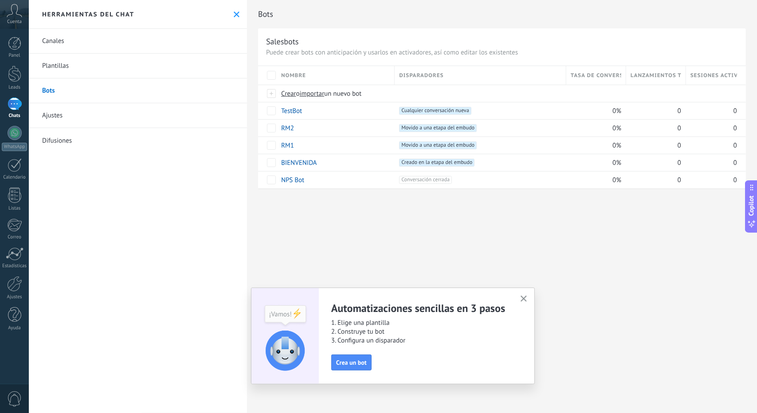
click at [59, 48] on link "Canales" at bounding box center [138, 41] width 218 height 25
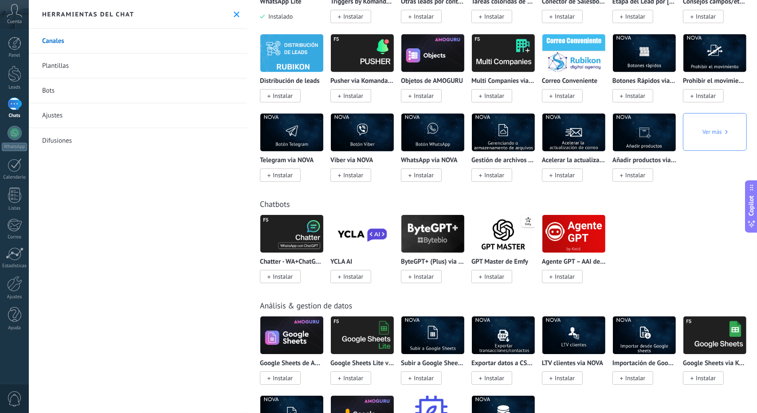
scroll to position [1995, 0]
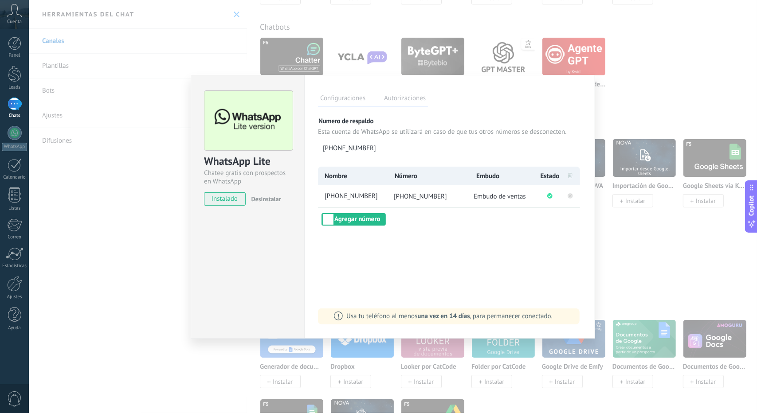
click at [567, 195] on icon at bounding box center [570, 195] width 11 height 11
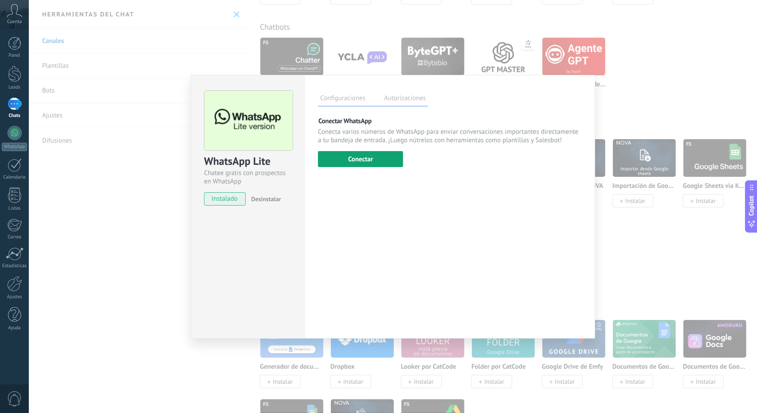
click at [367, 160] on button "Conectar" at bounding box center [360, 159] width 85 height 16
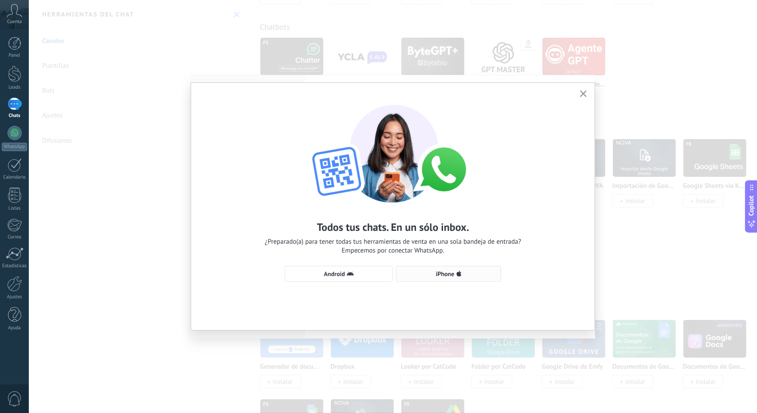
click at [436, 276] on span "iPhone" at bounding box center [445, 274] width 19 height 6
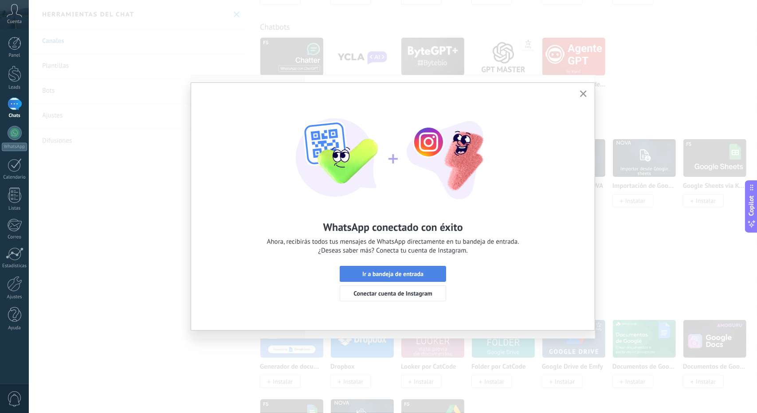
click at [435, 276] on span "Ir a bandeja de entrada" at bounding box center [392, 274] width 97 height 6
